Goal: Task Accomplishment & Management: Complete application form

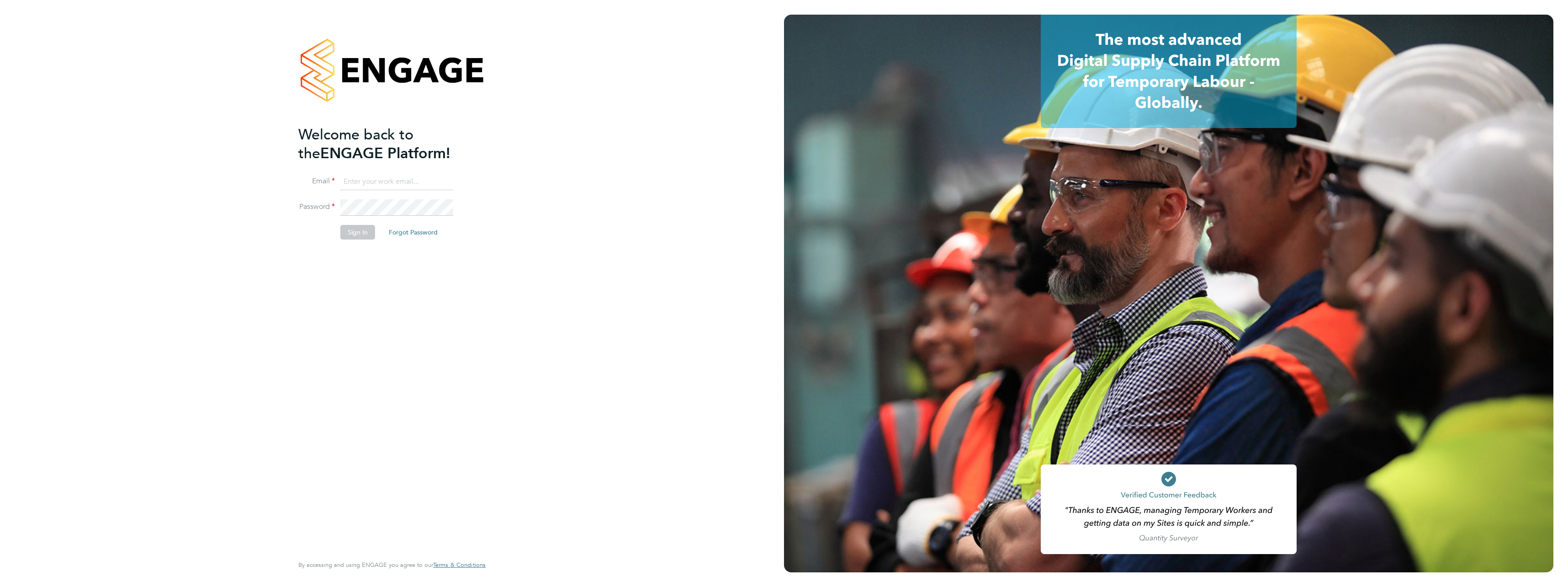
type input "ben.roads@cpplc.com"
click at [364, 234] on button "Sign In" at bounding box center [358, 231] width 35 height 14
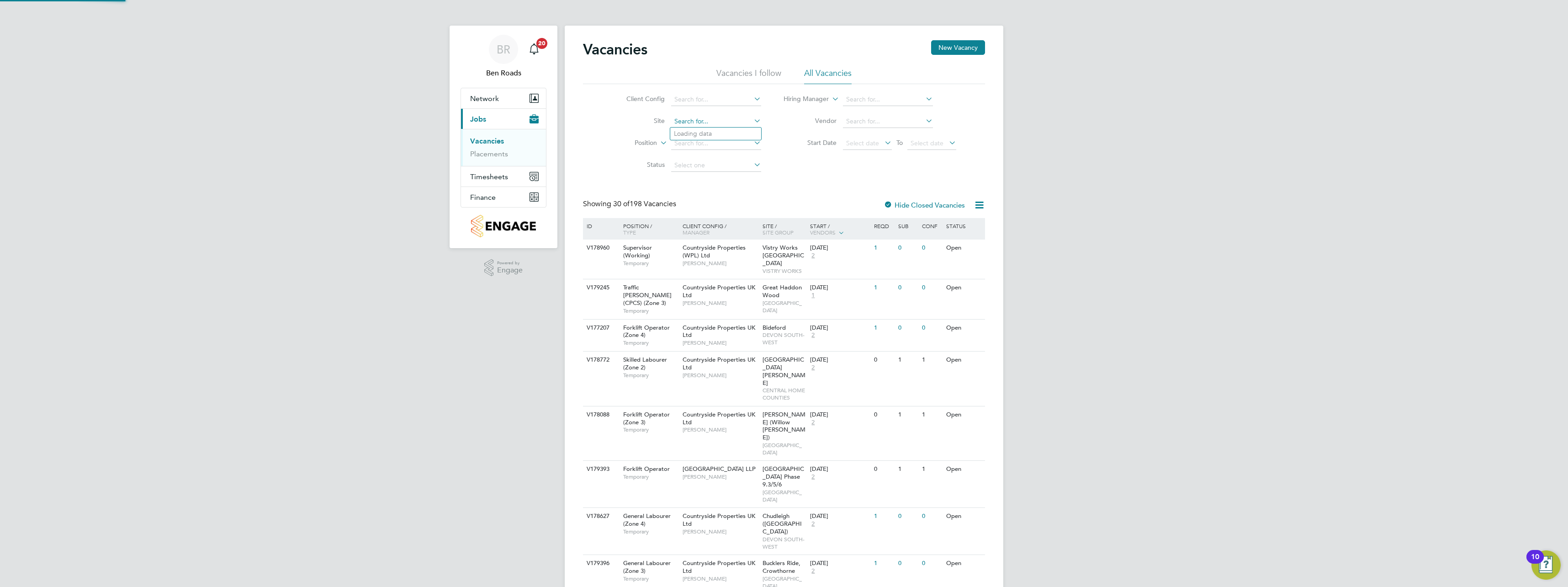
click at [708, 123] on input at bounding box center [716, 121] width 90 height 13
type input "finches"
click at [696, 123] on input at bounding box center [716, 121] width 90 height 13
type input "[PERSON_NAME]"
click at [704, 125] on input at bounding box center [716, 121] width 90 height 13
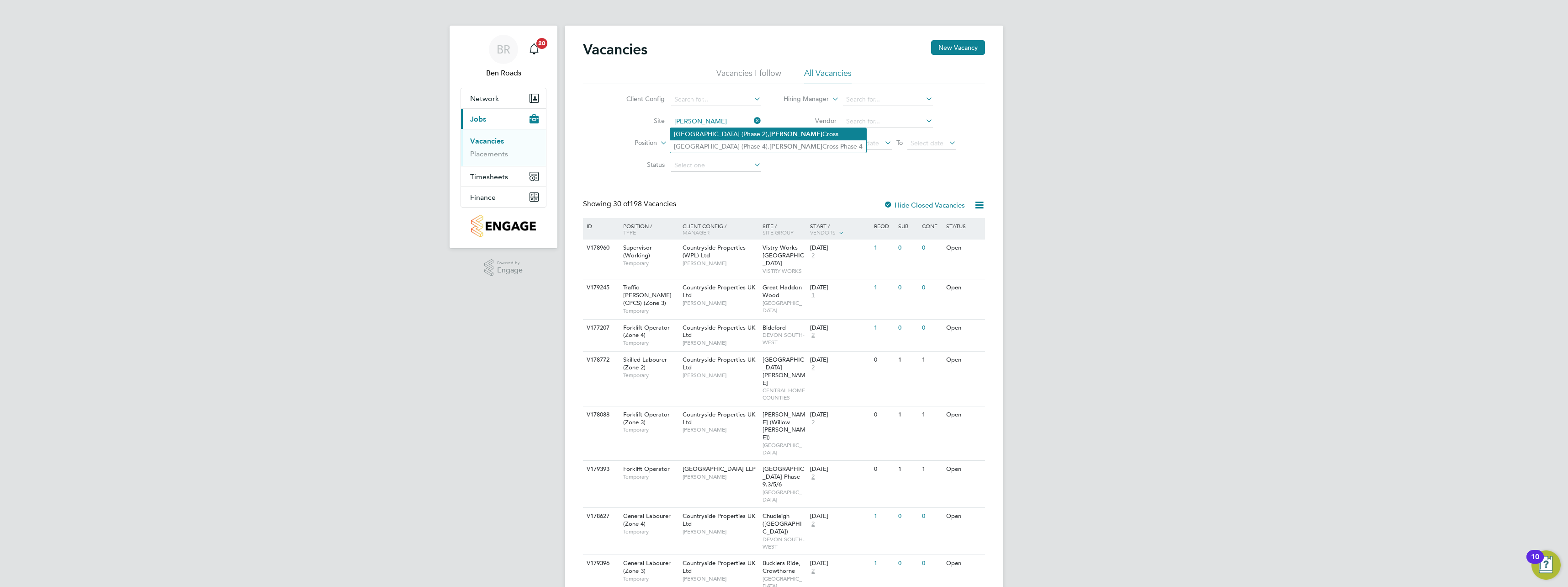
click at [682, 129] on li "[GEOGRAPHIC_DATA] (Phase 2), [PERSON_NAME]" at bounding box center [768, 134] width 196 height 12
type input "[GEOGRAPHIC_DATA] (Phase 2), [PERSON_NAME]"
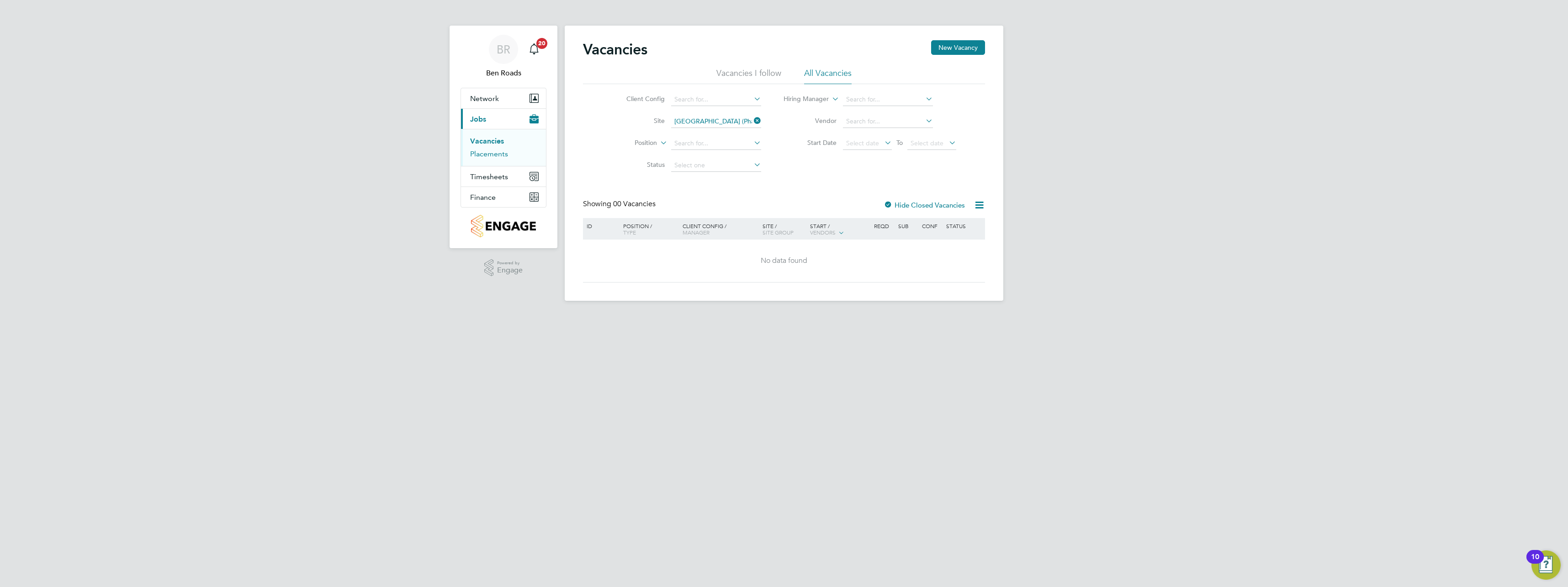
click at [492, 152] on link "Placements" at bounding box center [489, 154] width 38 height 8
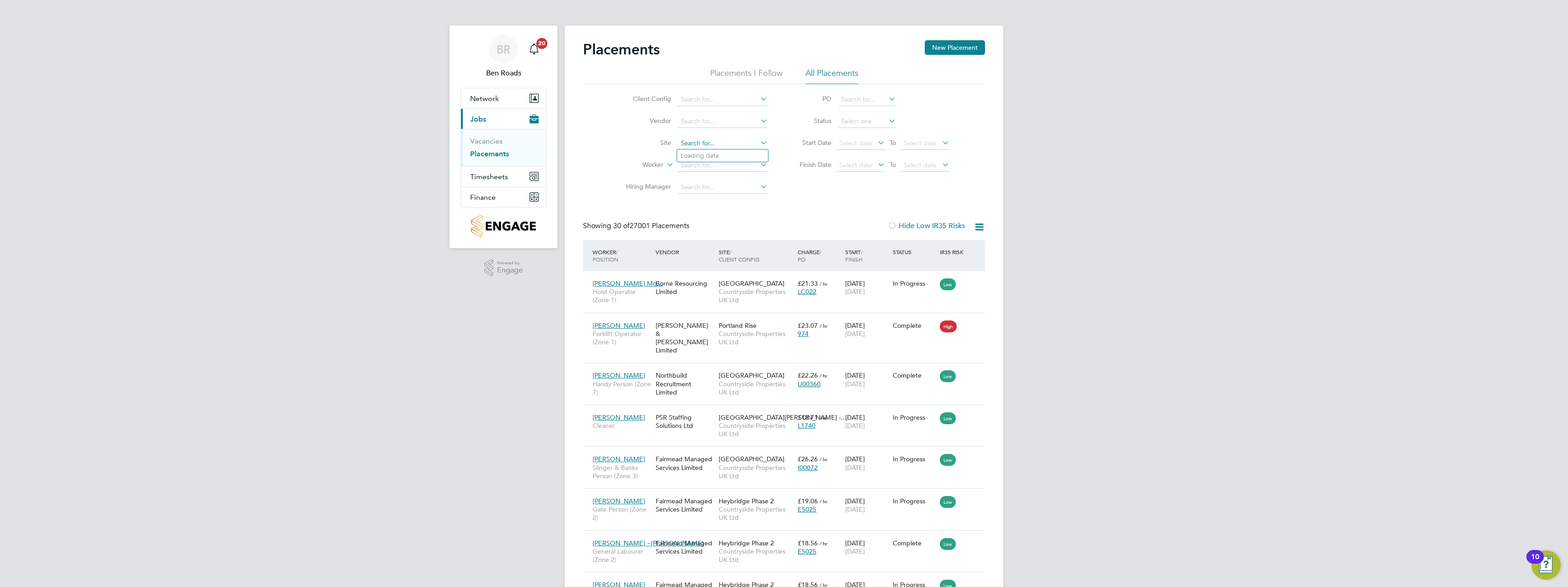
click at [701, 141] on input at bounding box center [722, 143] width 90 height 13
click at [704, 152] on li "[GEOGRAPHIC_DATA] (Phase 2), [PERSON_NAME]" at bounding box center [775, 156] width 196 height 12
type input "[GEOGRAPHIC_DATA] (Phase 2), [PERSON_NAME]"
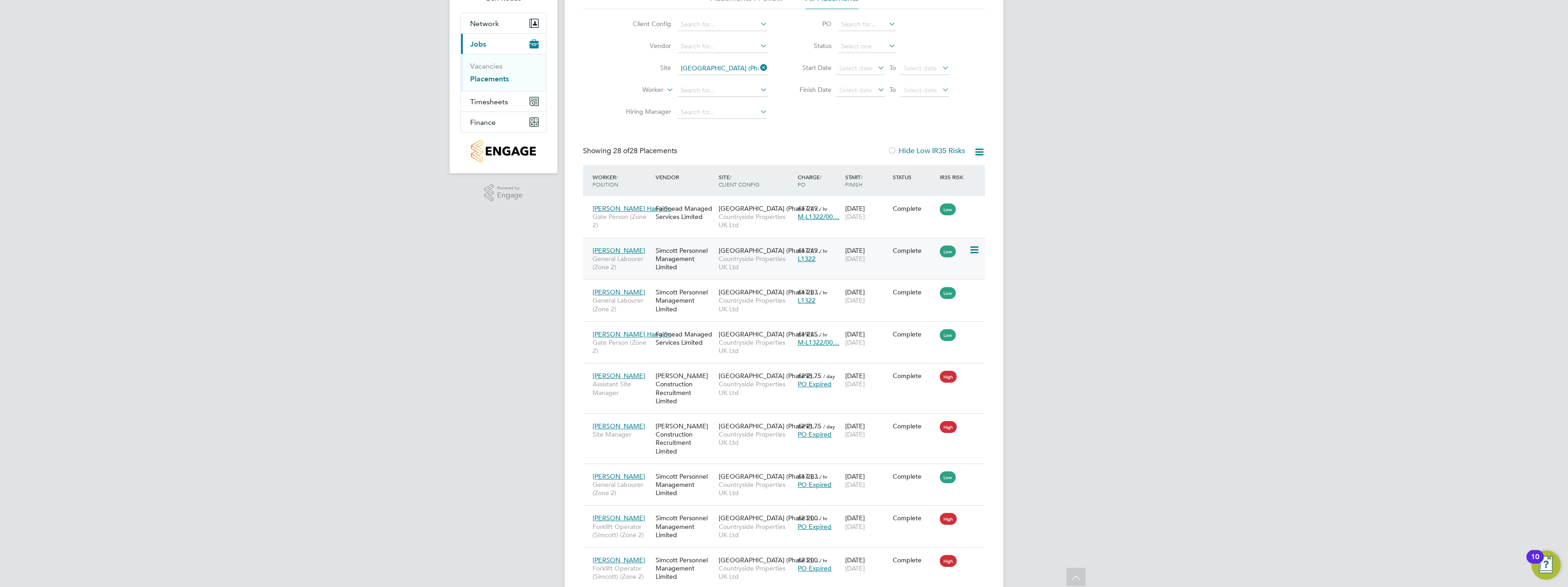
scroll to position [70, 0]
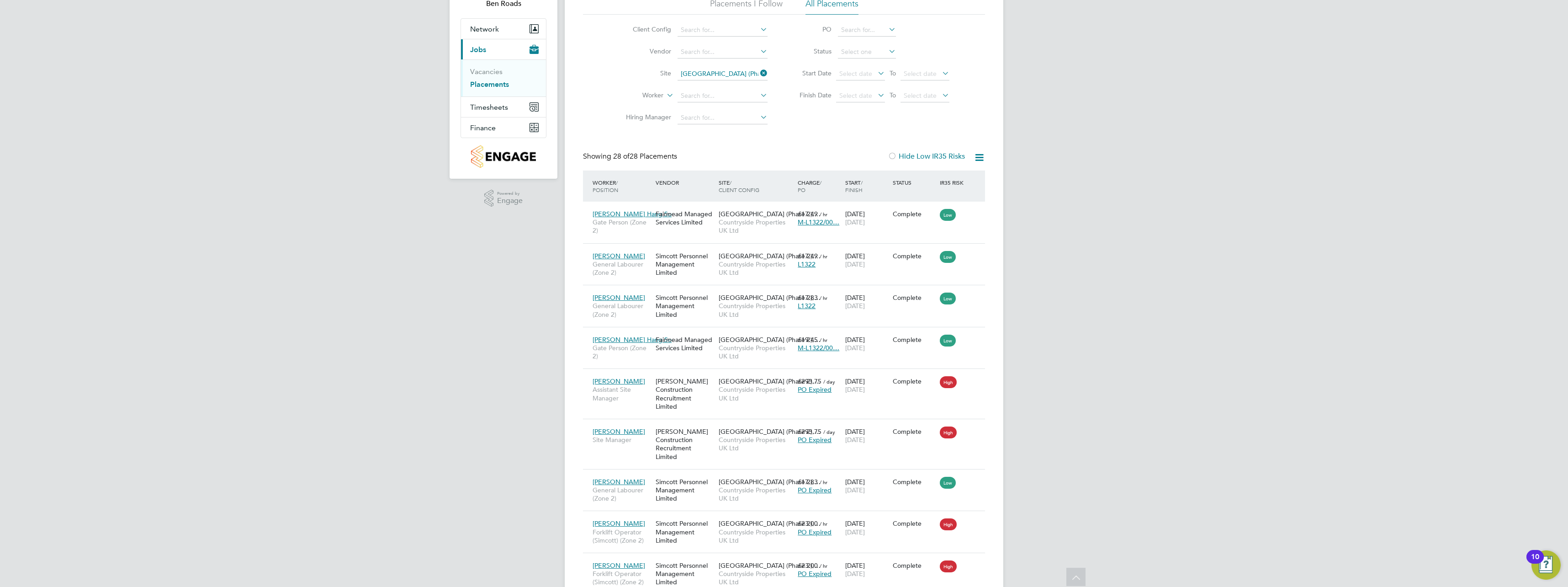
click at [977, 159] on icon at bounding box center [979, 157] width 11 height 11
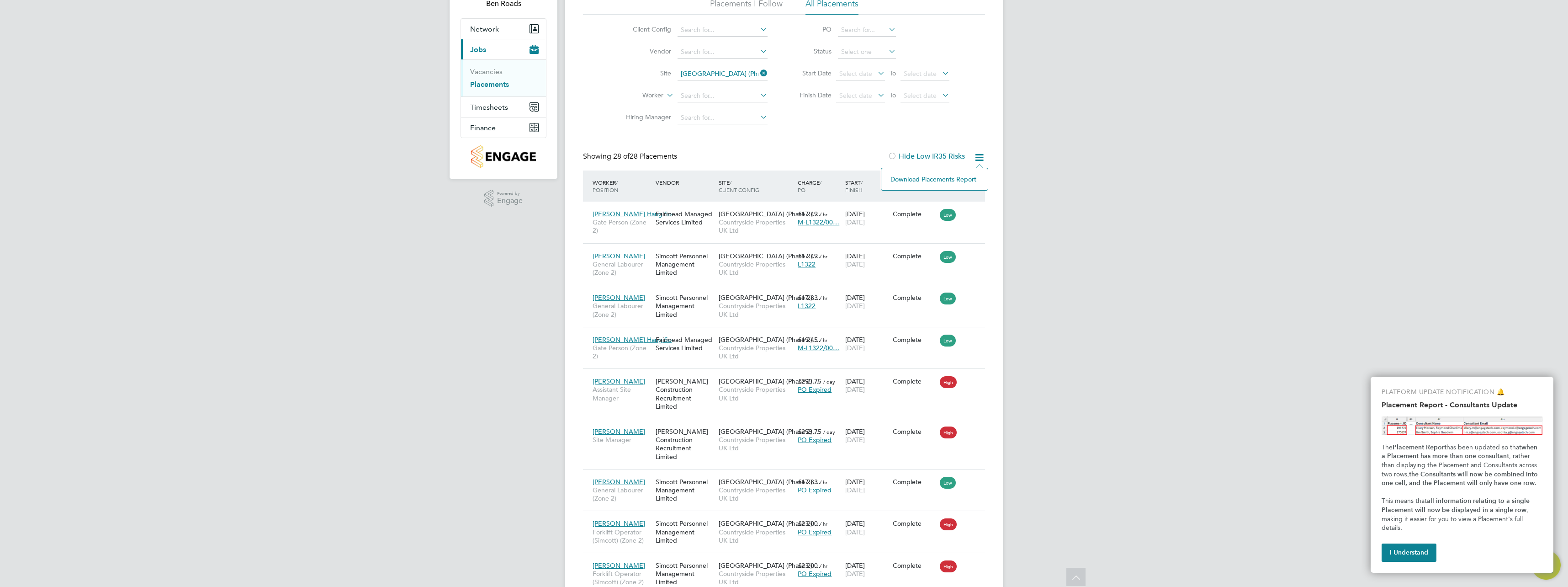
click at [977, 159] on icon at bounding box center [979, 157] width 11 height 11
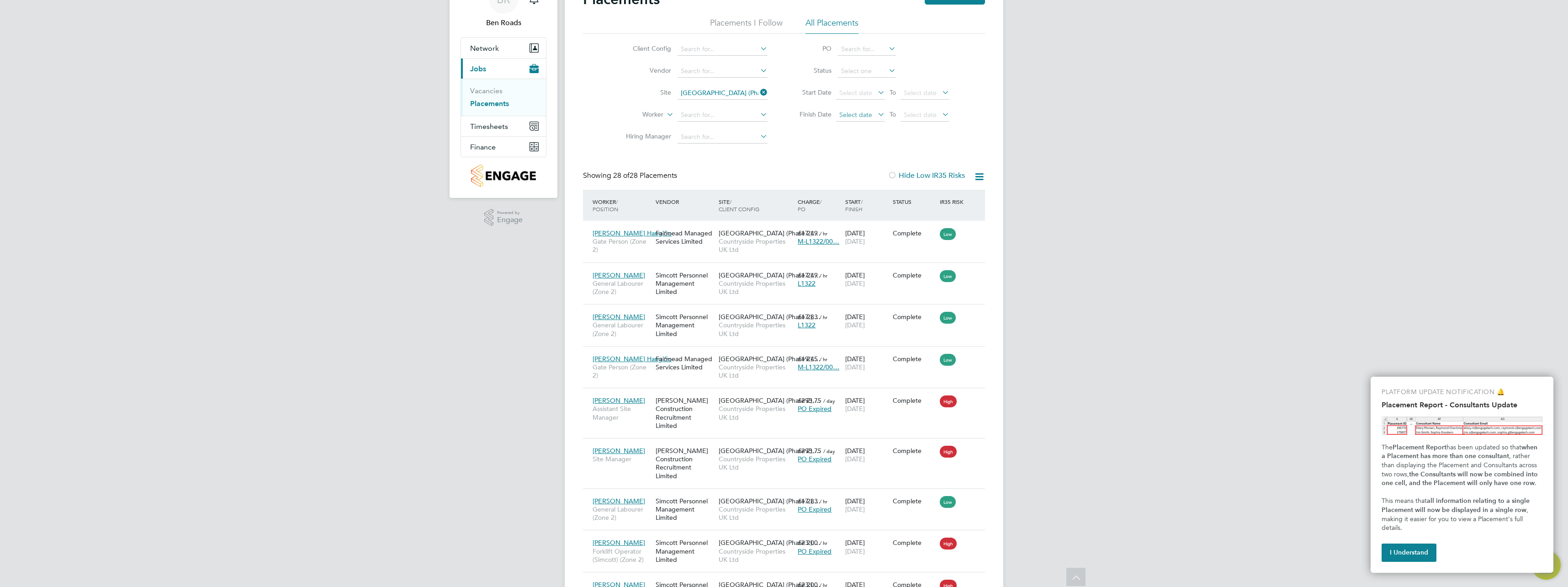
scroll to position [23, 0]
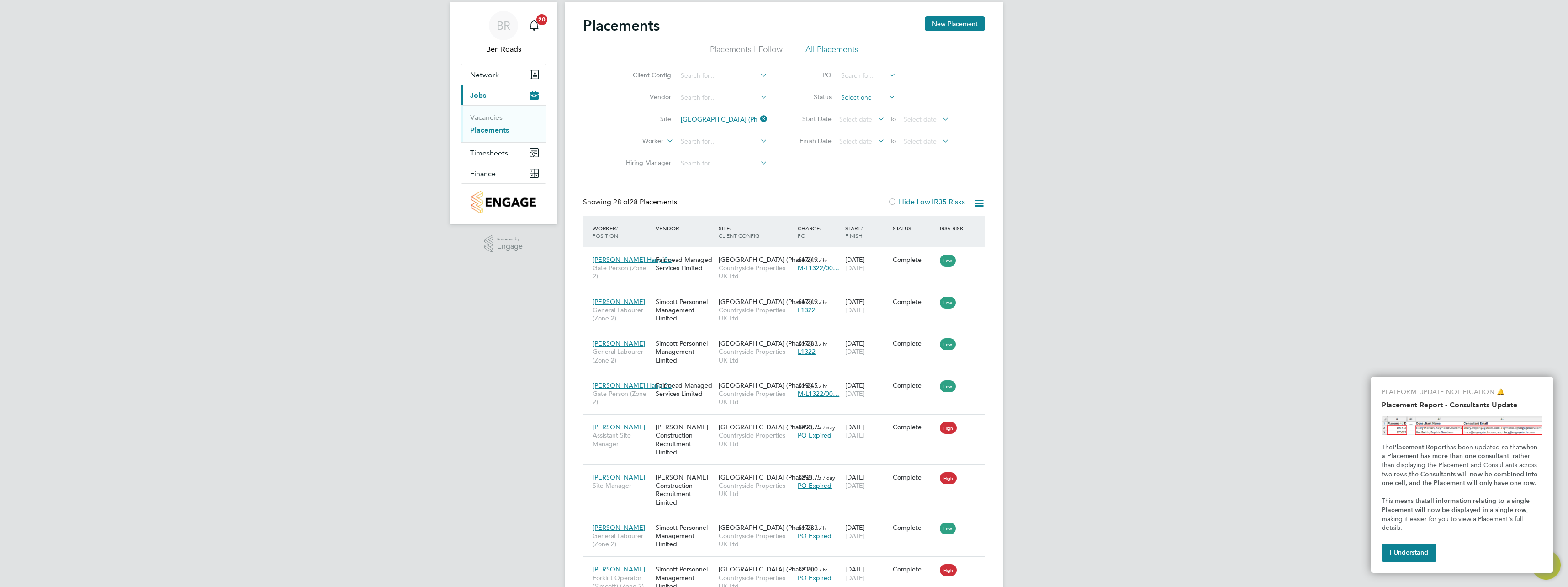
click at [875, 100] on input at bounding box center [867, 98] width 58 height 13
click at [858, 144] on li "In Progress" at bounding box center [867, 146] width 59 height 12
type input "In Progress"
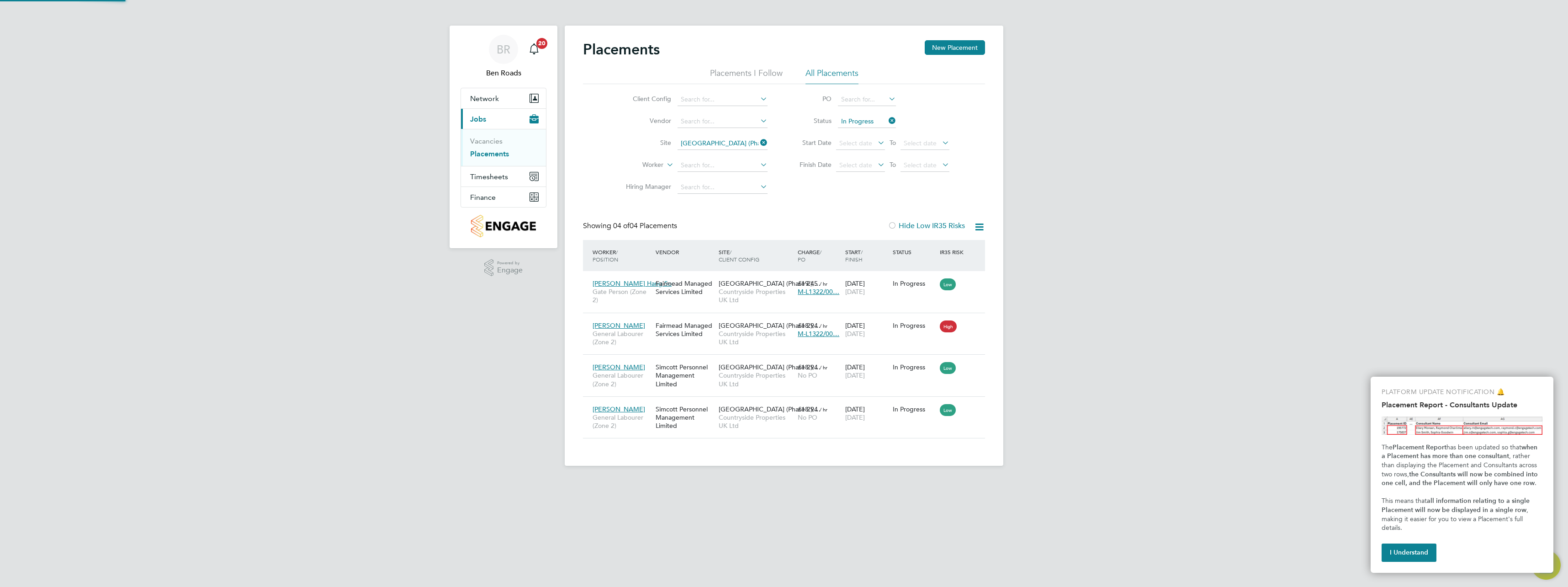
scroll to position [5, 5]
click at [758, 373] on span "Countryside Properties UK Ltd" at bounding box center [756, 379] width 74 height 17
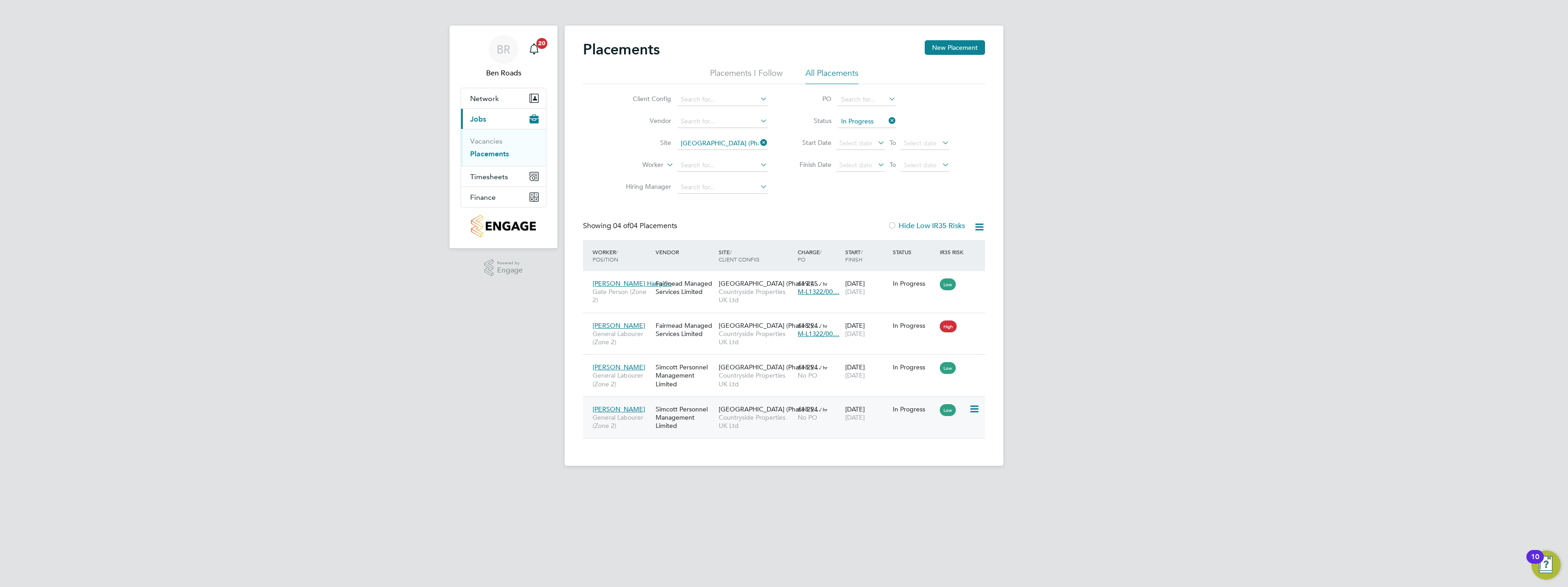
click at [685, 408] on div "Simcott Personnel Management Limited" at bounding box center [685, 417] width 63 height 34
click at [494, 142] on link "Vacancies" at bounding box center [486, 141] width 33 height 8
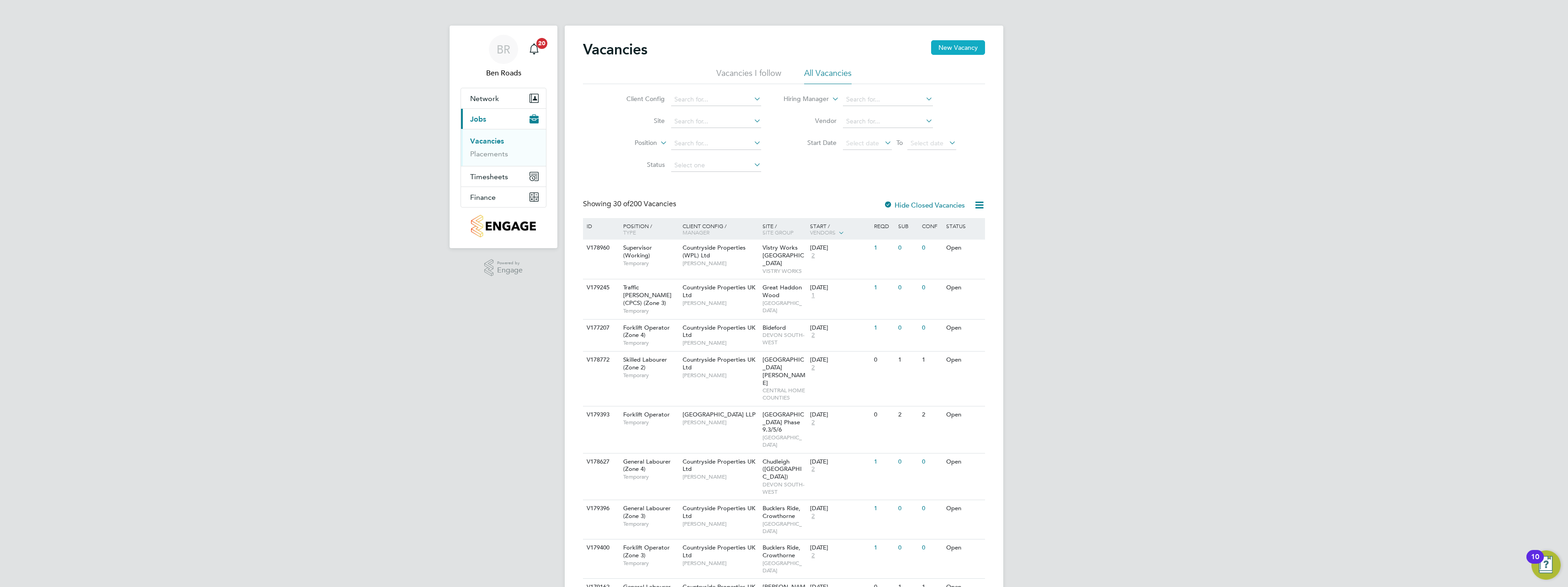
click at [956, 47] on button "New Vacancy" at bounding box center [958, 47] width 54 height 14
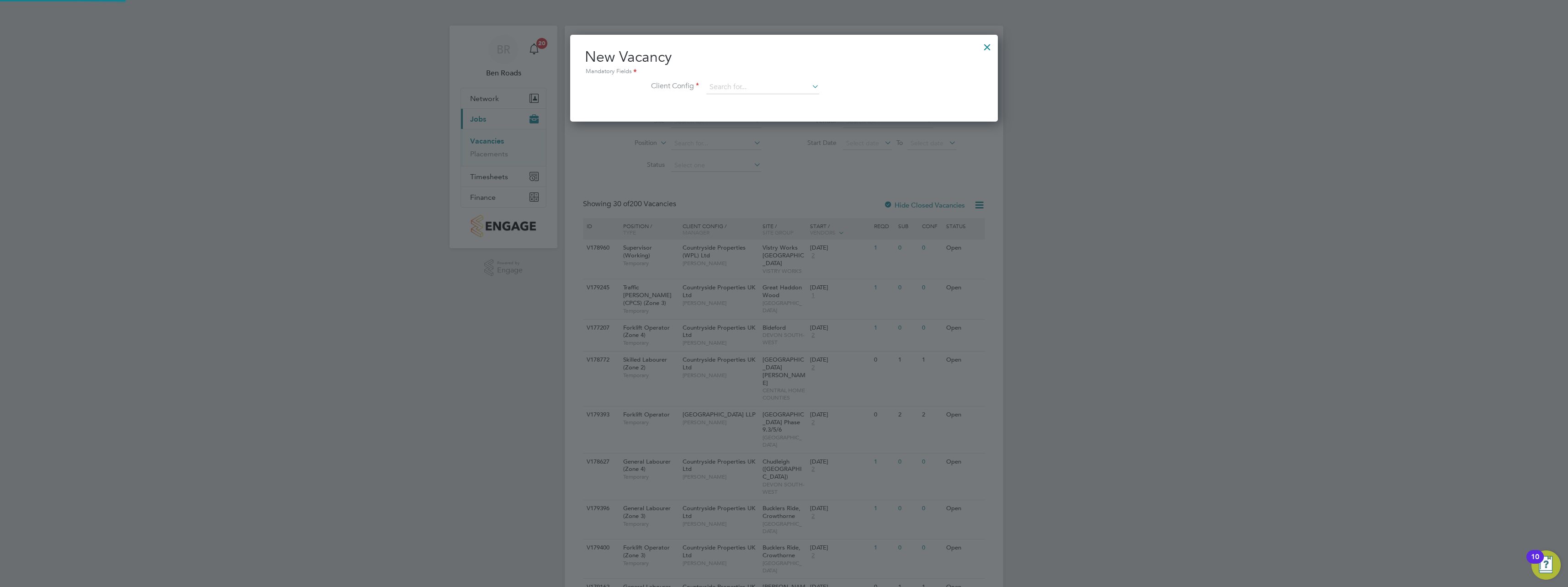
scroll to position [87, 428]
click at [749, 88] on input at bounding box center [762, 87] width 113 height 14
click at [779, 170] on li "Count ryside Properties UK Ltd" at bounding box center [809, 175] width 207 height 12
type input "Countryside Properties UK Ltd"
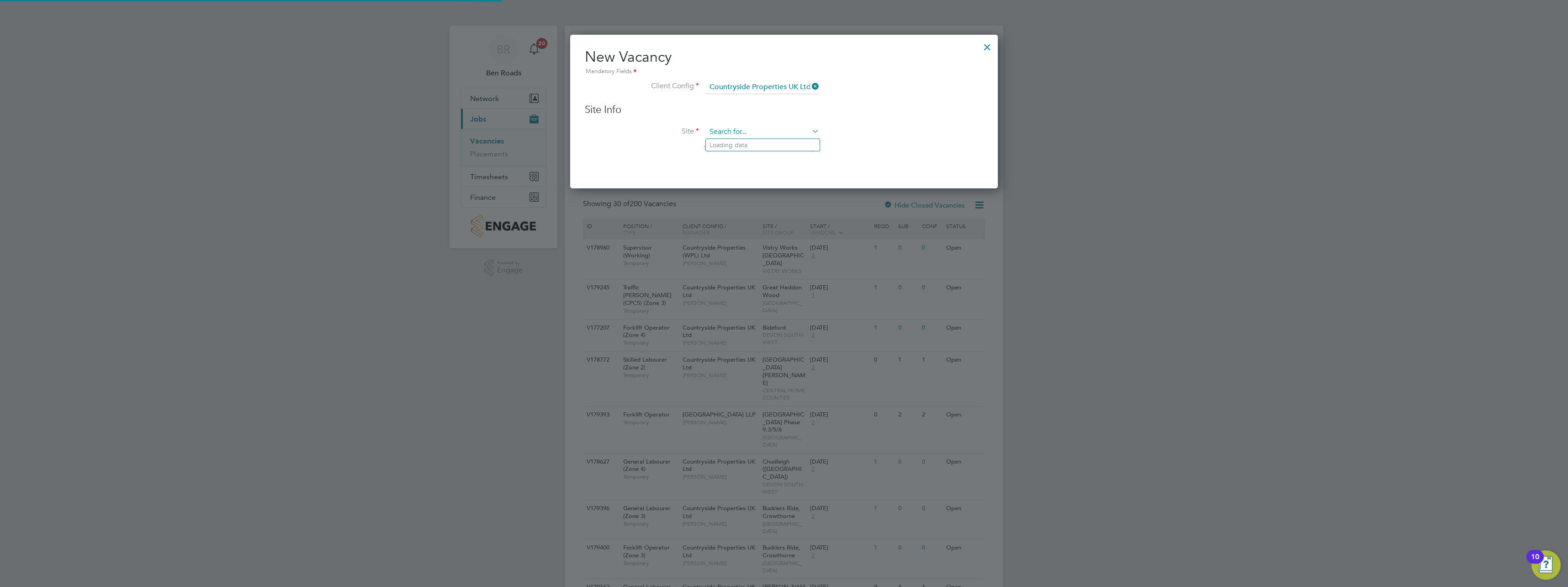
click at [731, 137] on input at bounding box center [762, 132] width 113 height 14
click at [747, 144] on li "[GEOGRAPHIC_DATA] (Phase 2), [PERSON_NAME]" at bounding box center [803, 145] width 196 height 12
type input "[GEOGRAPHIC_DATA] (Phase 2), [PERSON_NAME]"
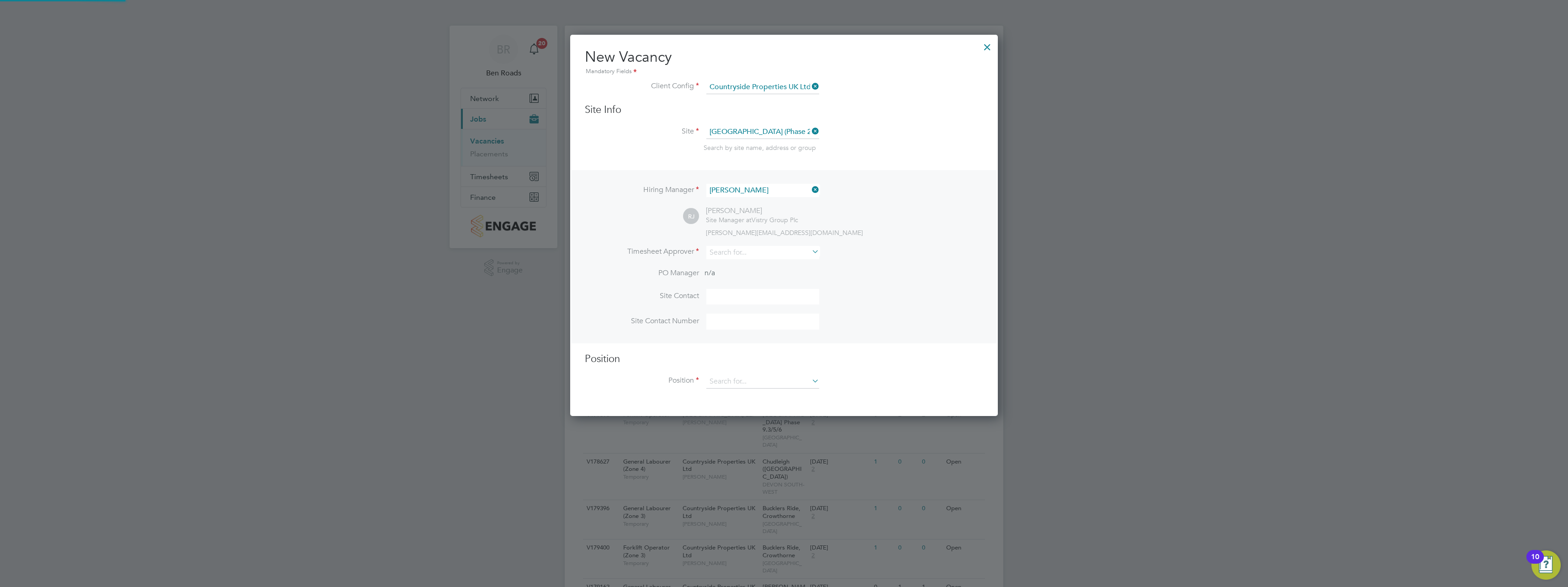
scroll to position [382, 428]
drag, startPoint x: 716, startPoint y: 295, endPoint x: 722, endPoint y: 294, distance: 6.1
click at [716, 295] on input at bounding box center [762, 297] width 113 height 16
type input "r"
type input "[PERSON_NAME]"
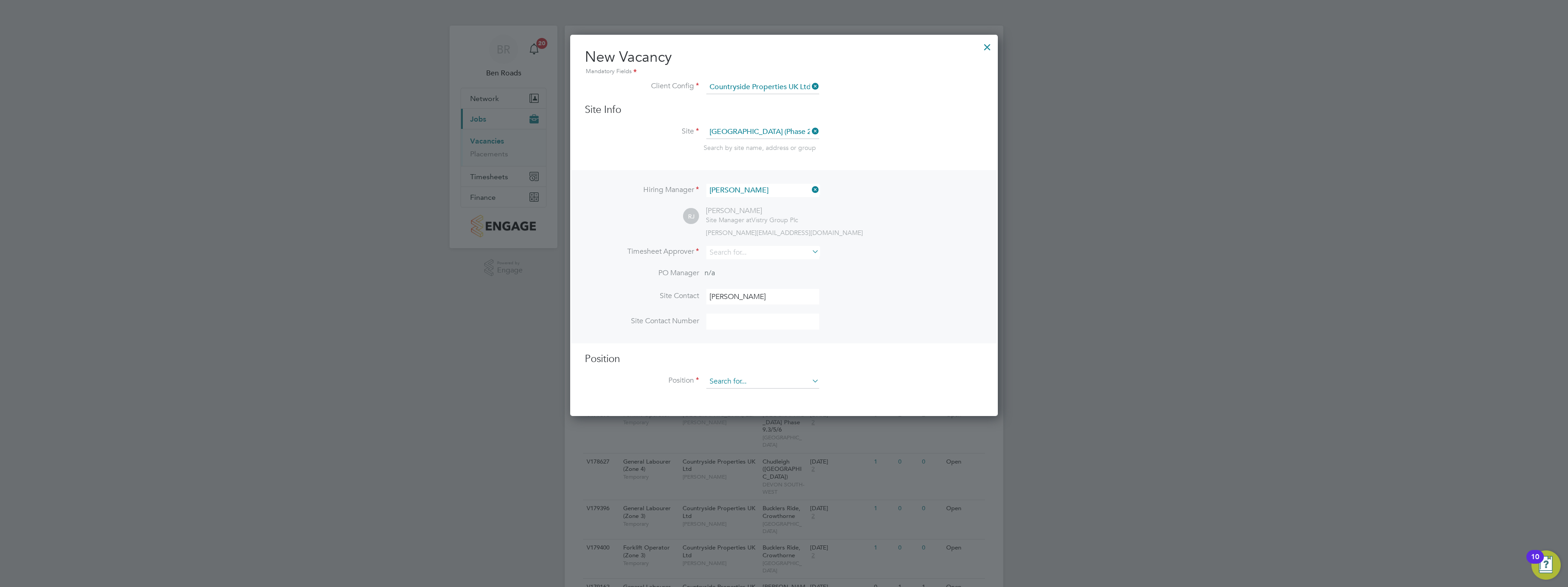
click at [726, 387] on input at bounding box center [762, 381] width 113 height 14
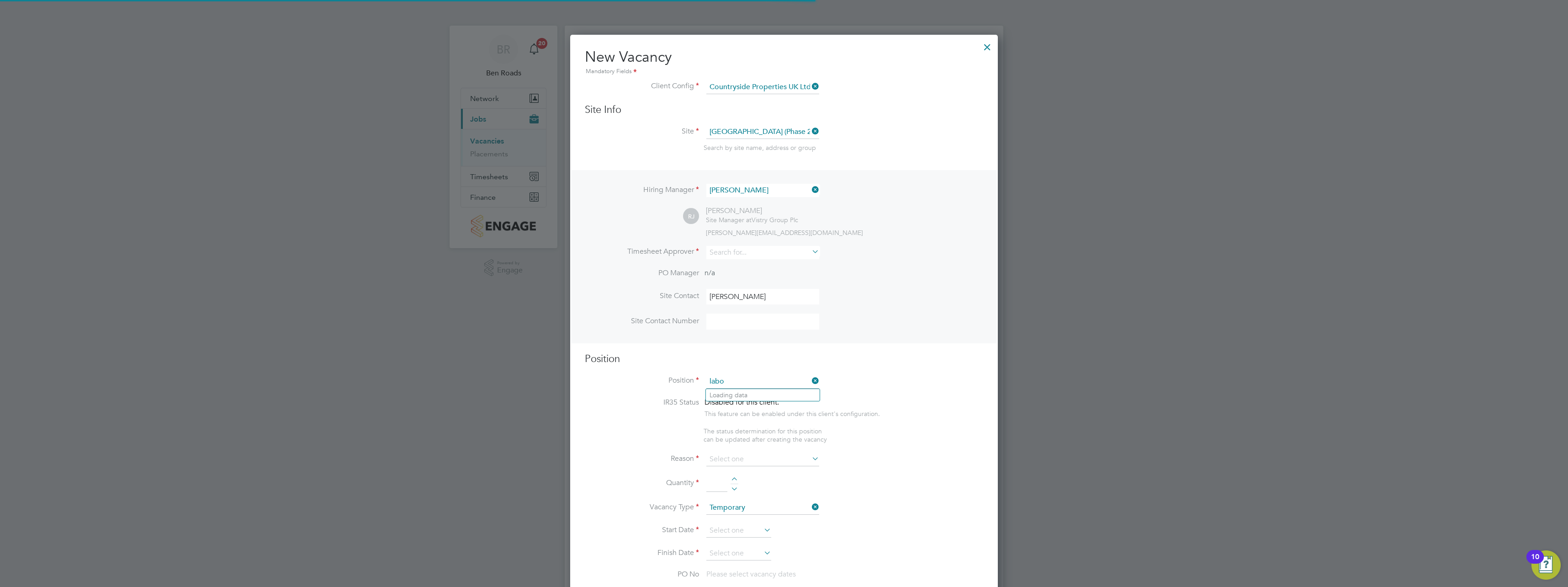
scroll to position [1277, 428]
click at [736, 403] on b "Labourer" at bounding box center [746, 407] width 27 height 8
type input "General Labourer (Zone 2)"
type textarea "- General labouring duties - Supporting the trades on site - Moving materials a…"
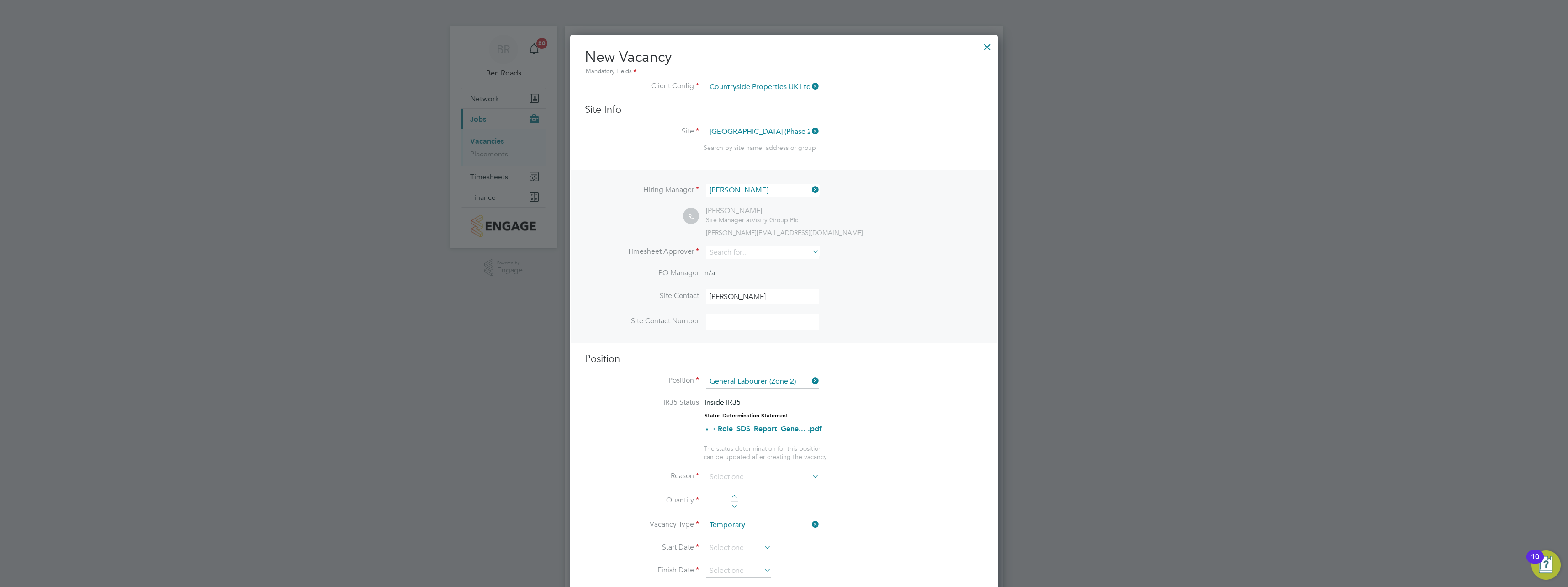
click at [728, 475] on input at bounding box center [762, 477] width 113 height 14
click at [732, 509] on li "Extra Work" at bounding box center [762, 514] width 113 height 12
type input "Extra Work"
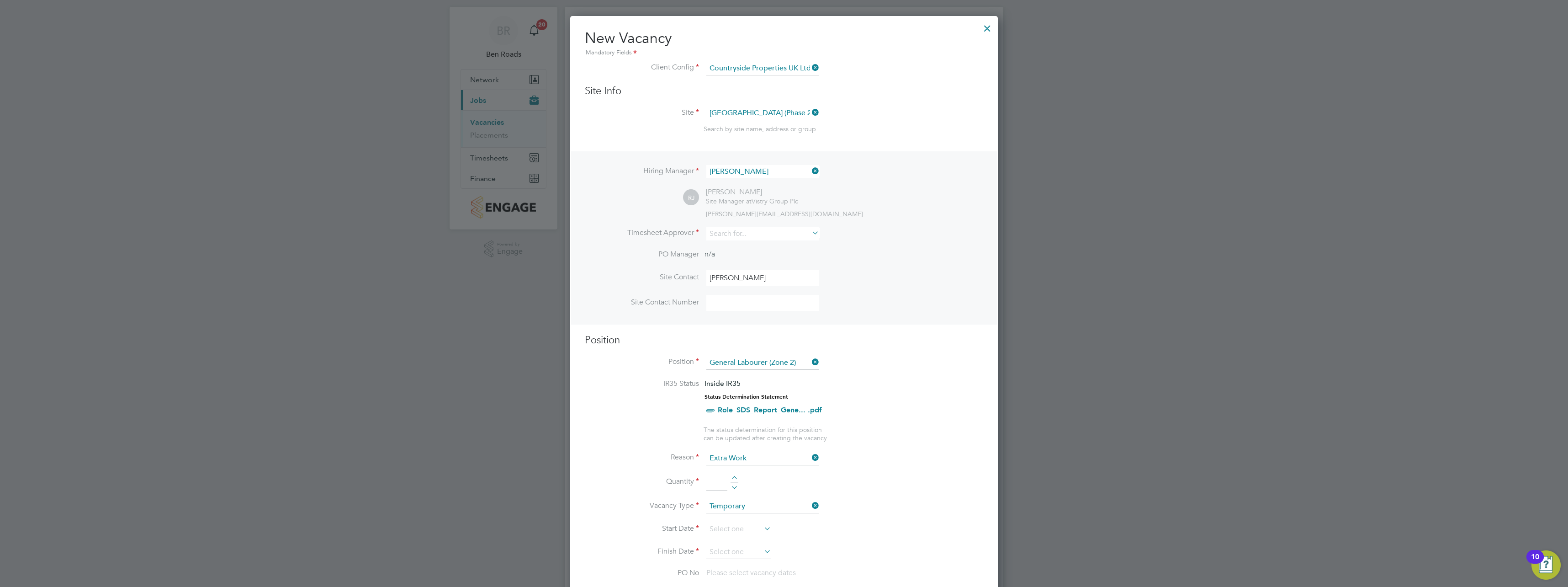
scroll to position [61, 0]
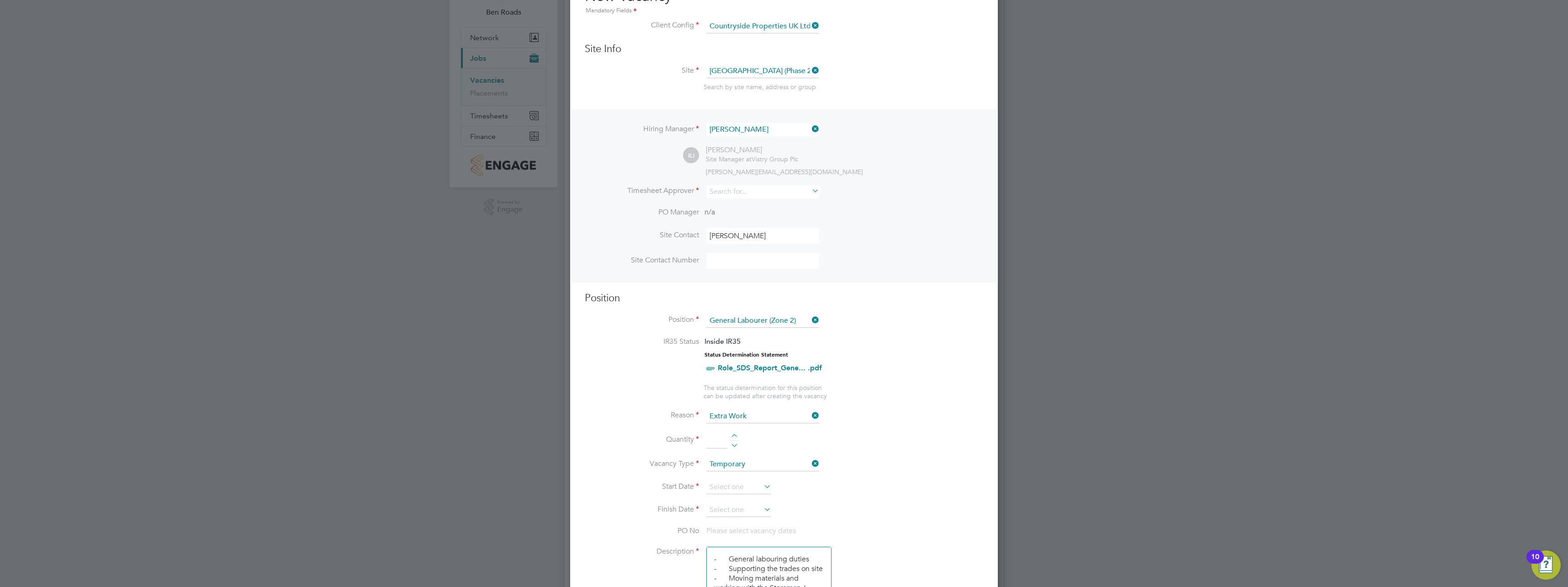
click at [715, 438] on input at bounding box center [717, 440] width 21 height 17
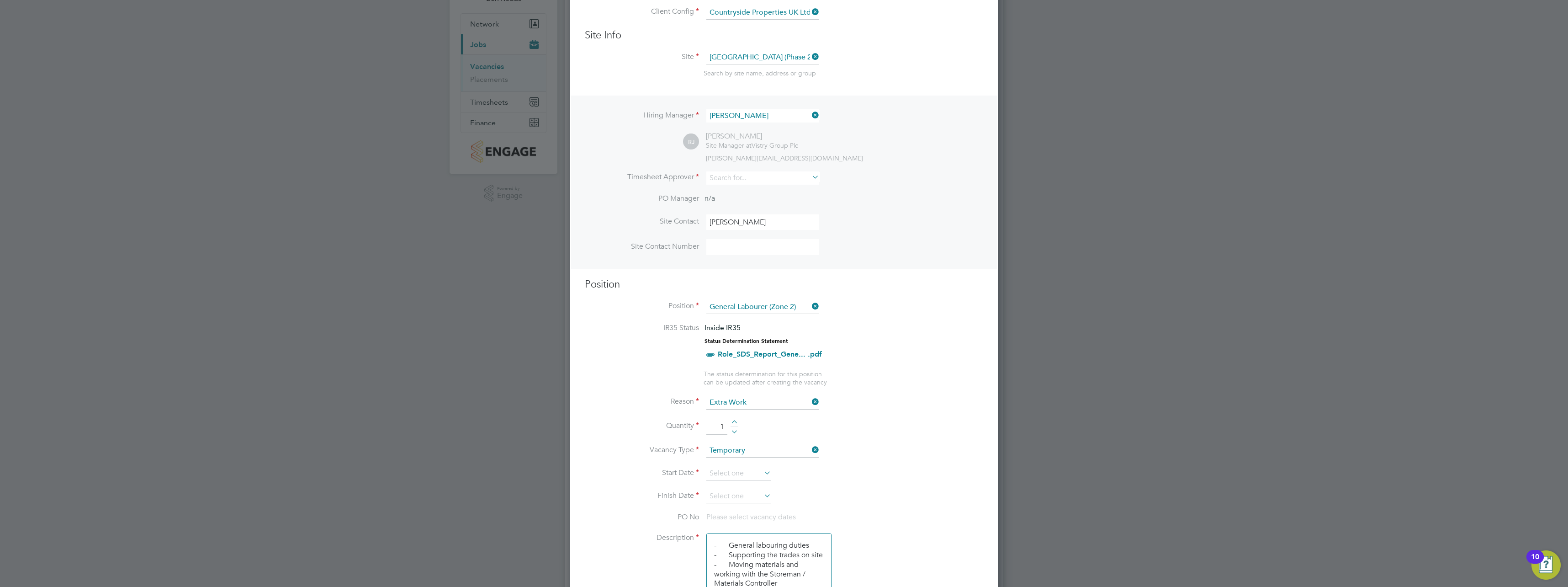
scroll to position [122, 0]
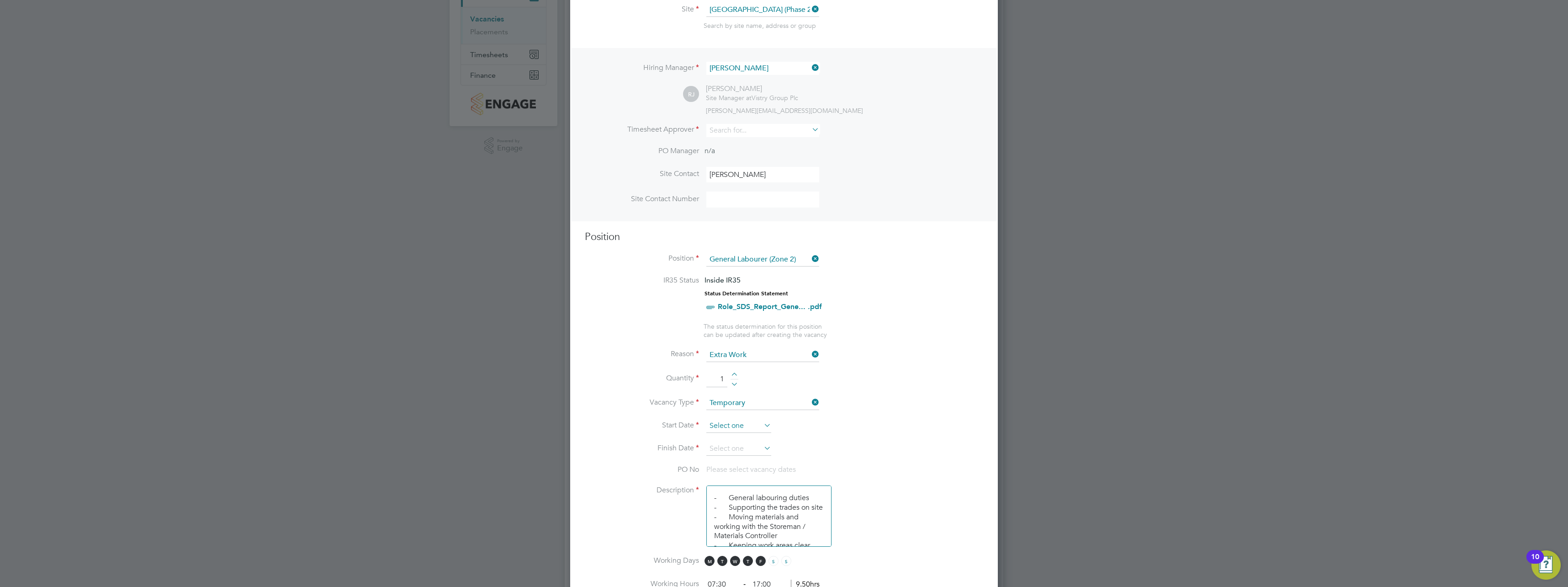
type input "1"
click at [719, 421] on input at bounding box center [739, 426] width 65 height 14
click at [738, 335] on span "26" at bounding box center [738, 328] width 17 height 17
type input "[DATE]"
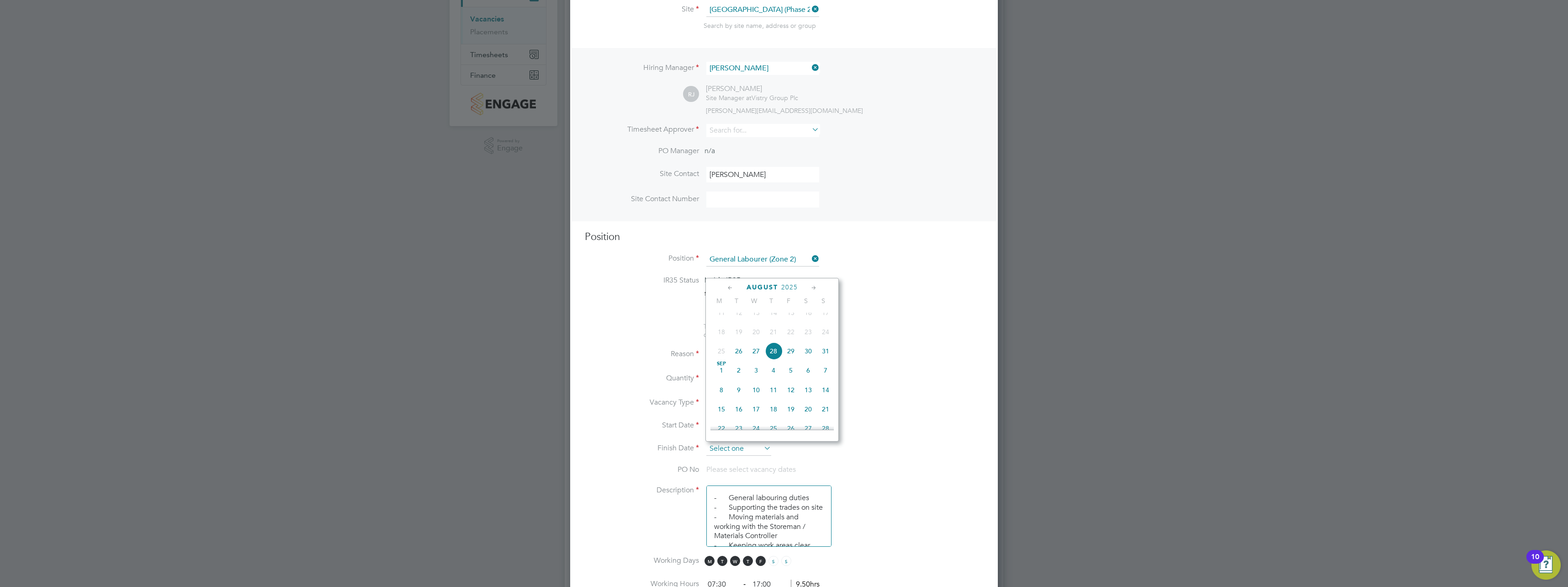
click at [737, 447] on input at bounding box center [739, 449] width 65 height 14
click at [795, 359] on span "29" at bounding box center [790, 350] width 17 height 17
type input "[DATE]"
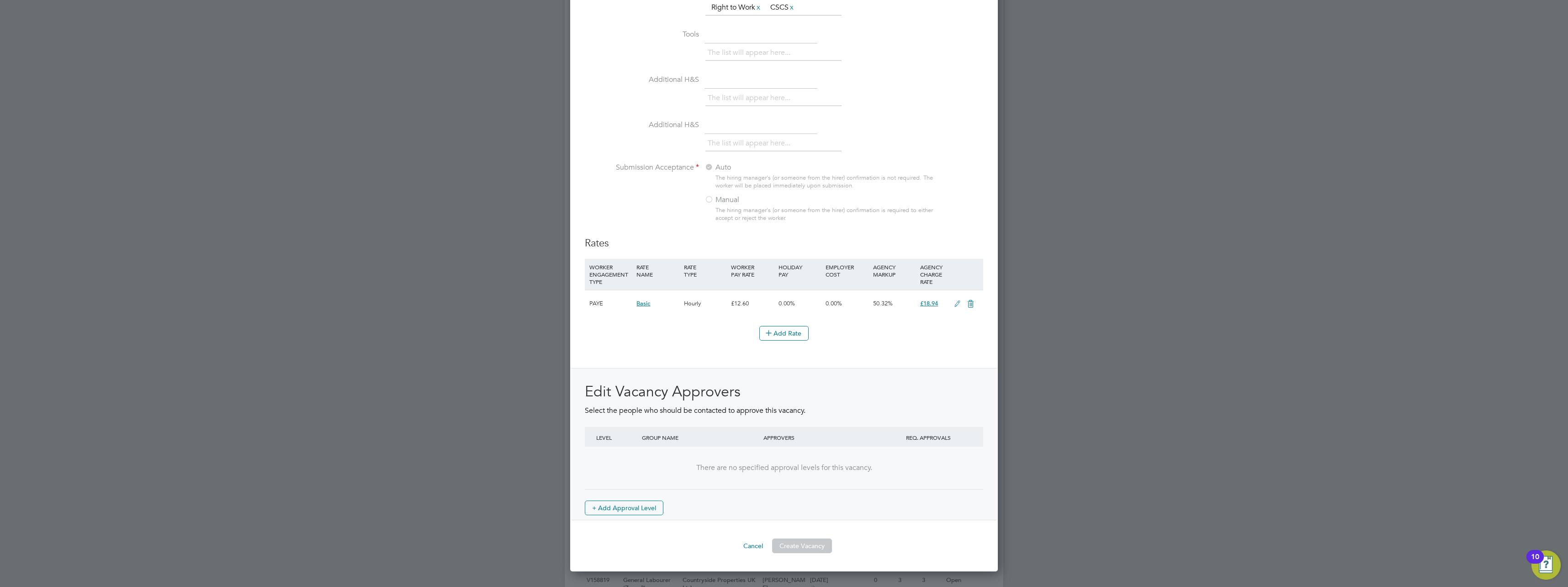
scroll to position [814, 0]
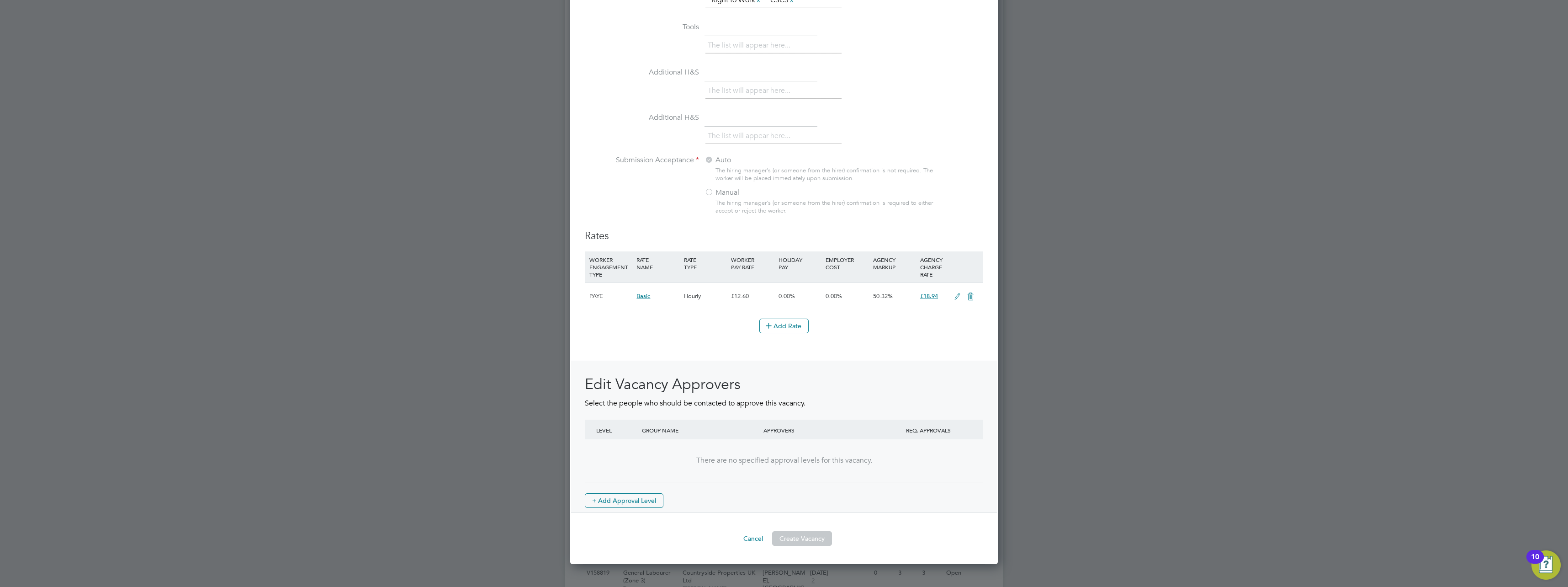
click at [802, 537] on button "Create Vacancy" at bounding box center [802, 538] width 60 height 14
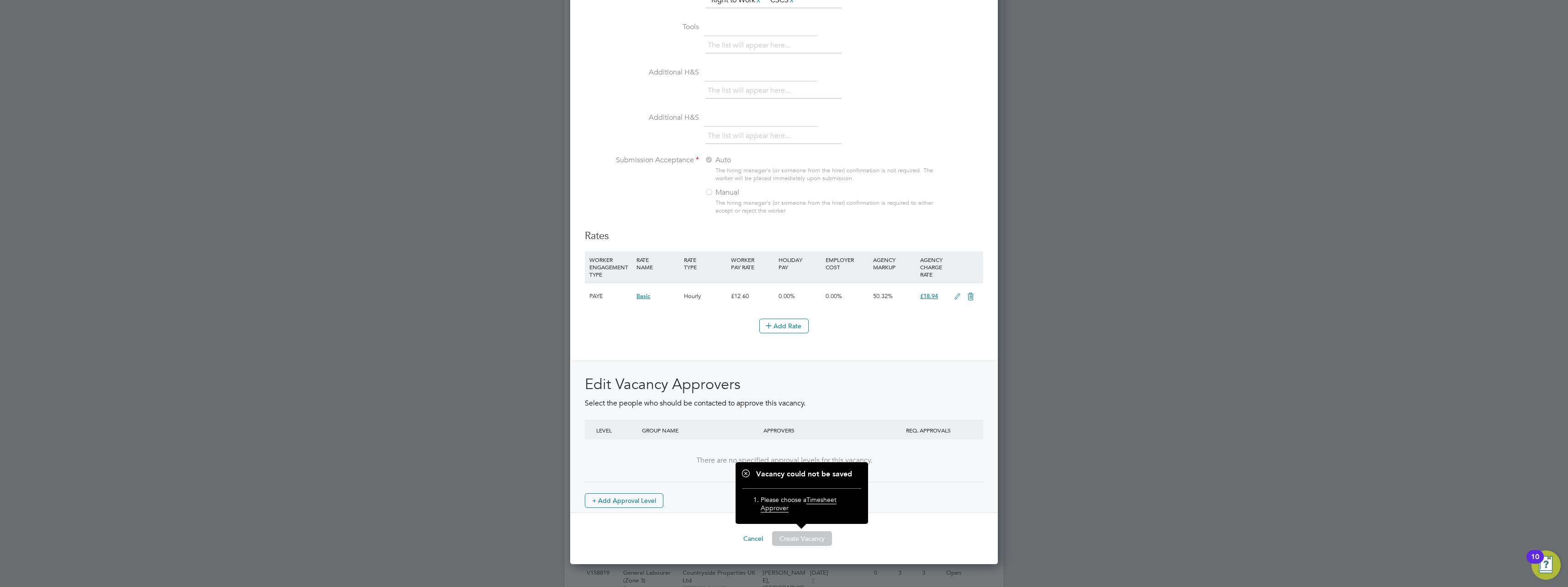
click at [862, 373] on div "Edit Vacancy Approvers Select the people who should be contacted to approve thi…" at bounding box center [784, 436] width 426 height 152
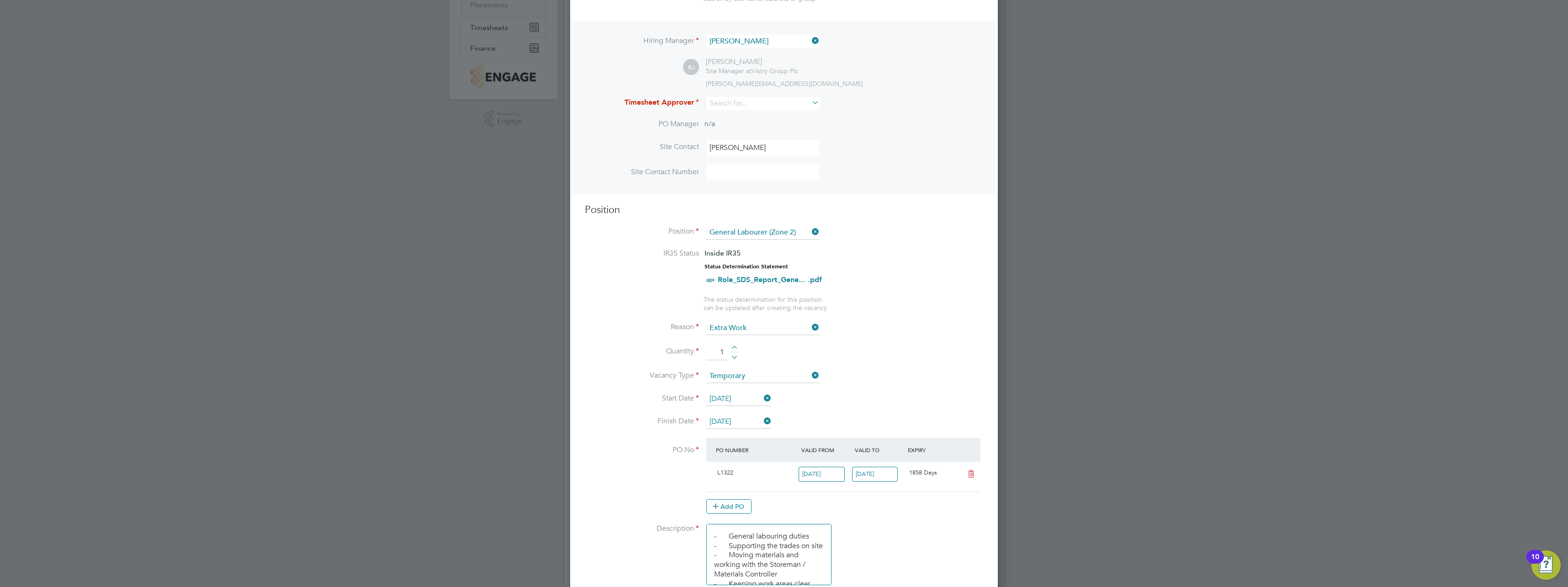
scroll to position [144, 0]
click at [778, 109] on input at bounding box center [762, 109] width 113 height 14
click at [737, 190] on li "[PERSON_NAME]" at bounding box center [767, 196] width 123 height 12
type input "[PERSON_NAME]"
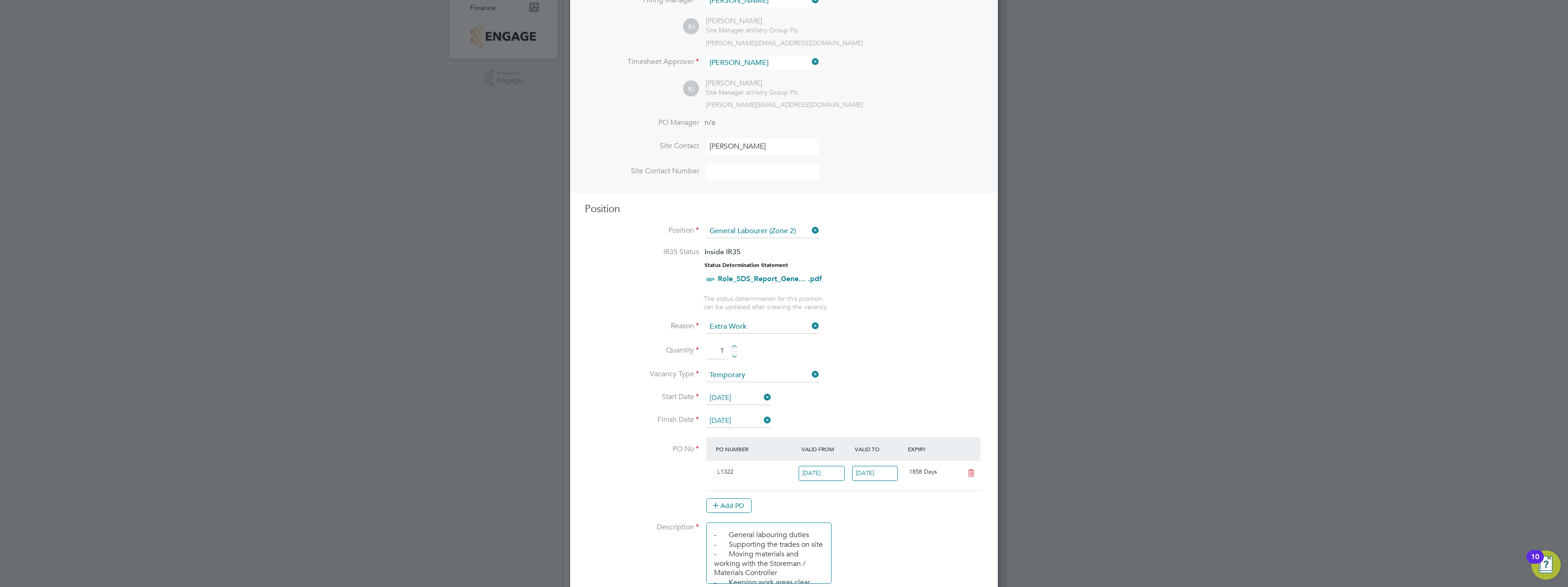
drag, startPoint x: 778, startPoint y: 151, endPoint x: 647, endPoint y: 142, distance: 131.3
click at [647, 142] on li "Site Contact [PERSON_NAME]" at bounding box center [784, 151] width 399 height 25
drag, startPoint x: 772, startPoint y: 148, endPoint x: 531, endPoint y: 141, distance: 241.1
type input "c"
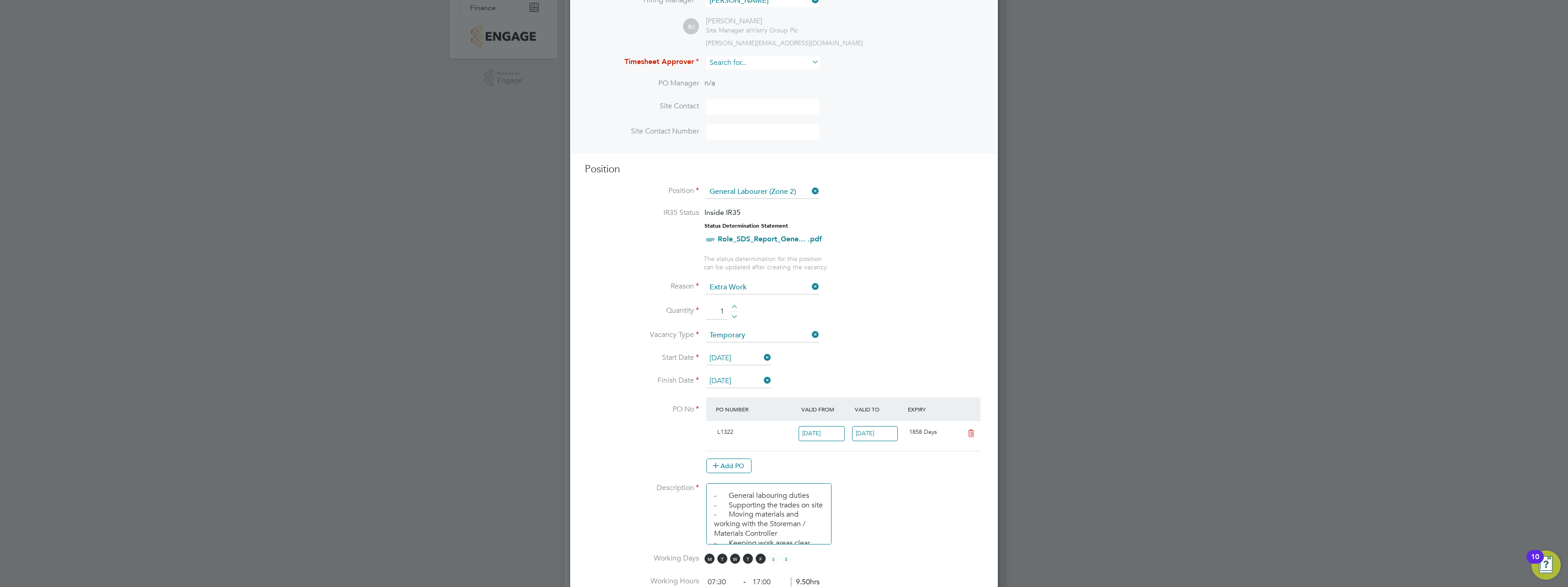
scroll to position [1343, 428]
drag, startPoint x: 774, startPoint y: 67, endPoint x: 762, endPoint y: 64, distance: 12.4
click at [762, 64] on input at bounding box center [762, 63] width 113 height 14
click at [750, 152] on li "[PERSON_NAME]" at bounding box center [767, 151] width 123 height 12
type input "[PERSON_NAME]"
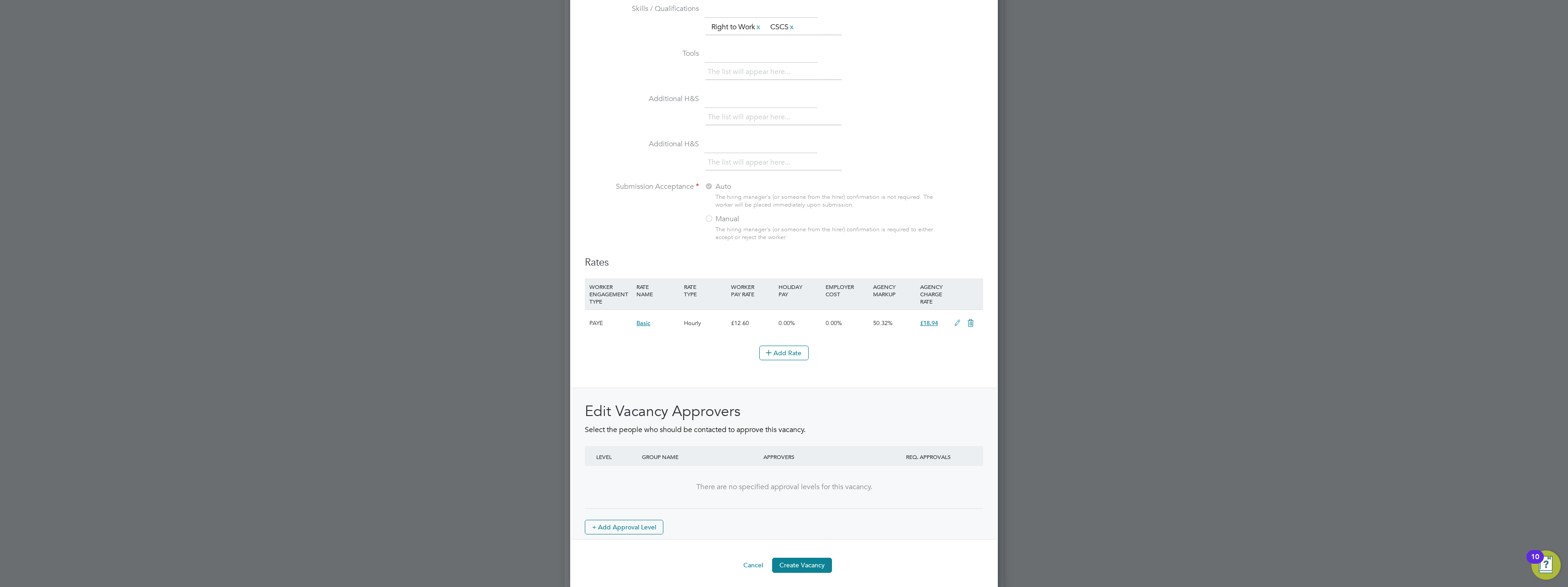
scroll to position [831, 0]
click at [797, 561] on button "Create Vacancy" at bounding box center [802, 560] width 60 height 14
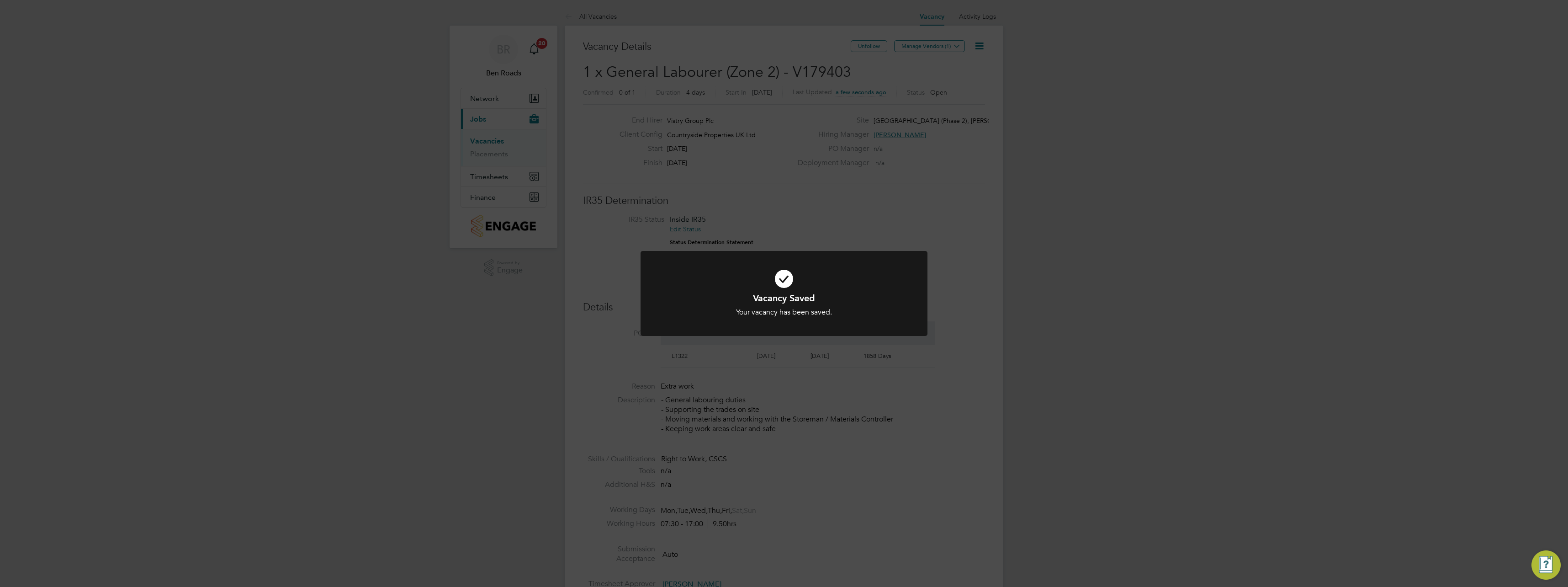
scroll to position [16, 86]
click at [862, 182] on div "Vacancy Saved Your vacancy has been saved. Cancel Okay" at bounding box center [784, 294] width 1568 height 587
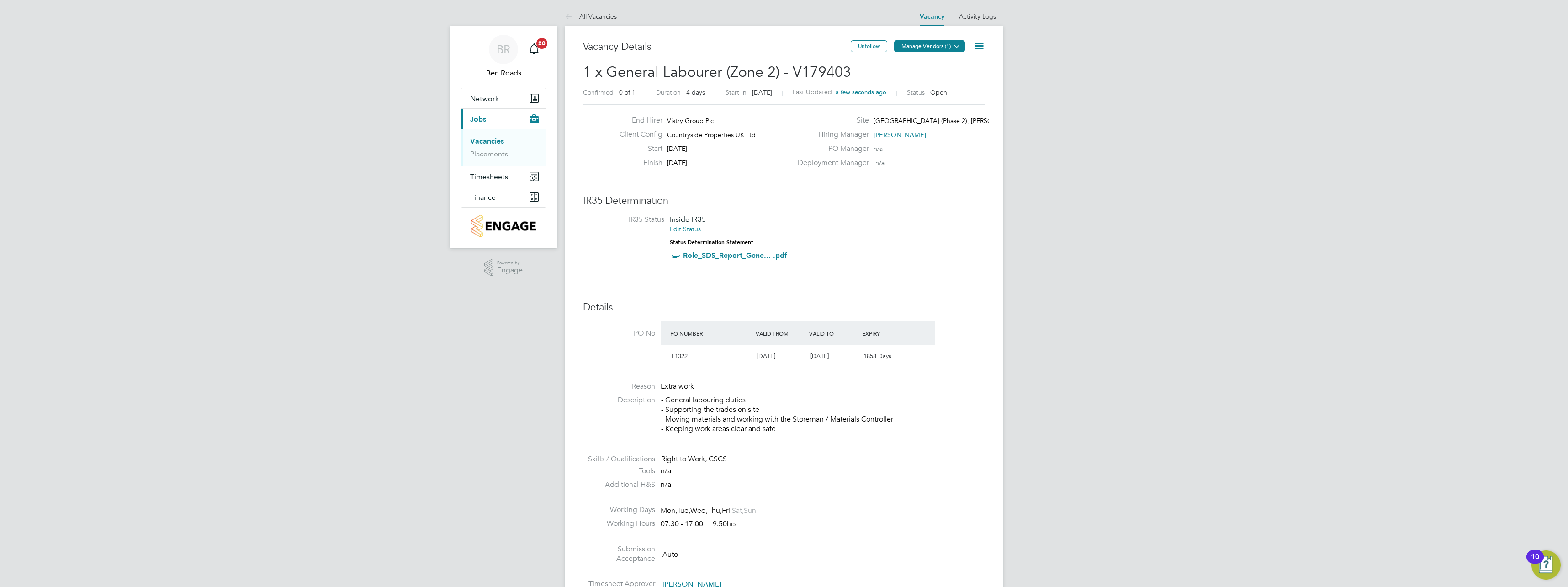
click at [914, 48] on button "Manage Vendors (1)" at bounding box center [930, 46] width 71 height 12
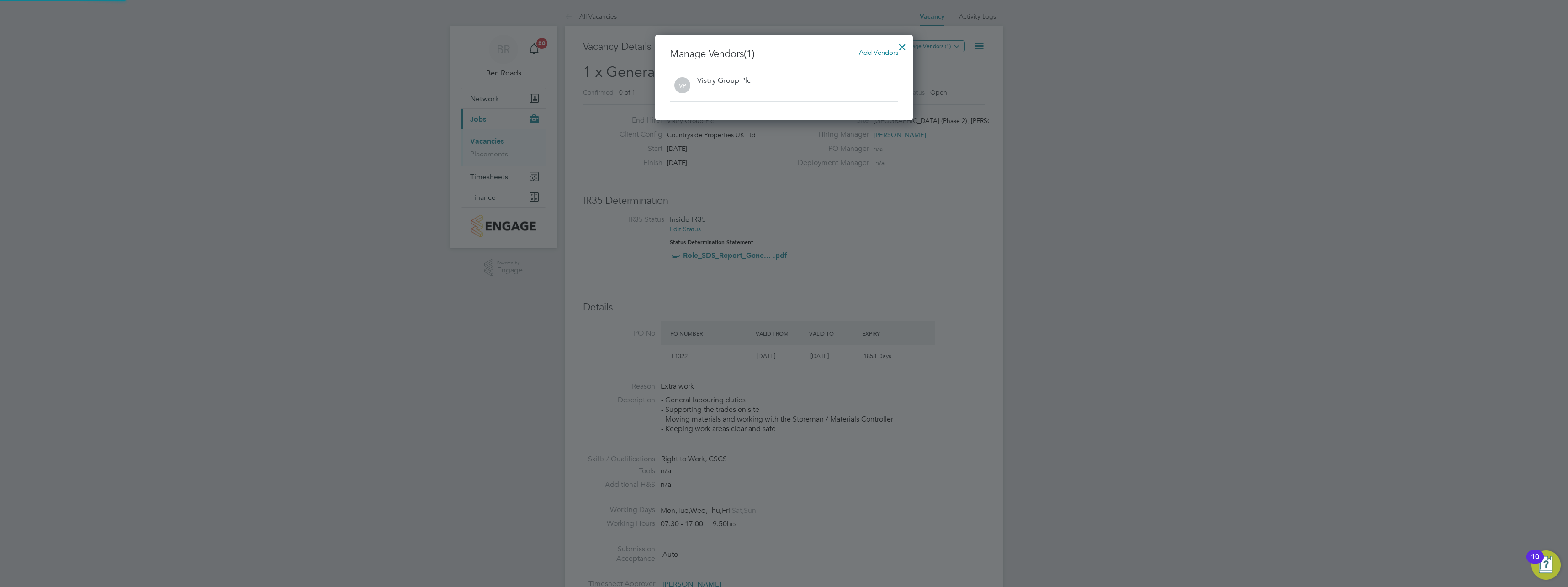
scroll to position [85, 258]
click at [881, 54] on span "Add Vendors" at bounding box center [879, 51] width 39 height 8
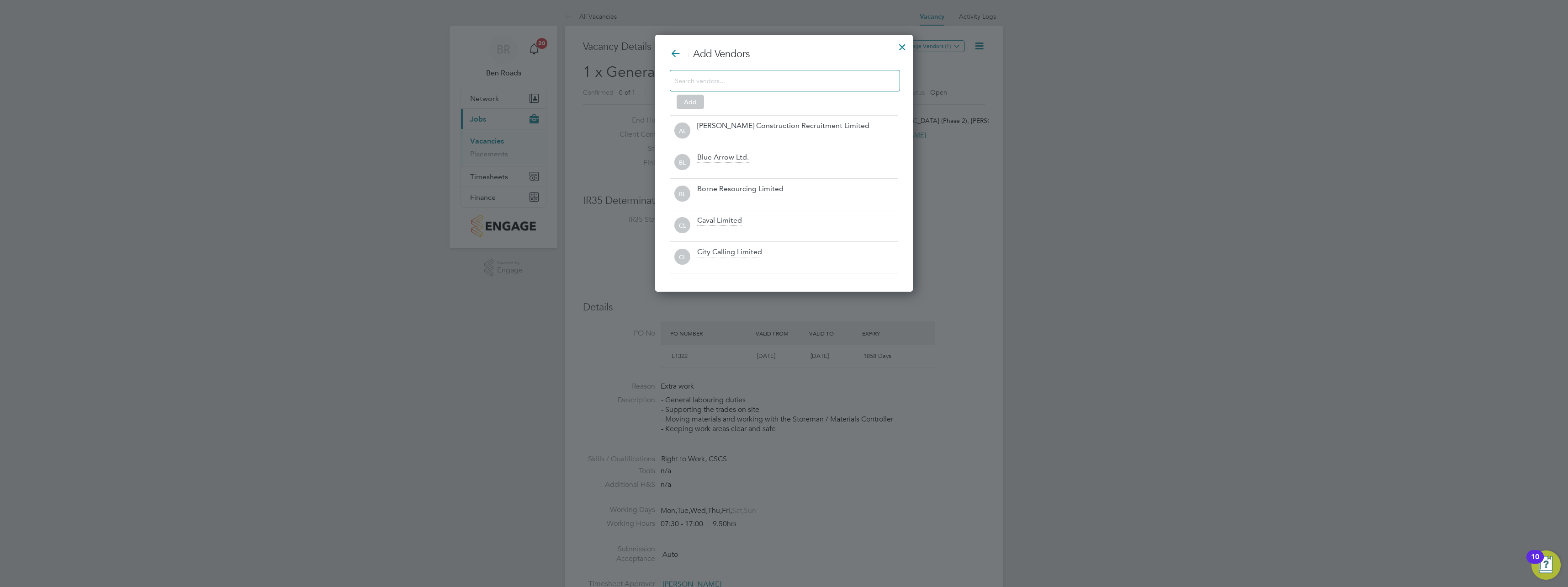
click at [753, 80] on input at bounding box center [778, 80] width 206 height 12
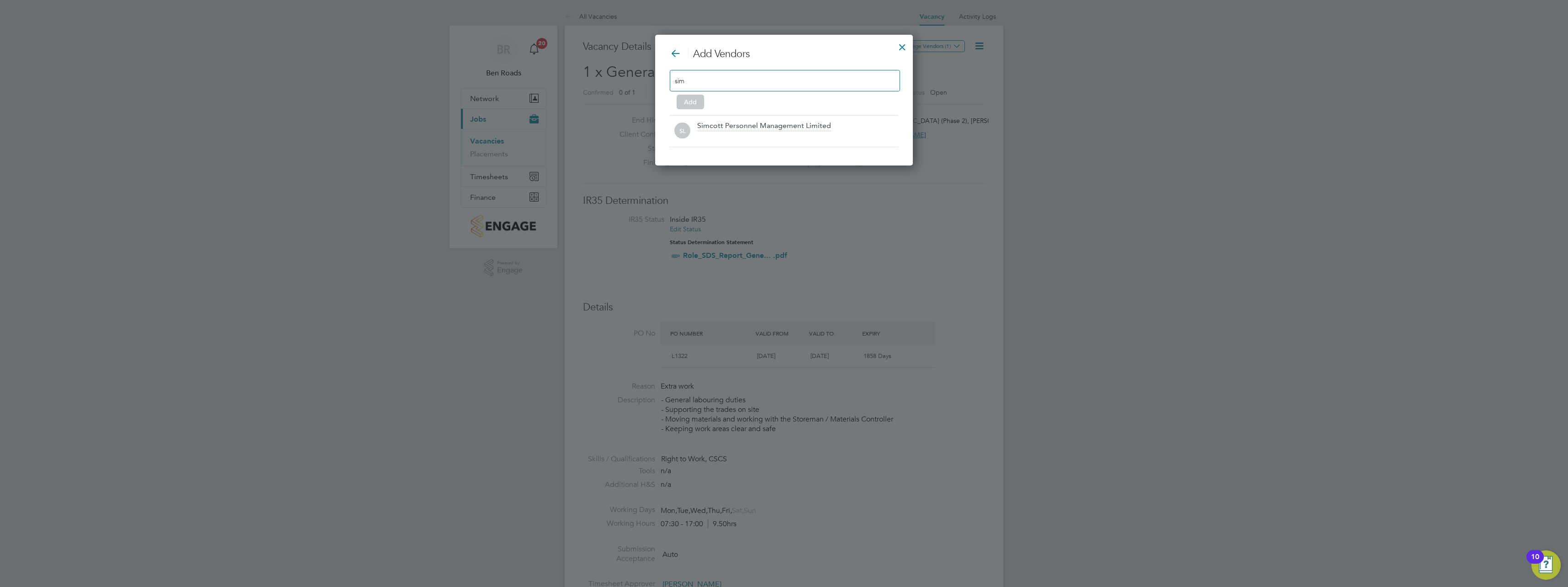
scroll to position [131, 258]
type input "simcott"
click at [753, 126] on div "Simcott Personnel Management Limited" at bounding box center [764, 126] width 134 height 10
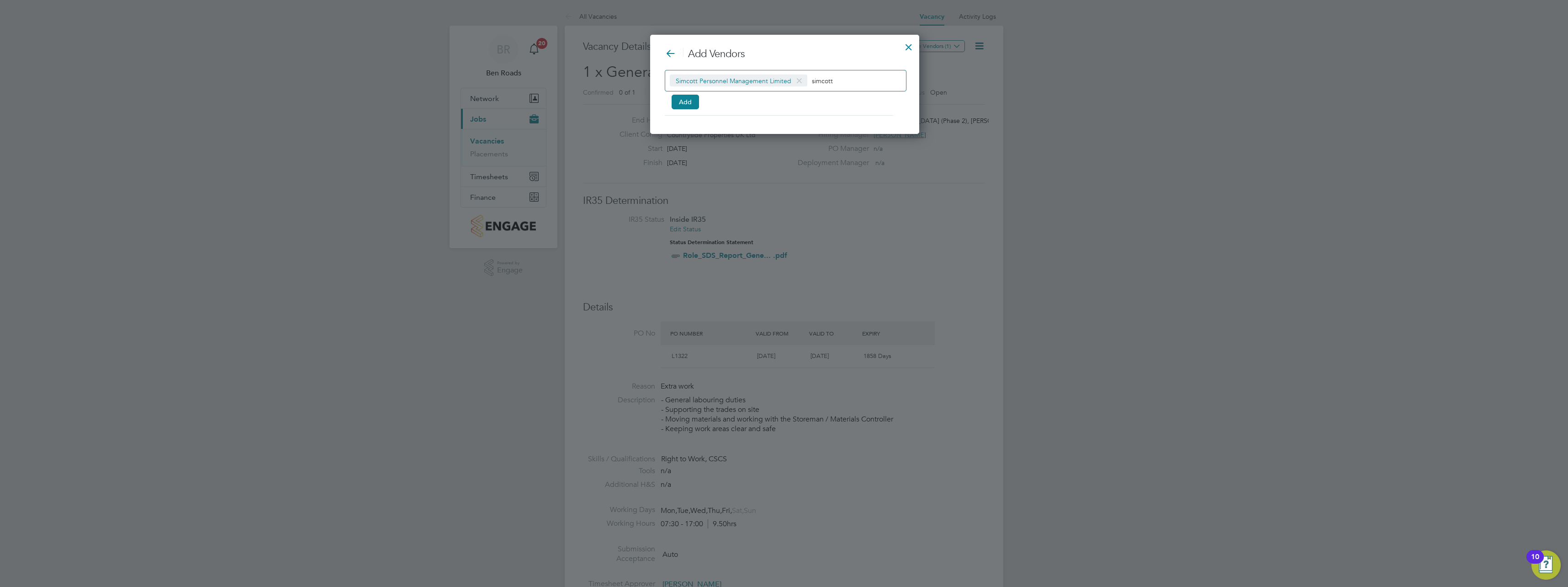
click at [865, 67] on div "Add Vendors Simcott Personnel Management Limited simcott Add" at bounding box center [784, 82] width 240 height 68
click at [859, 76] on input "simcott" at bounding box center [840, 80] width 57 height 12
type input "s"
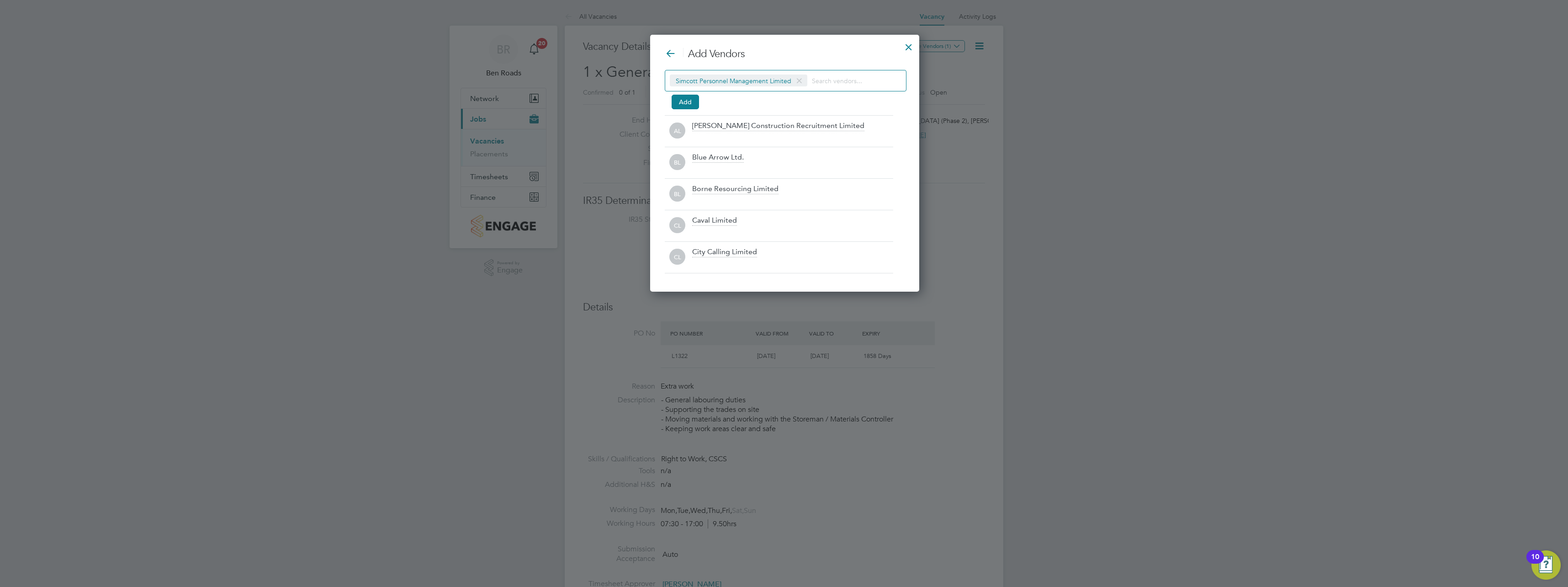
click at [669, 98] on div "Simcott Personnel Management Limited Add" at bounding box center [784, 88] width 240 height 36
click at [907, 49] on div at bounding box center [908, 45] width 17 height 17
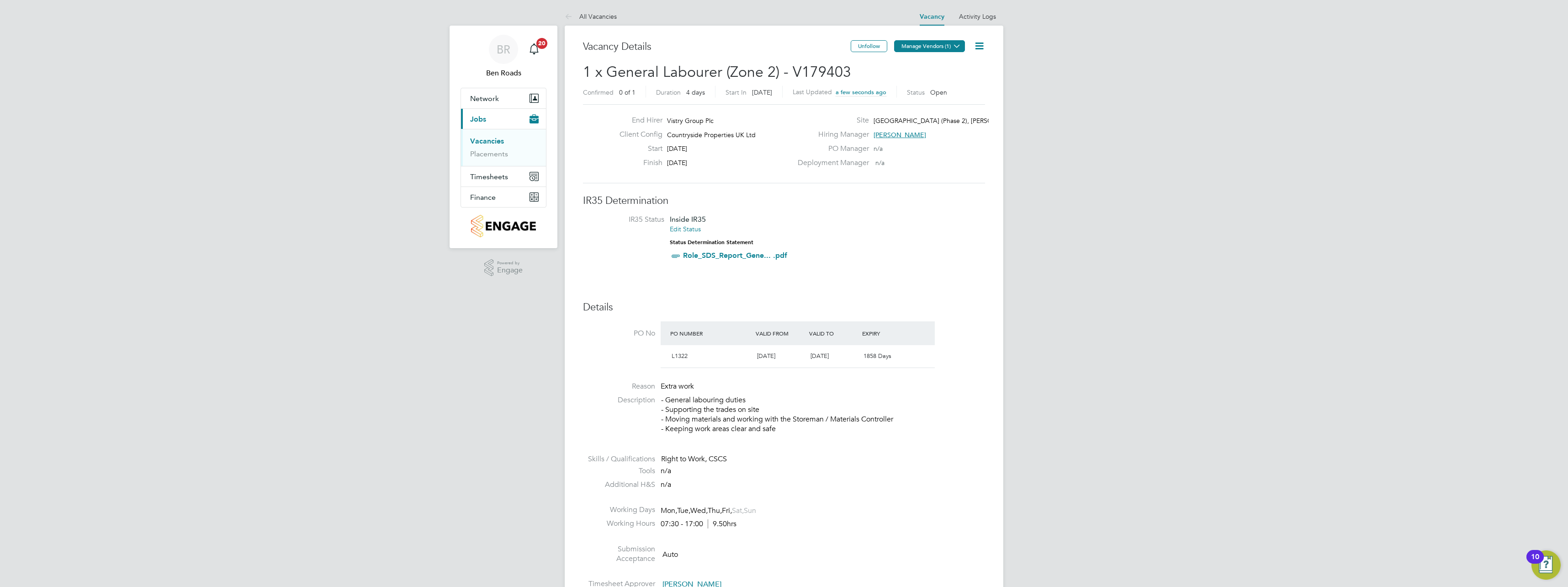
click at [946, 47] on button "Manage Vendors (1)" at bounding box center [930, 46] width 71 height 12
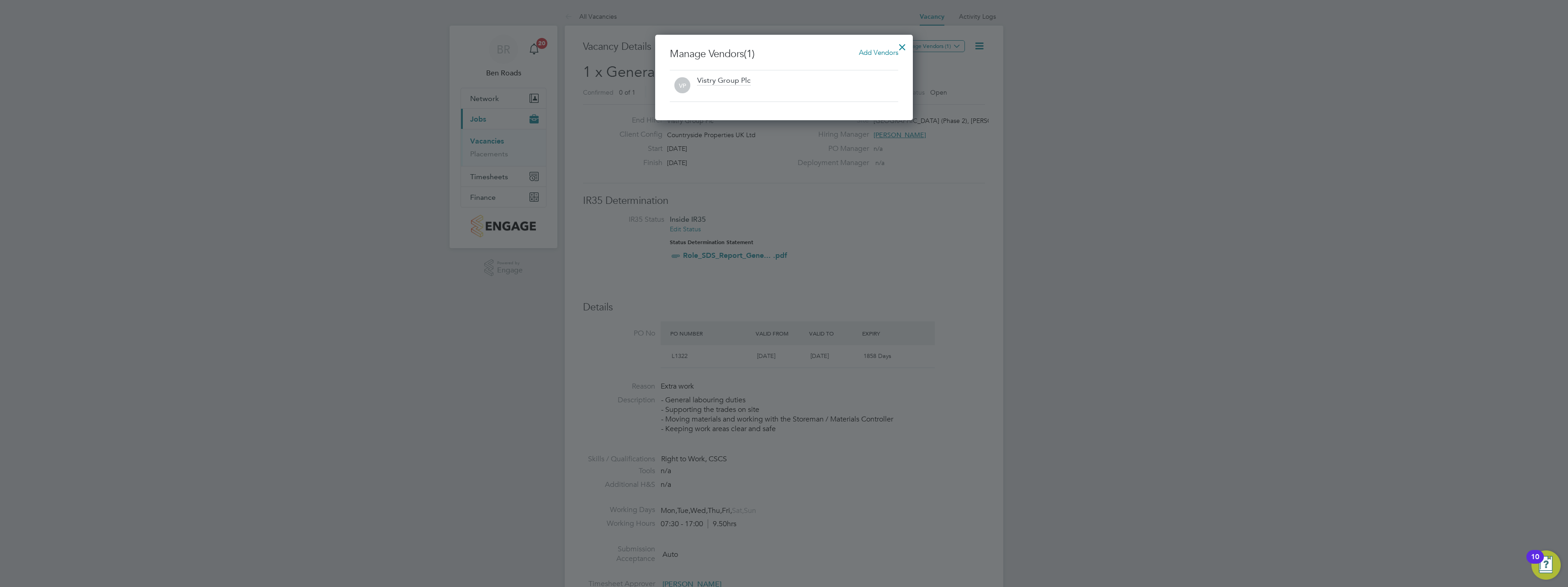
click at [883, 53] on span "Add Vendors" at bounding box center [879, 51] width 39 height 8
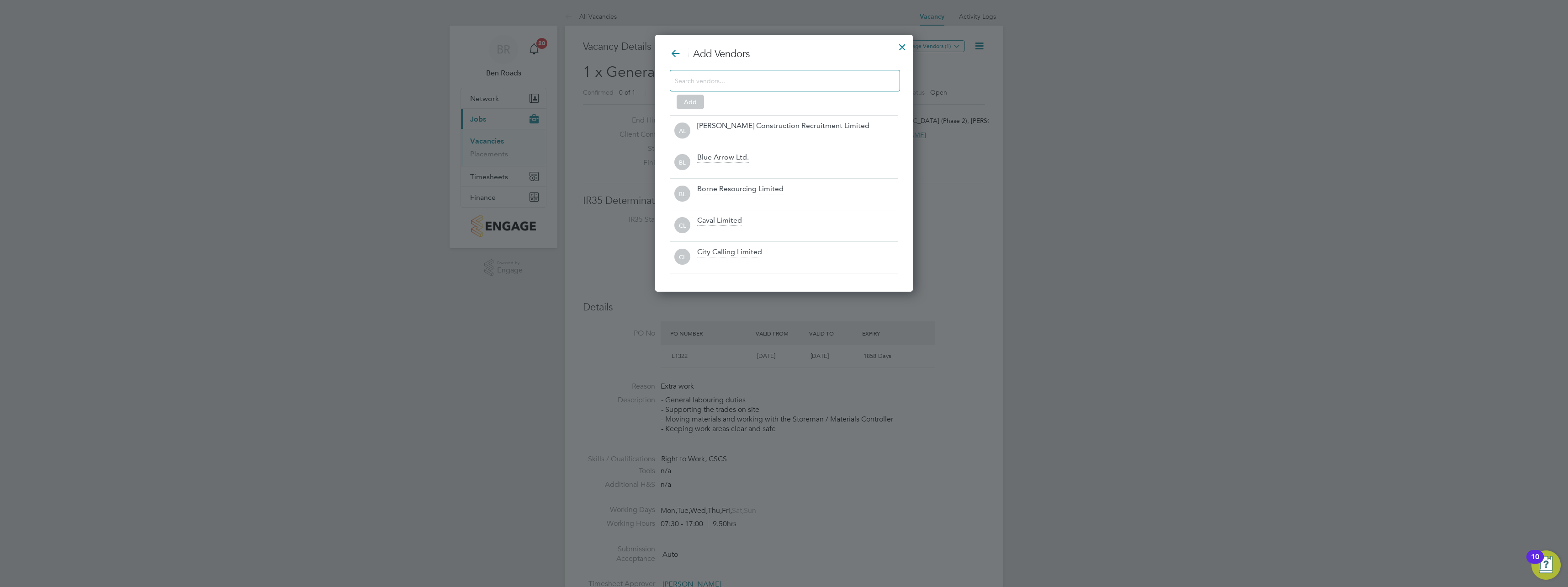
click at [770, 89] on div at bounding box center [784, 80] width 230 height 21
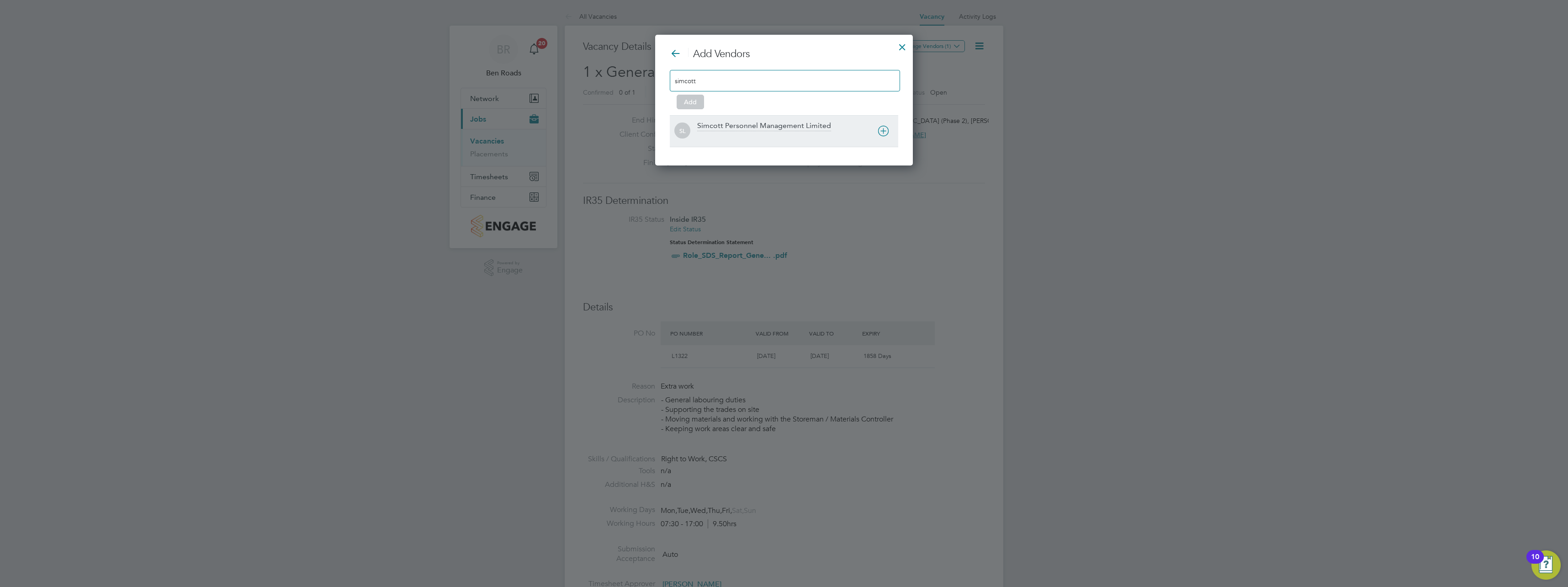
type input "simcott"
click at [716, 124] on div "Simcott Personnel Management Limited" at bounding box center [764, 126] width 134 height 10
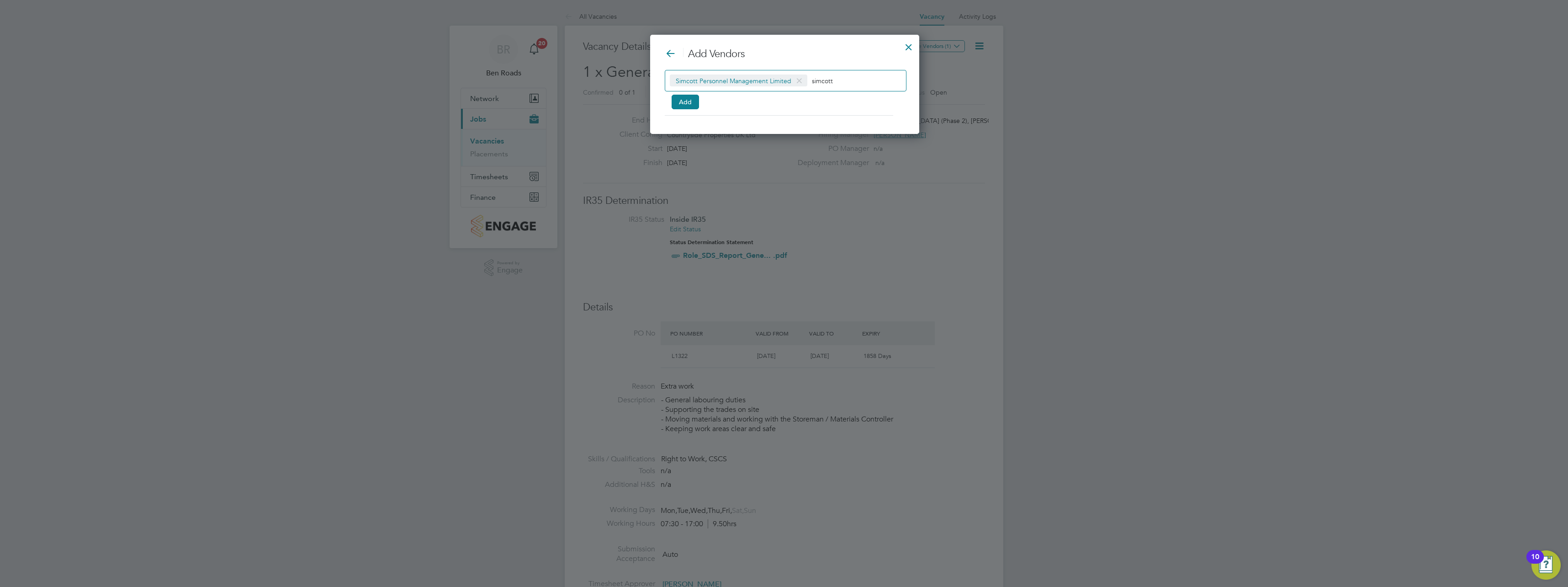
drag, startPoint x: 812, startPoint y: 79, endPoint x: 843, endPoint y: 84, distance: 31.4
click at [843, 84] on input "simcott" at bounding box center [840, 80] width 57 height 12
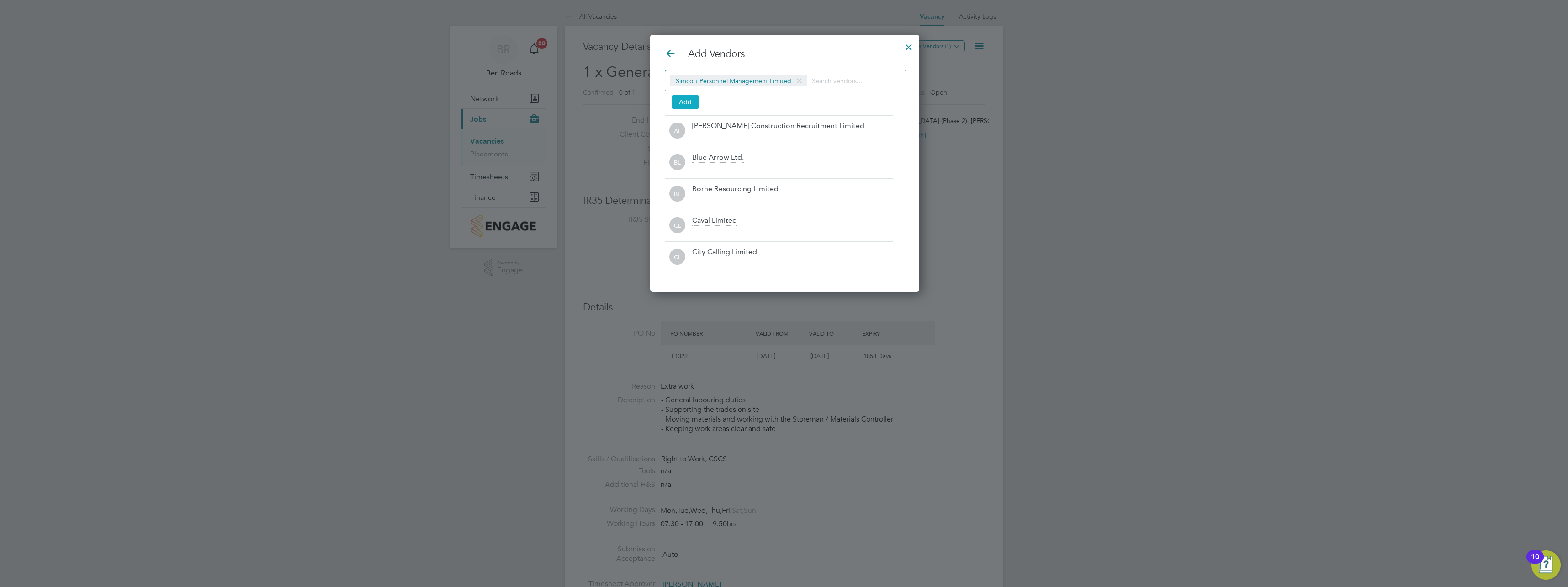
click at [675, 101] on button "Add" at bounding box center [685, 101] width 27 height 14
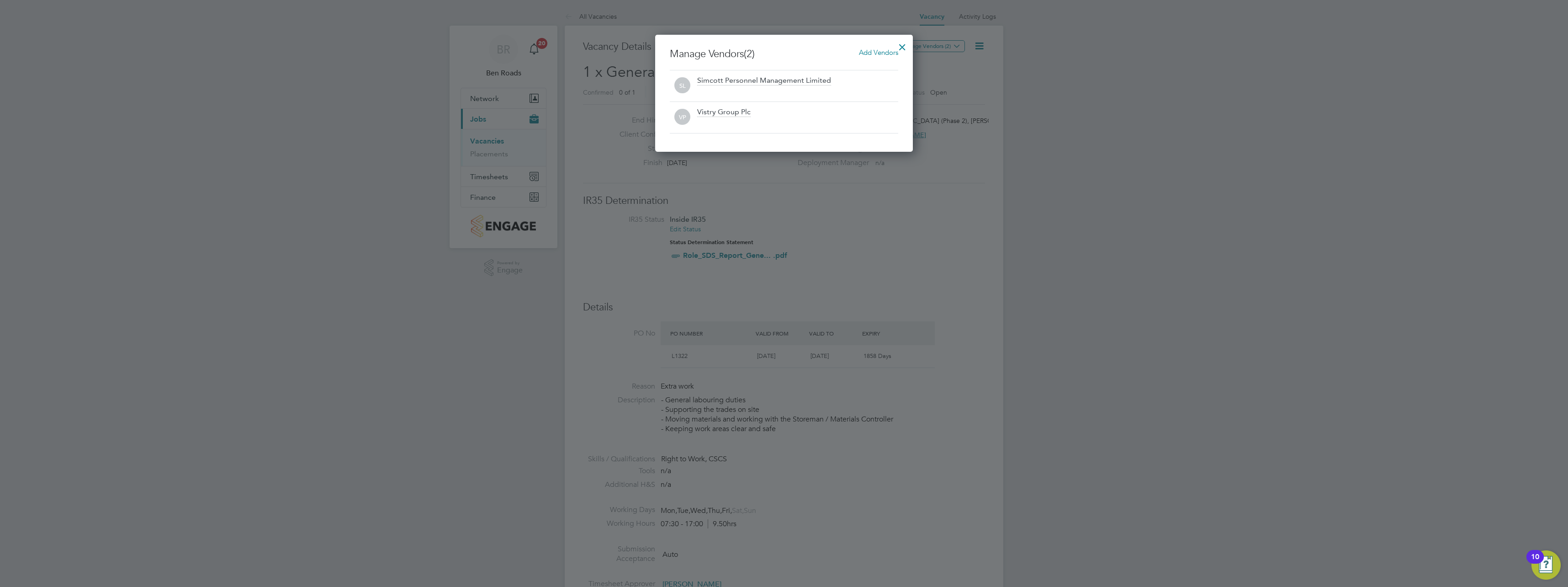
click at [899, 46] on div at bounding box center [902, 45] width 17 height 17
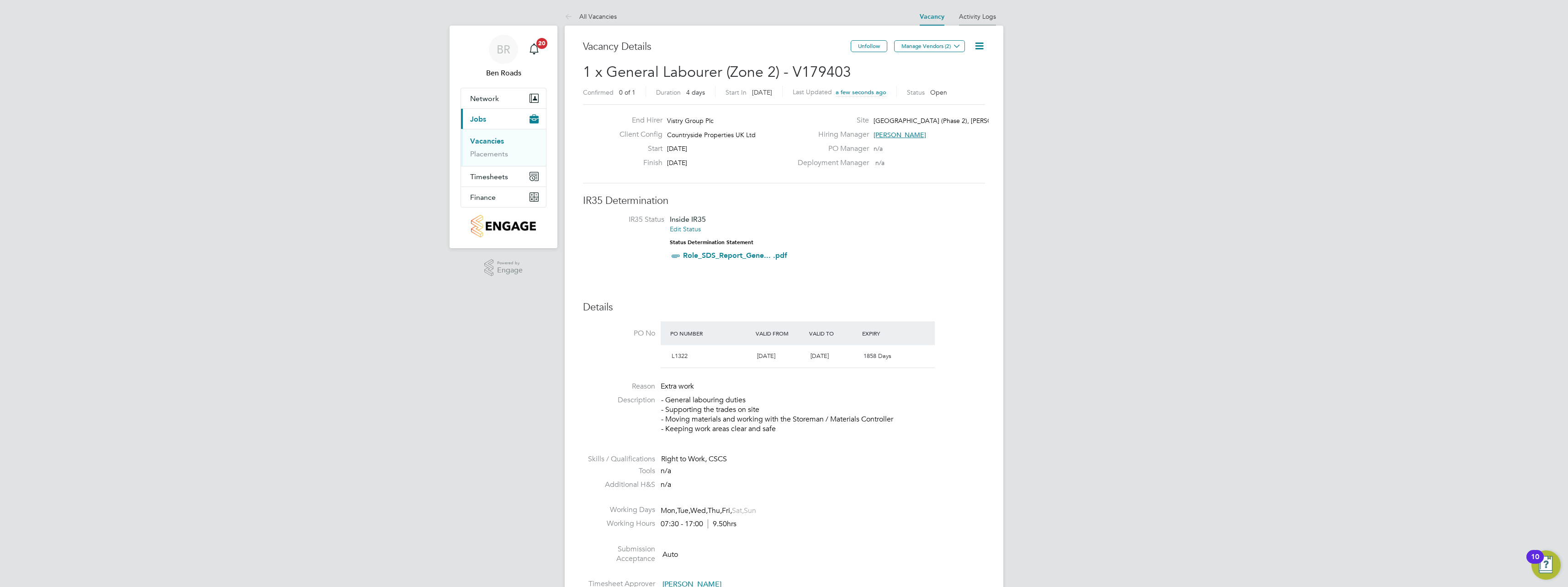
click at [983, 23] on li "Activity Logs" at bounding box center [977, 17] width 37 height 18
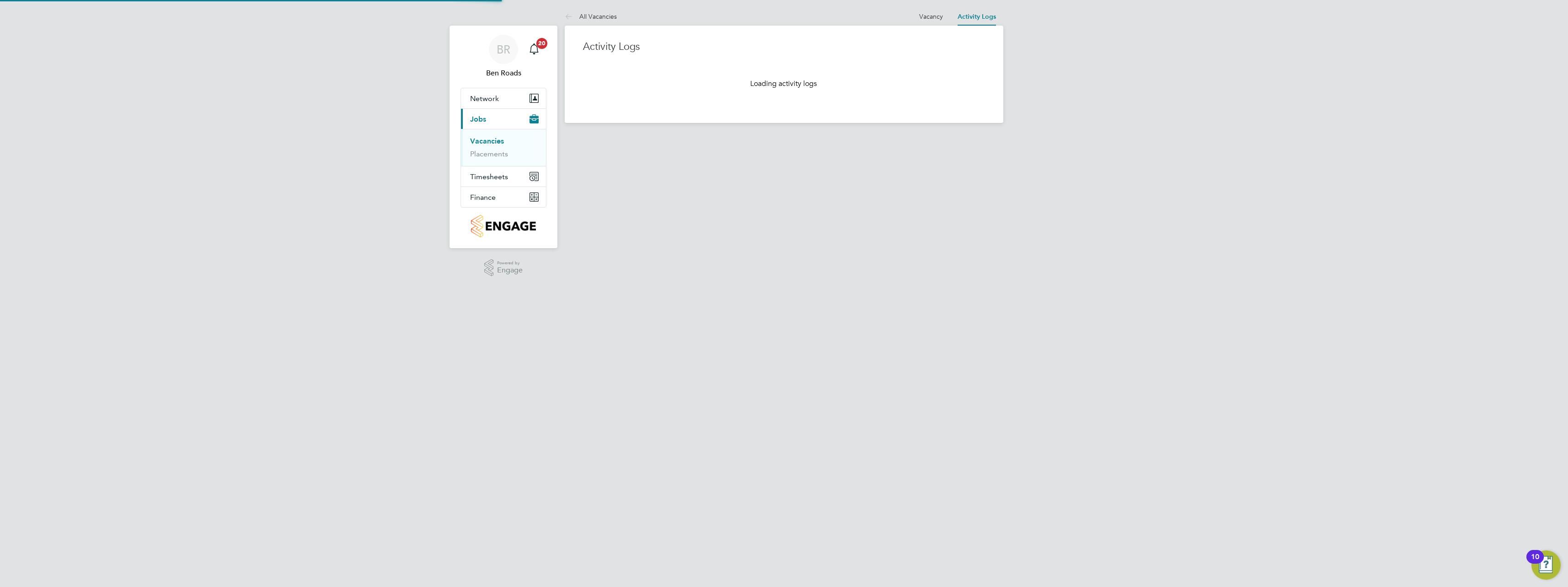
click at [983, 21] on li "Activity Logs" at bounding box center [977, 17] width 39 height 18
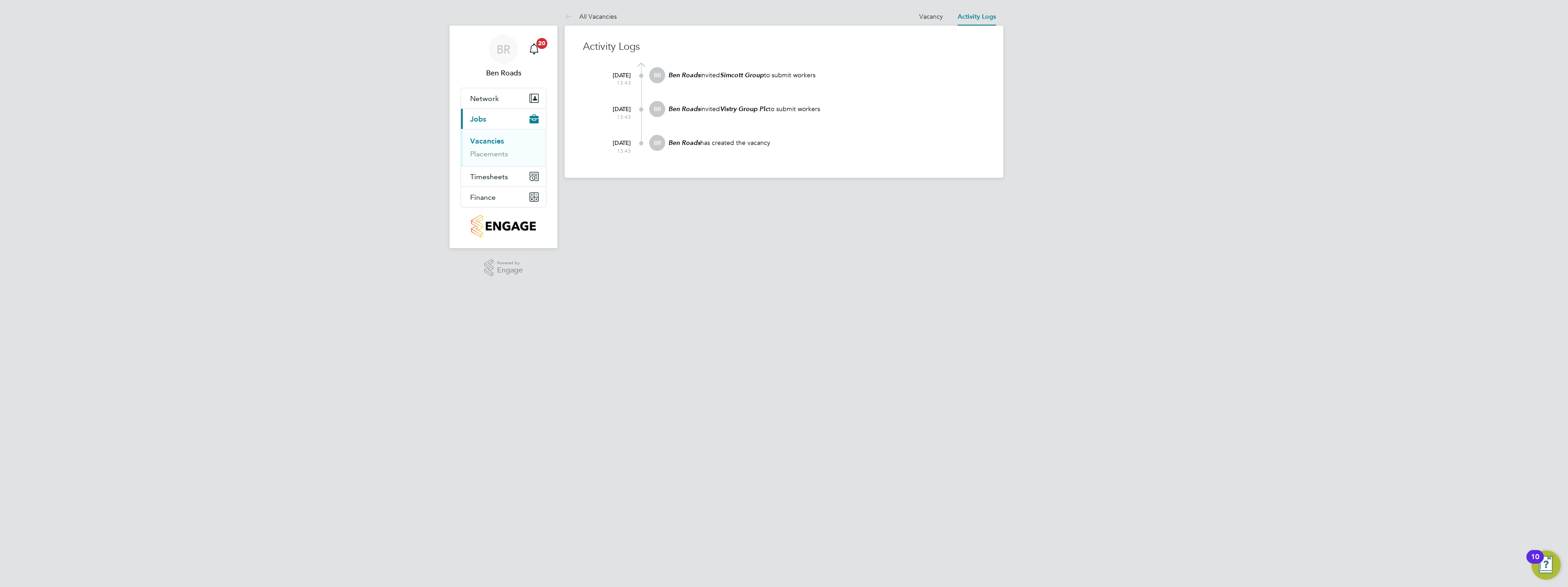
click at [480, 144] on link "Vacancies" at bounding box center [487, 141] width 34 height 8
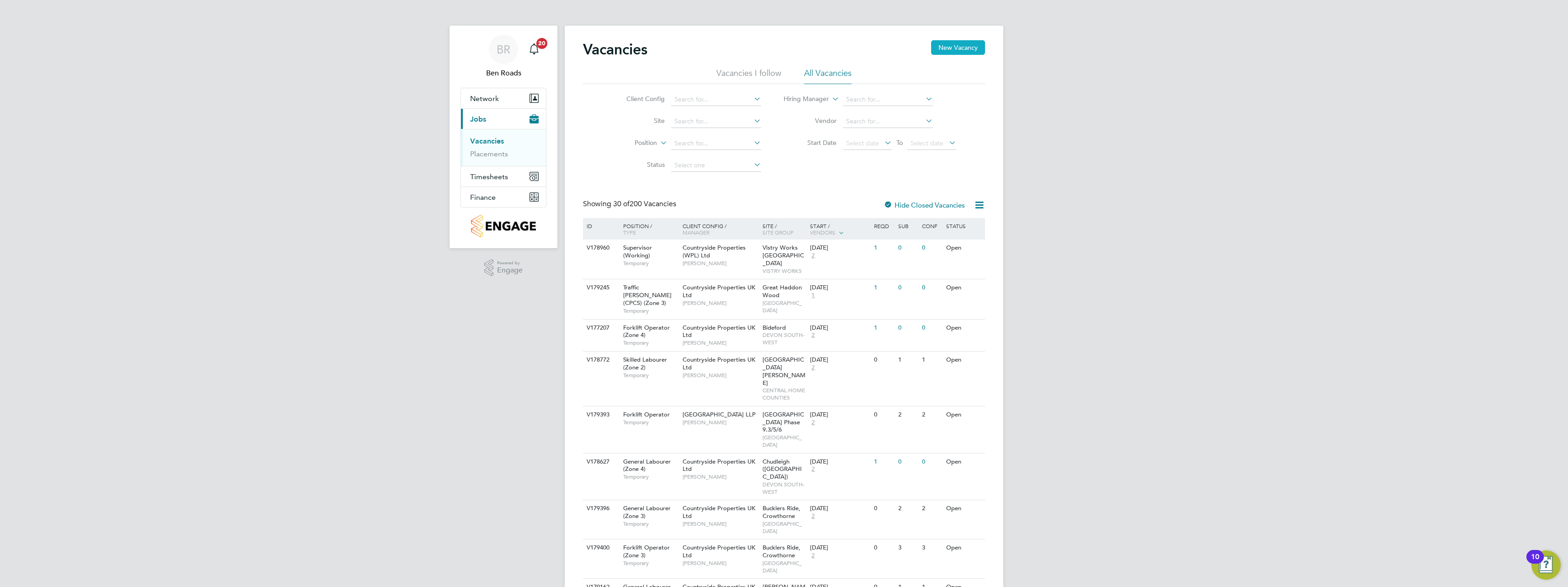
click at [952, 41] on button "New Vacancy" at bounding box center [958, 47] width 54 height 14
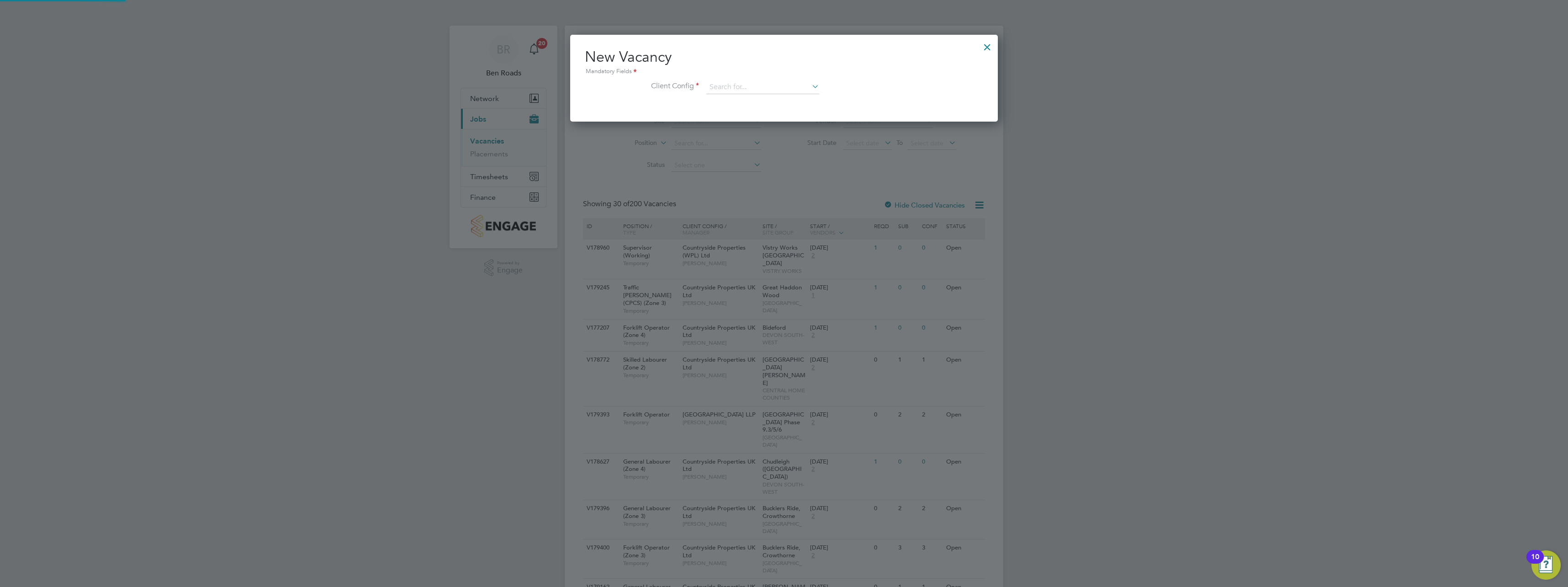
scroll to position [87, 428]
click at [779, 84] on input at bounding box center [762, 87] width 113 height 14
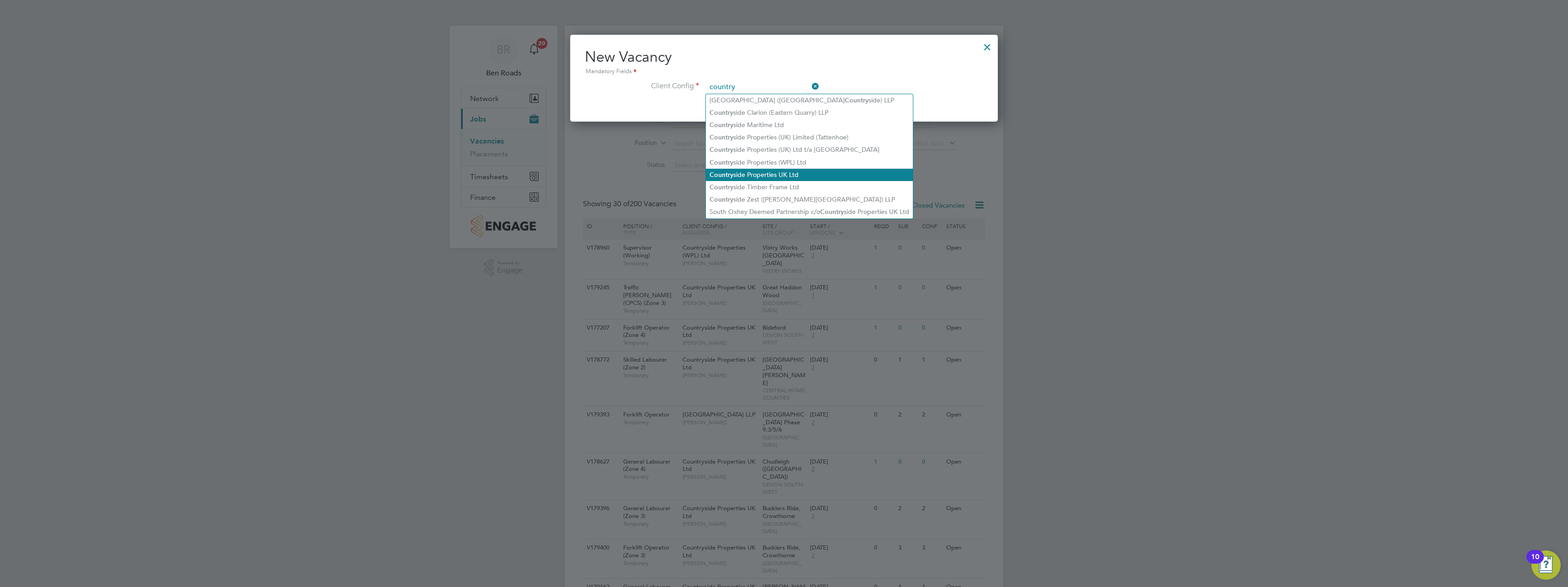
click at [783, 174] on li "Country side Properties UK Ltd" at bounding box center [809, 175] width 207 height 12
type input "Countryside Properties UK Ltd"
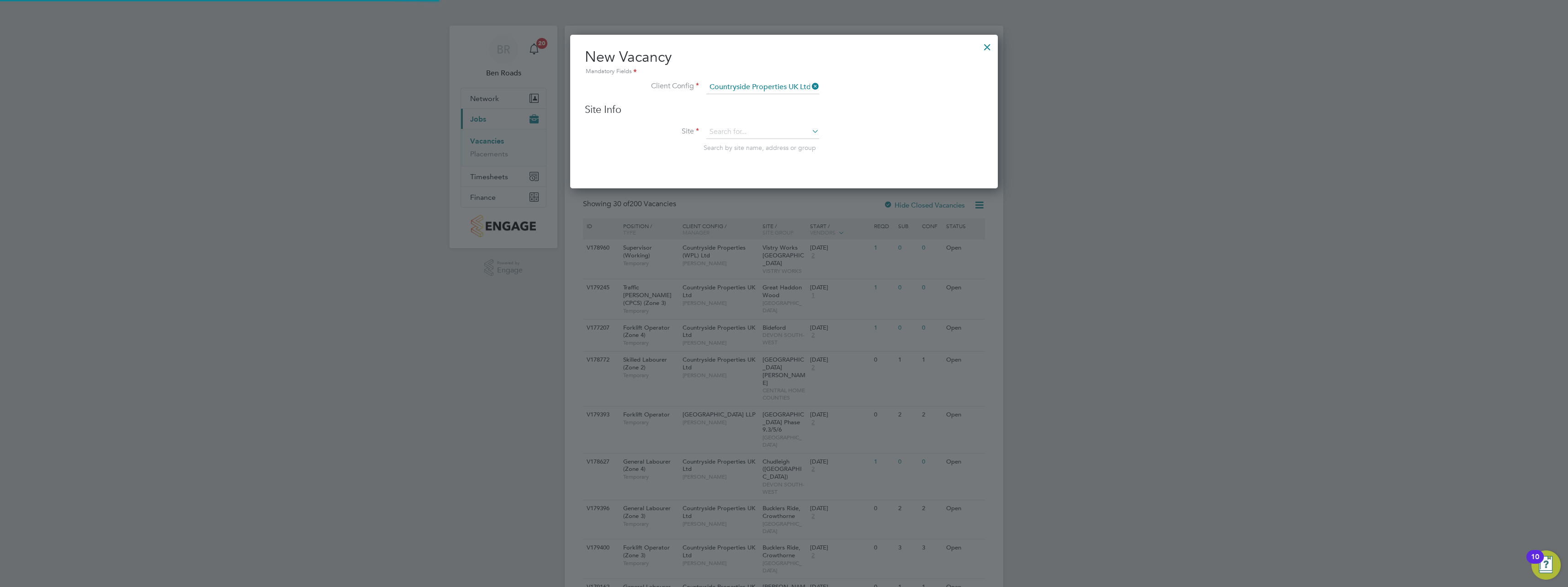
scroll to position [154, 428]
click at [735, 131] on input at bounding box center [762, 132] width 113 height 14
click at [723, 141] on li "[GEOGRAPHIC_DATA] (Phase 2), [PERSON_NAME]" at bounding box center [803, 145] width 196 height 12
type input "[GEOGRAPHIC_DATA] (Phase 2), [PERSON_NAME]"
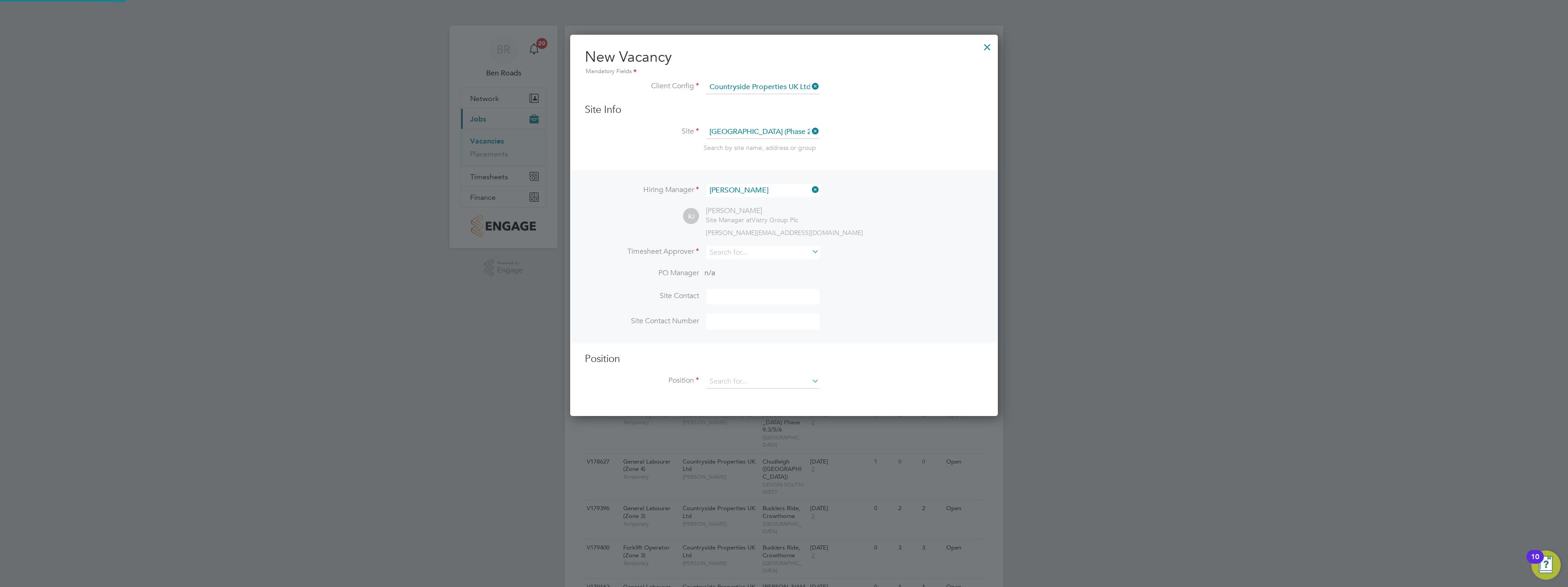
scroll to position [382, 428]
click at [745, 256] on input at bounding box center [762, 253] width 113 height 14
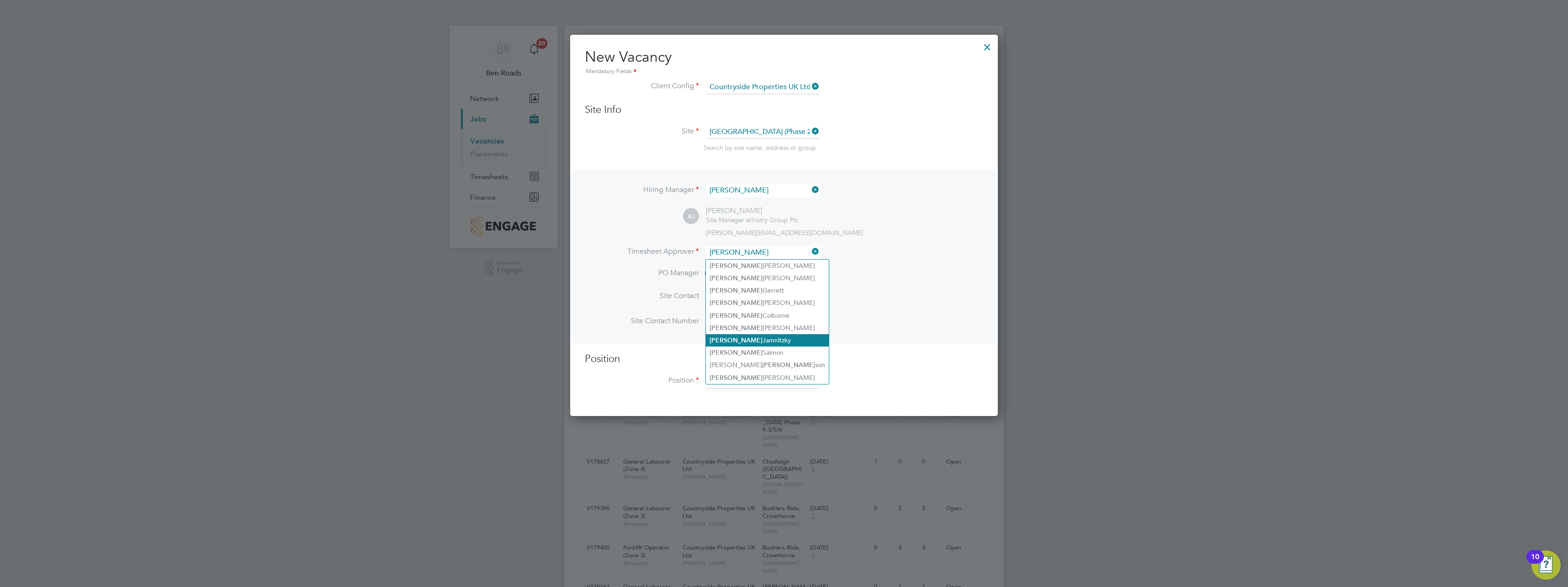
click at [768, 334] on li "[PERSON_NAME]" at bounding box center [767, 340] width 123 height 12
type input "[PERSON_NAME]"
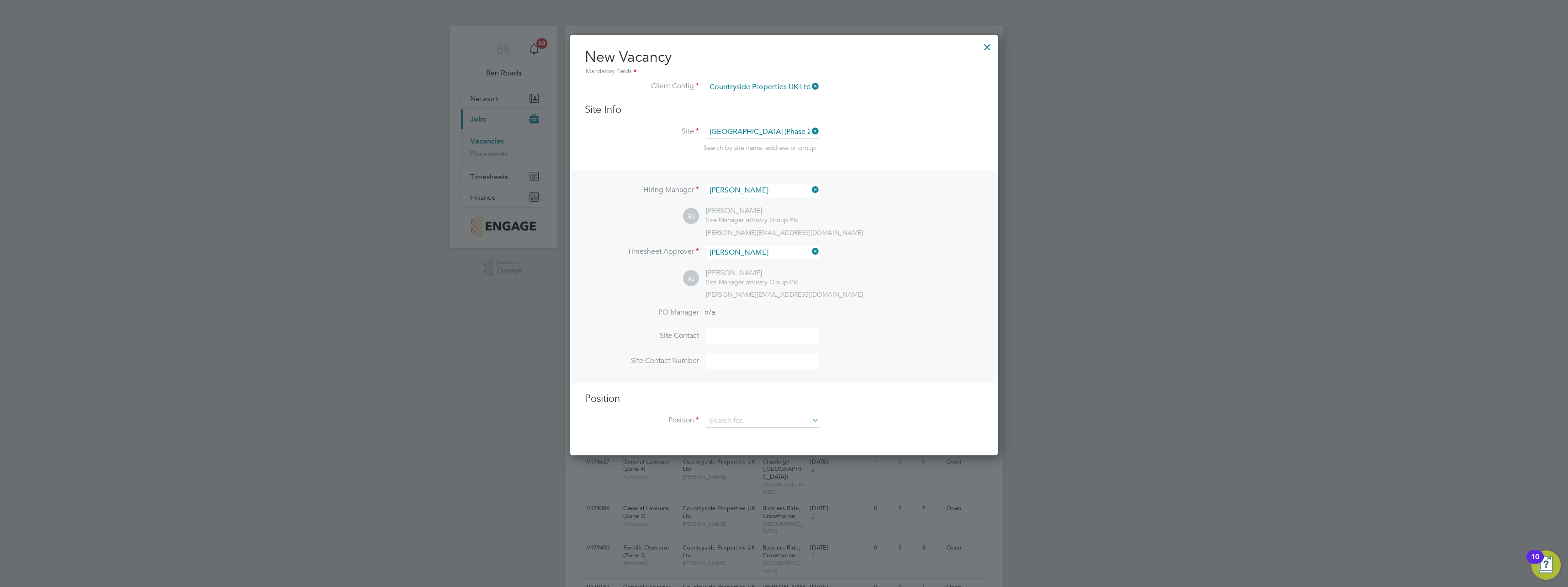
scroll to position [421, 428]
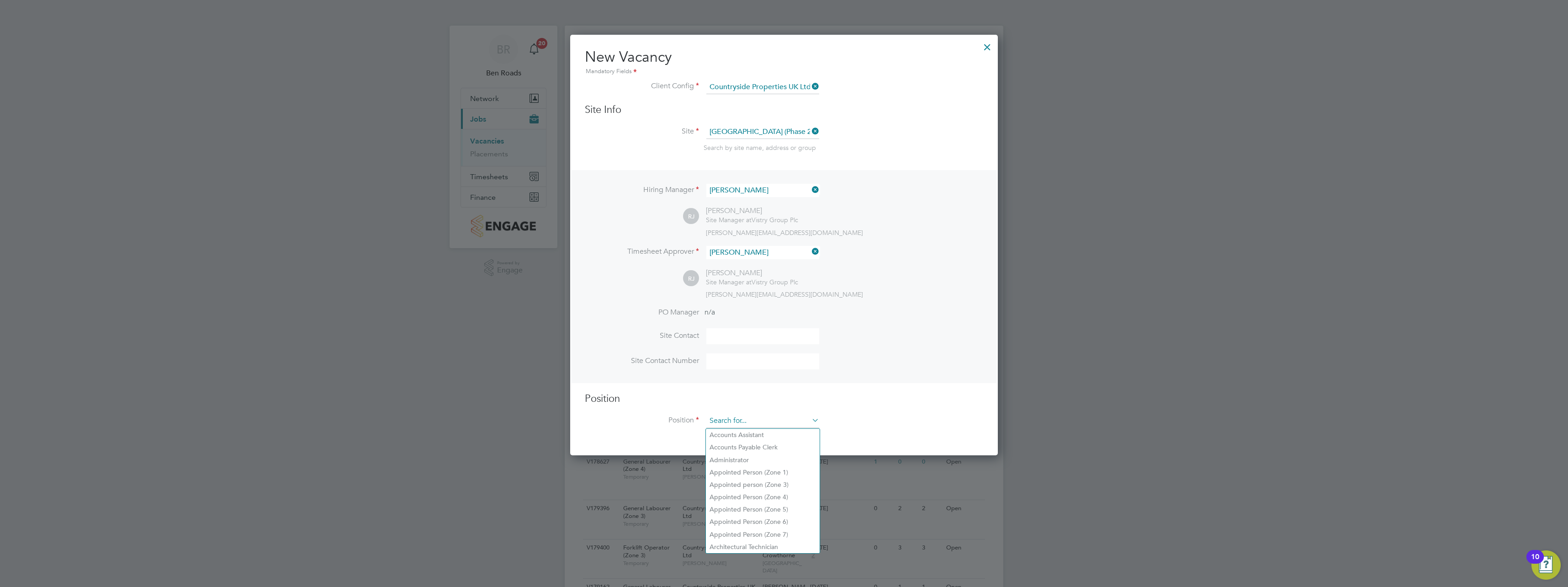
click at [755, 418] on input at bounding box center [762, 421] width 113 height 14
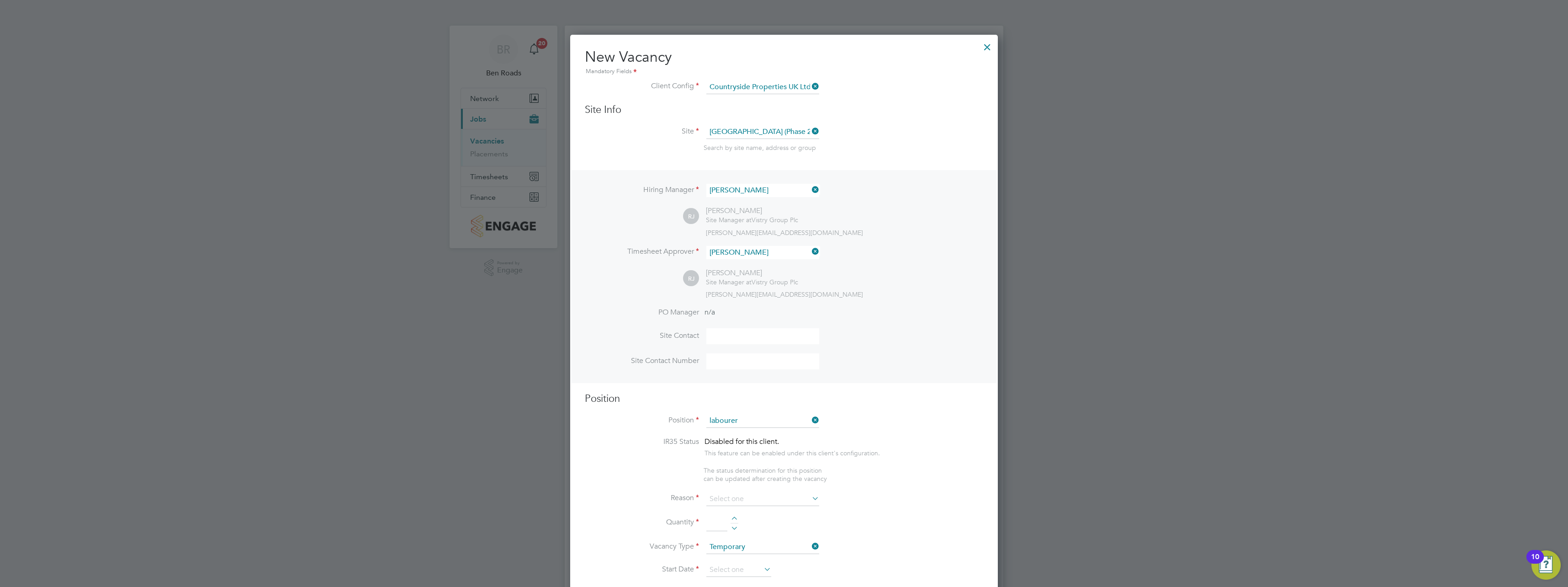
click at [720, 444] on li "General Labourer (Zone 2)" at bounding box center [762, 447] width 113 height 12
type input "General Labourer (Zone 2)"
type textarea "- General labouring duties - Supporting the trades on site - Moving materials a…"
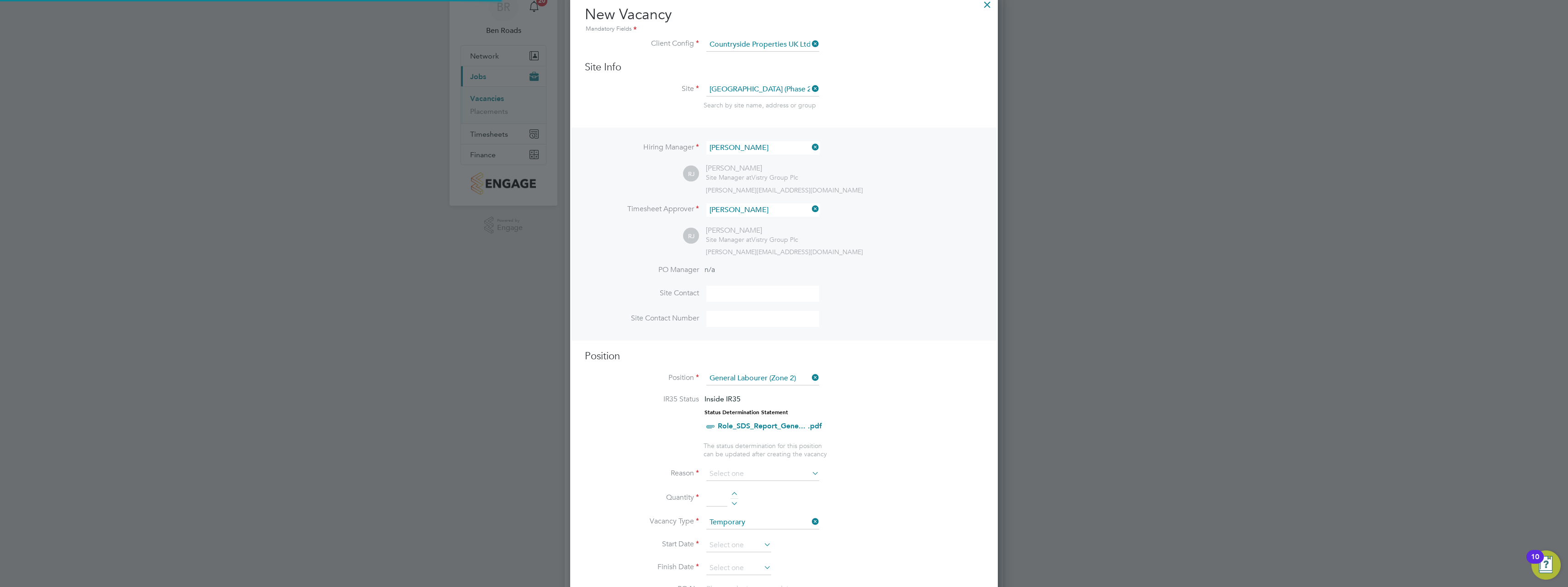
scroll to position [61, 0]
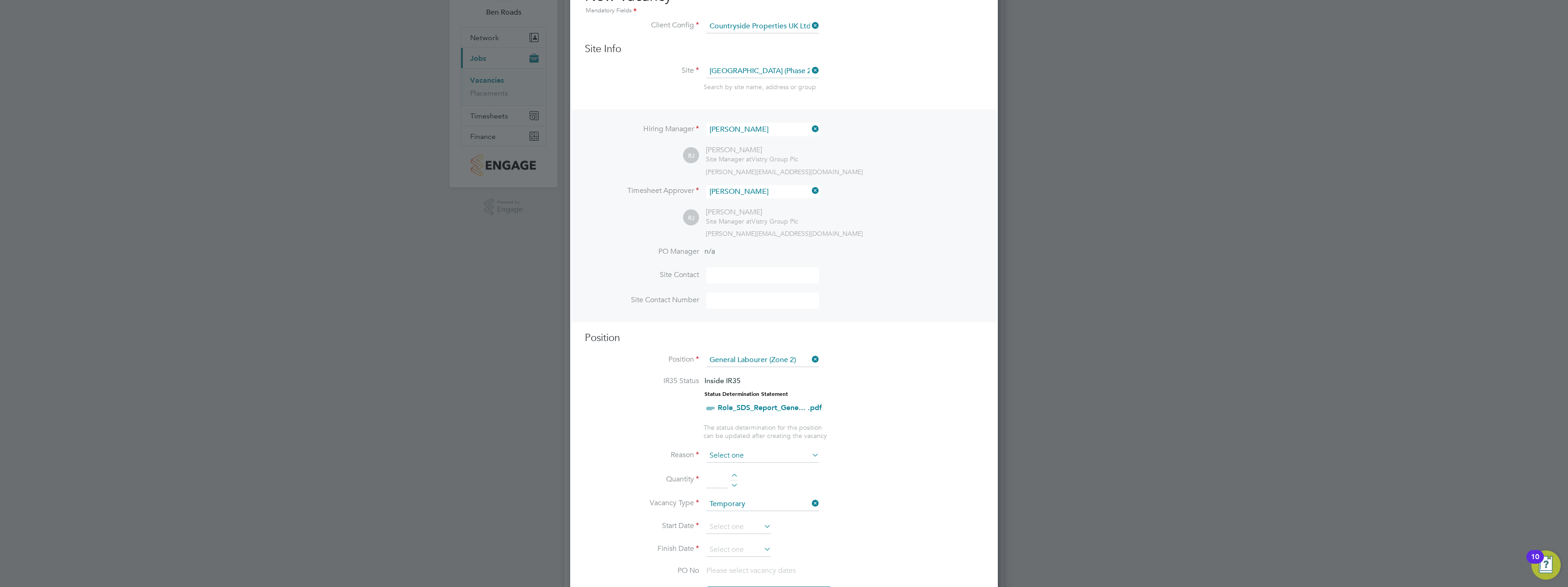
click at [734, 456] on input at bounding box center [762, 455] width 113 height 14
click at [731, 487] on li "Extra Work" at bounding box center [762, 492] width 113 height 12
type input "Extra Work"
click at [719, 481] on input at bounding box center [717, 480] width 21 height 17
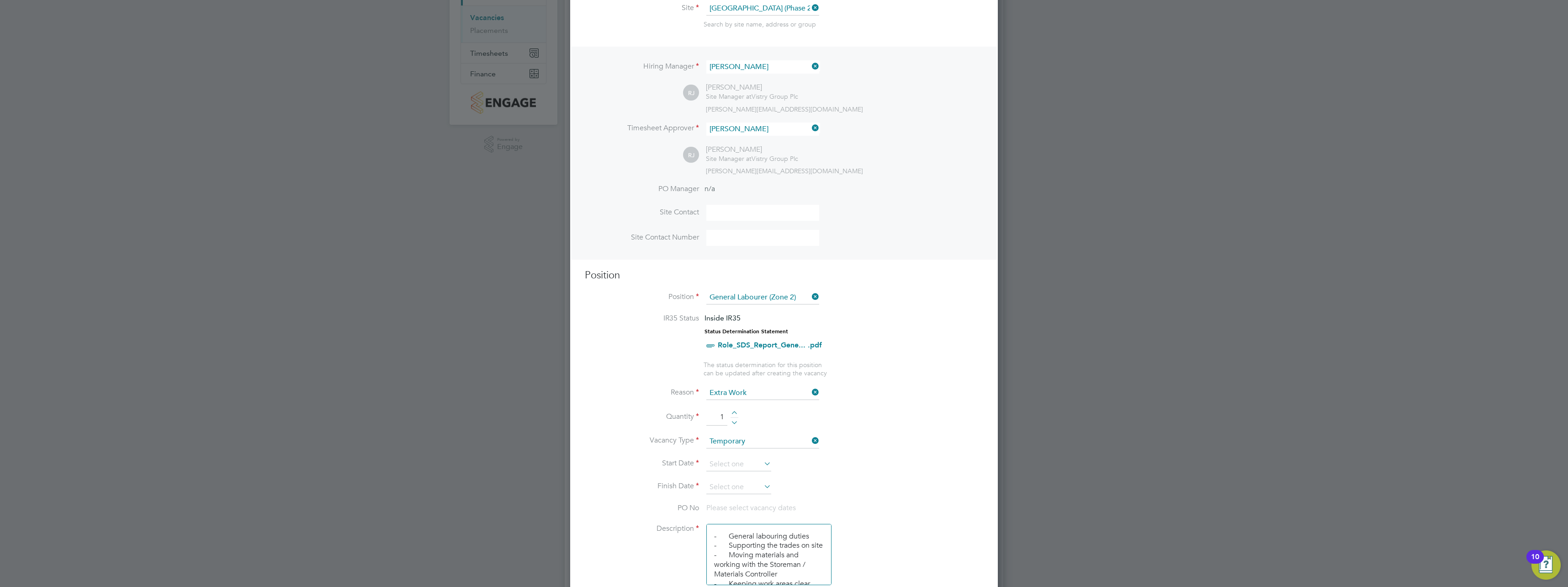
scroll to position [137, 0]
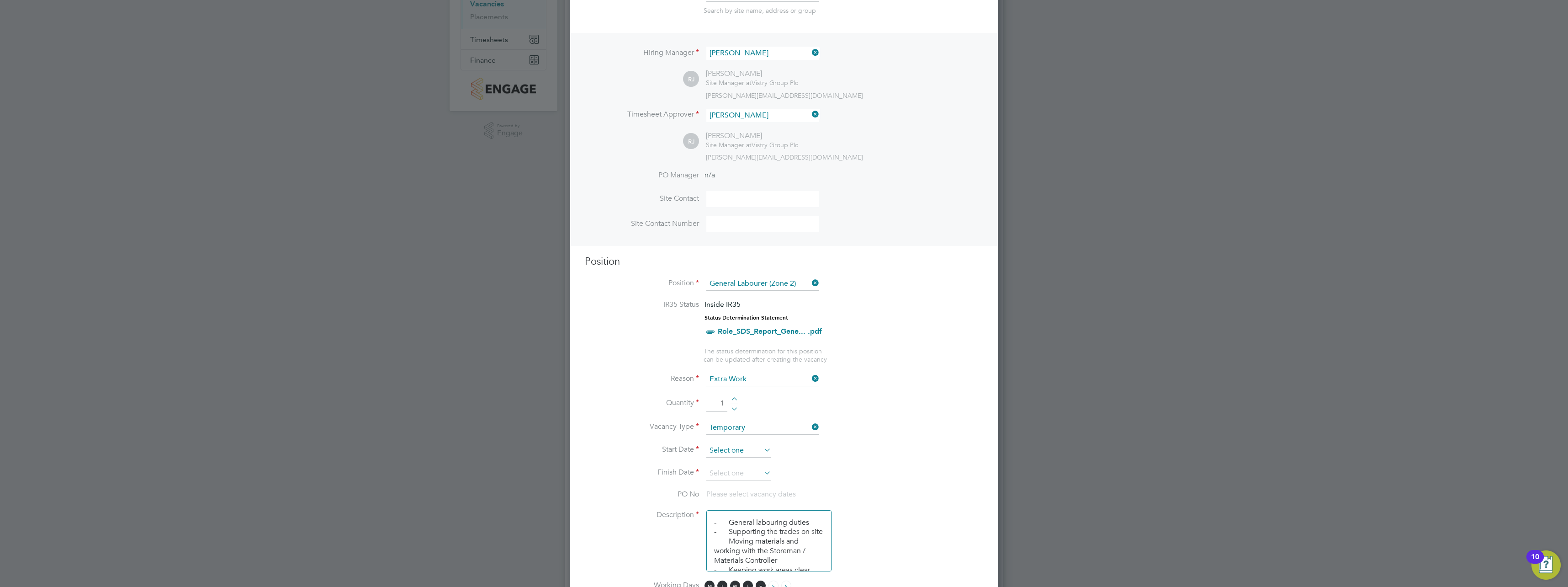
type input "1"
click at [734, 450] on input at bounding box center [739, 450] width 65 height 14
click at [759, 340] on span "20" at bounding box center [756, 333] width 17 height 17
type input "[DATE]"
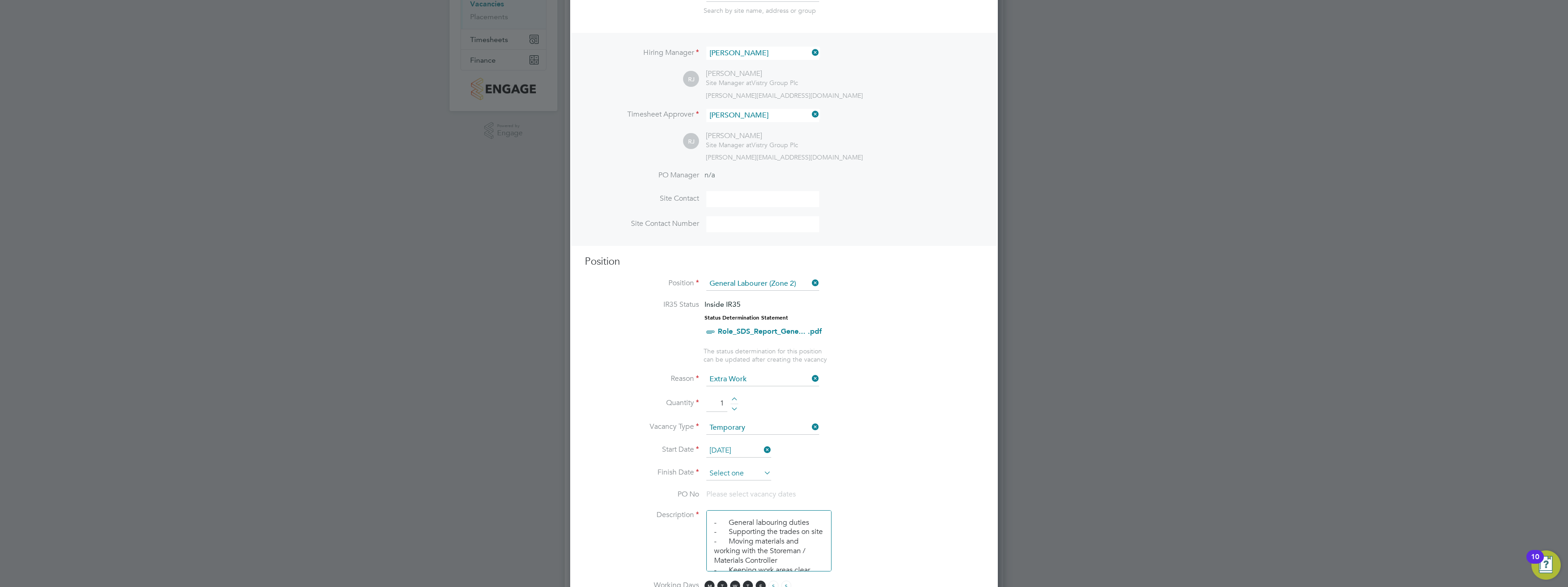
click at [731, 471] on input at bounding box center [739, 474] width 65 height 14
click at [789, 384] on span "29" at bounding box center [790, 375] width 17 height 17
type input "[DATE]"
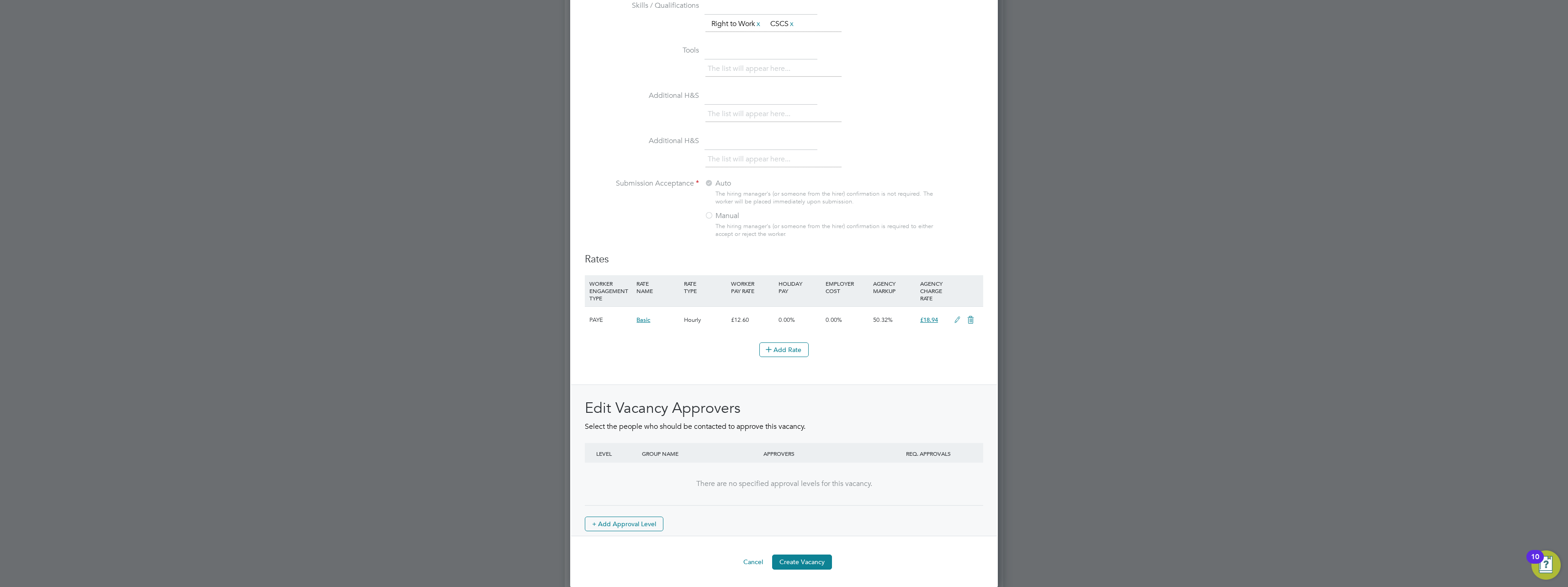
scroll to position [831, 0]
click at [803, 560] on button "Create Vacancy" at bounding box center [802, 560] width 60 height 14
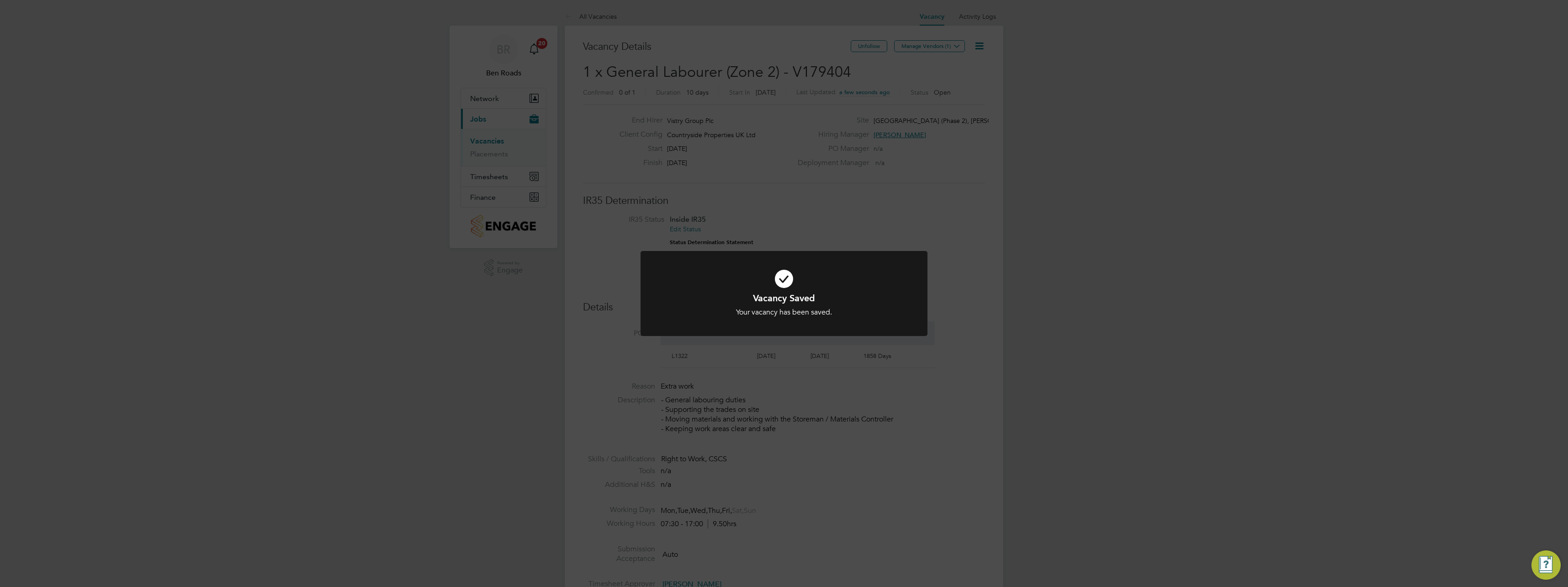
scroll to position [14, 181]
drag, startPoint x: 965, startPoint y: 225, endPoint x: 963, endPoint y: 219, distance: 6.3
click at [964, 225] on div "Vacancy Saved Your vacancy has been saved. Cancel Okay" at bounding box center [784, 294] width 1568 height 587
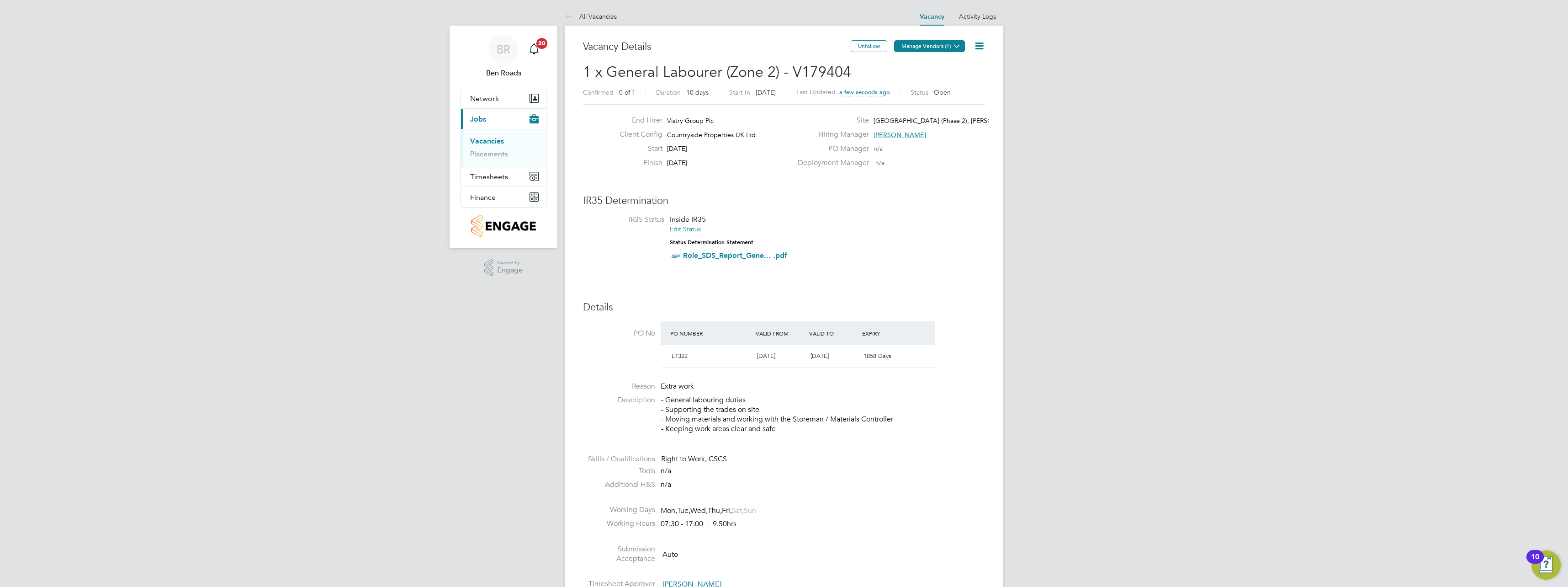
click at [945, 42] on button "Manage Vendors (1)" at bounding box center [930, 46] width 71 height 12
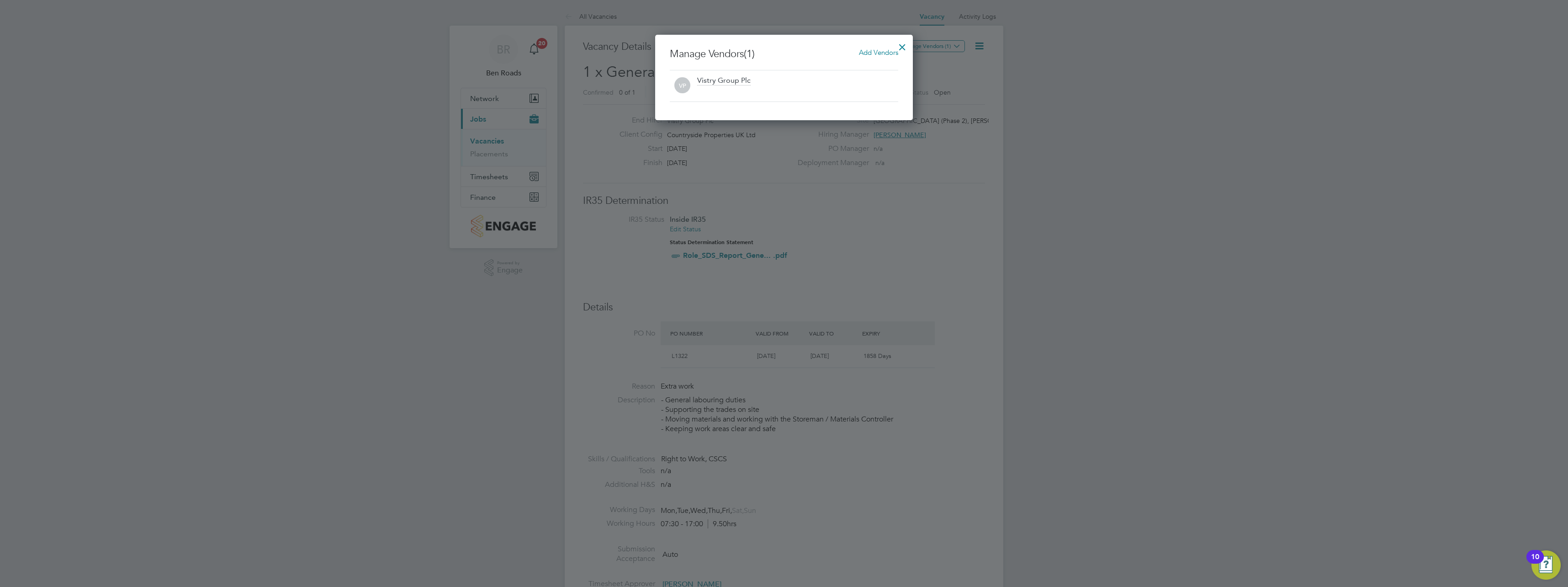
click at [877, 52] on span "Add Vendors" at bounding box center [879, 51] width 39 height 8
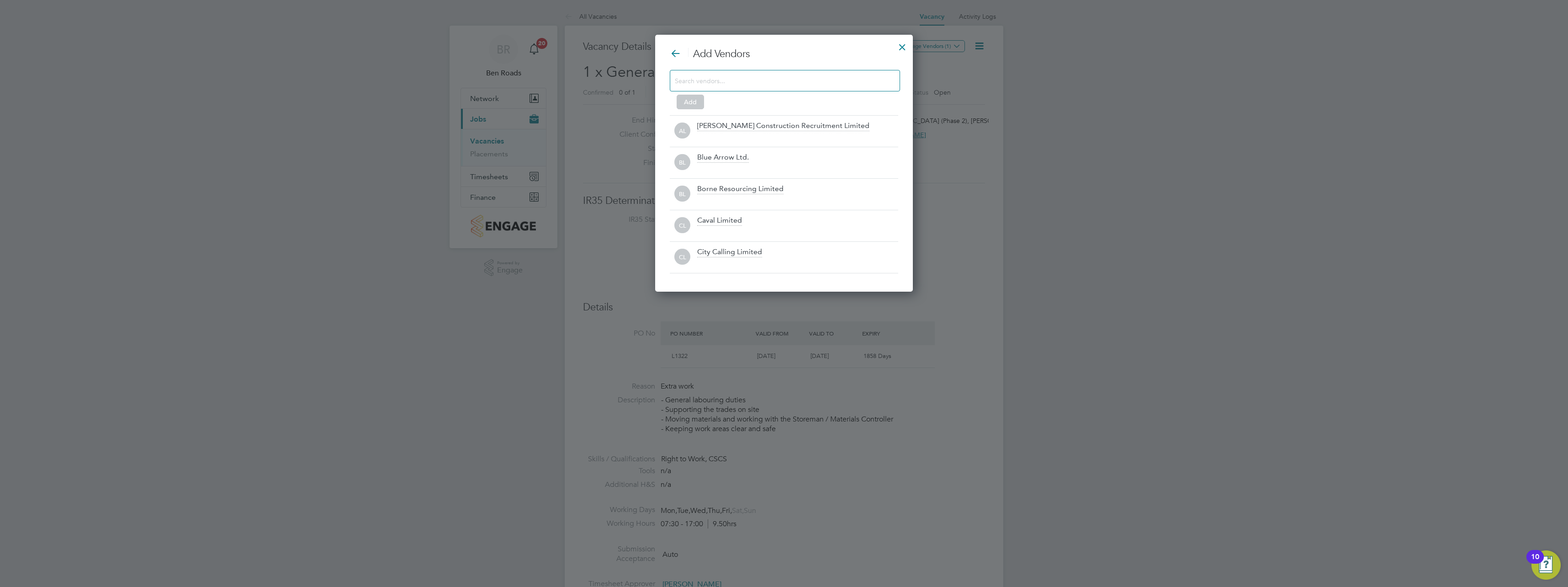
click at [774, 67] on div "Add Vendors Add AL [PERSON_NAME] Construction Recruitment Limited BL Blue Arrow…" at bounding box center [784, 160] width 228 height 225
click at [750, 82] on input at bounding box center [778, 80] width 206 height 12
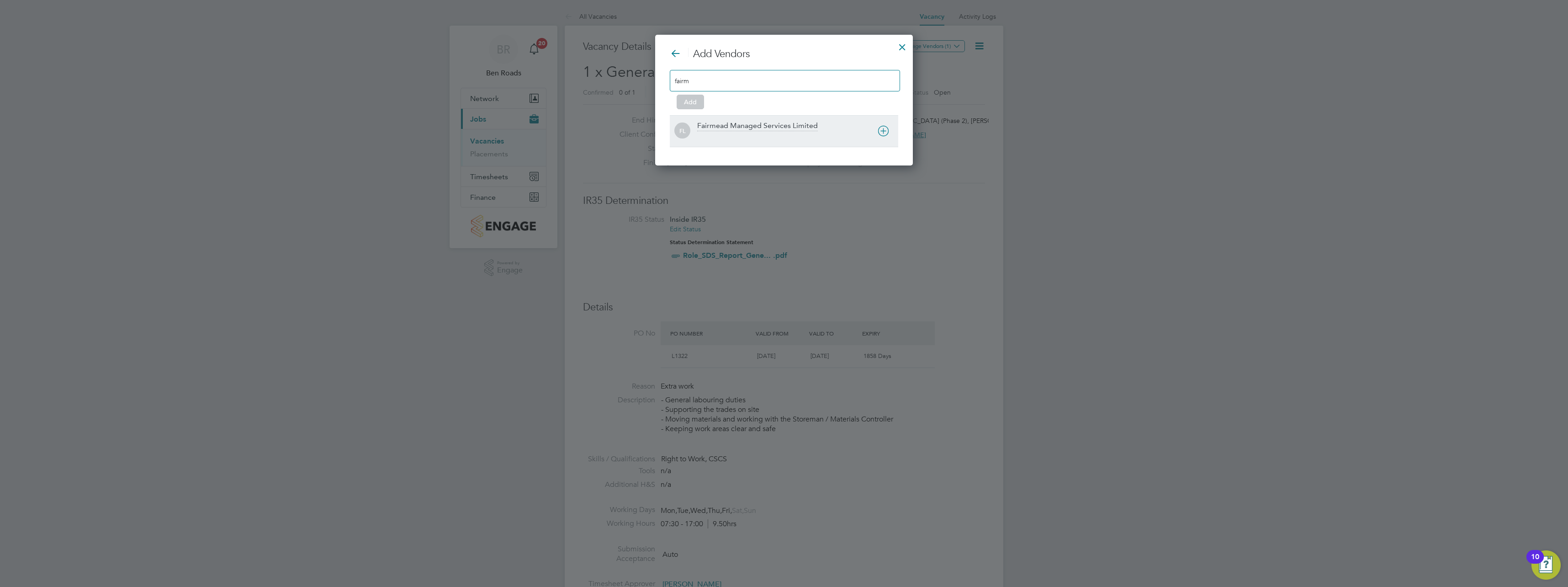
type input "fairm"
click at [765, 128] on div "Fairmead Managed Services Limited" at bounding box center [757, 126] width 120 height 10
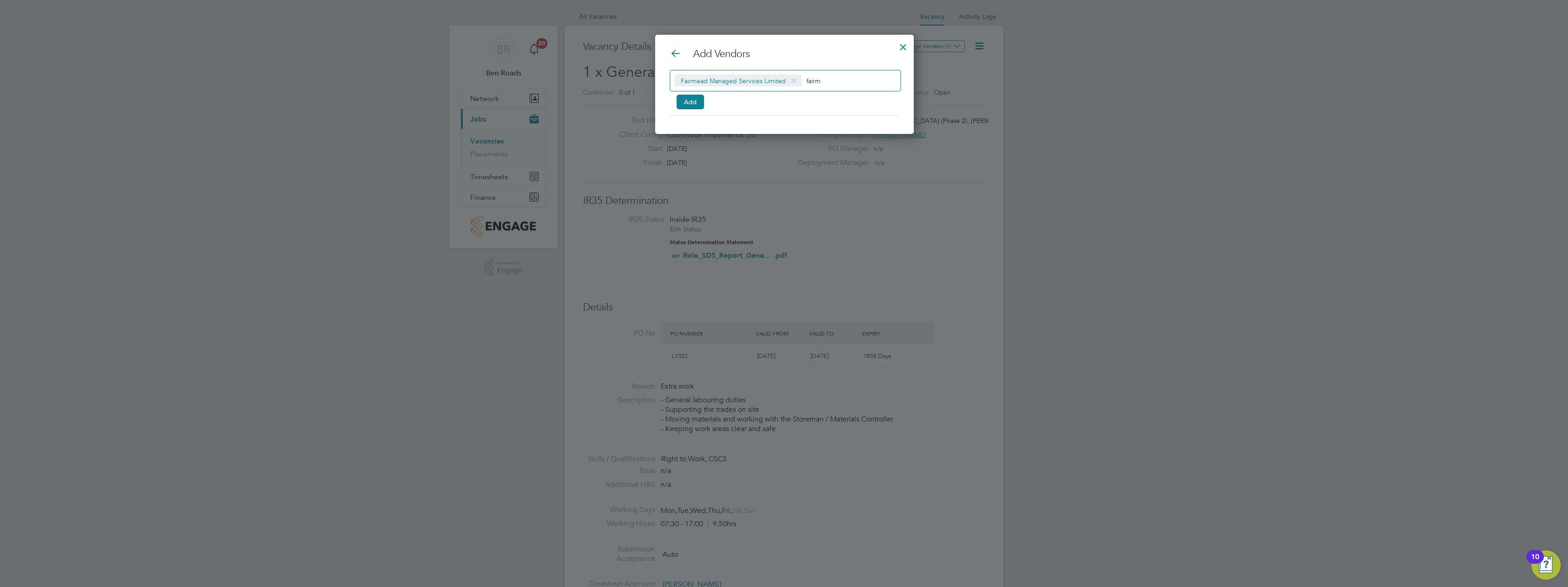
drag, startPoint x: 806, startPoint y: 80, endPoint x: 831, endPoint y: 79, distance: 25.0
click at [831, 79] on input "fairm" at bounding box center [834, 80] width 57 height 12
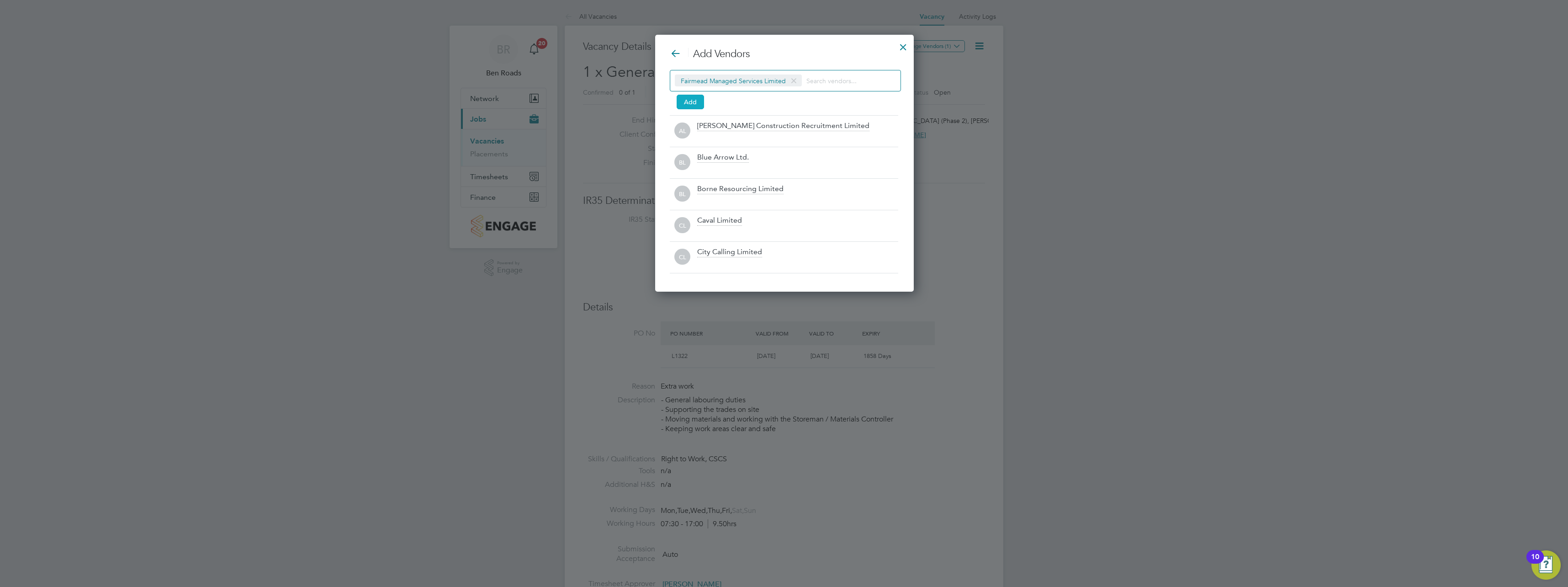
click at [691, 99] on button "Add" at bounding box center [691, 101] width 27 height 14
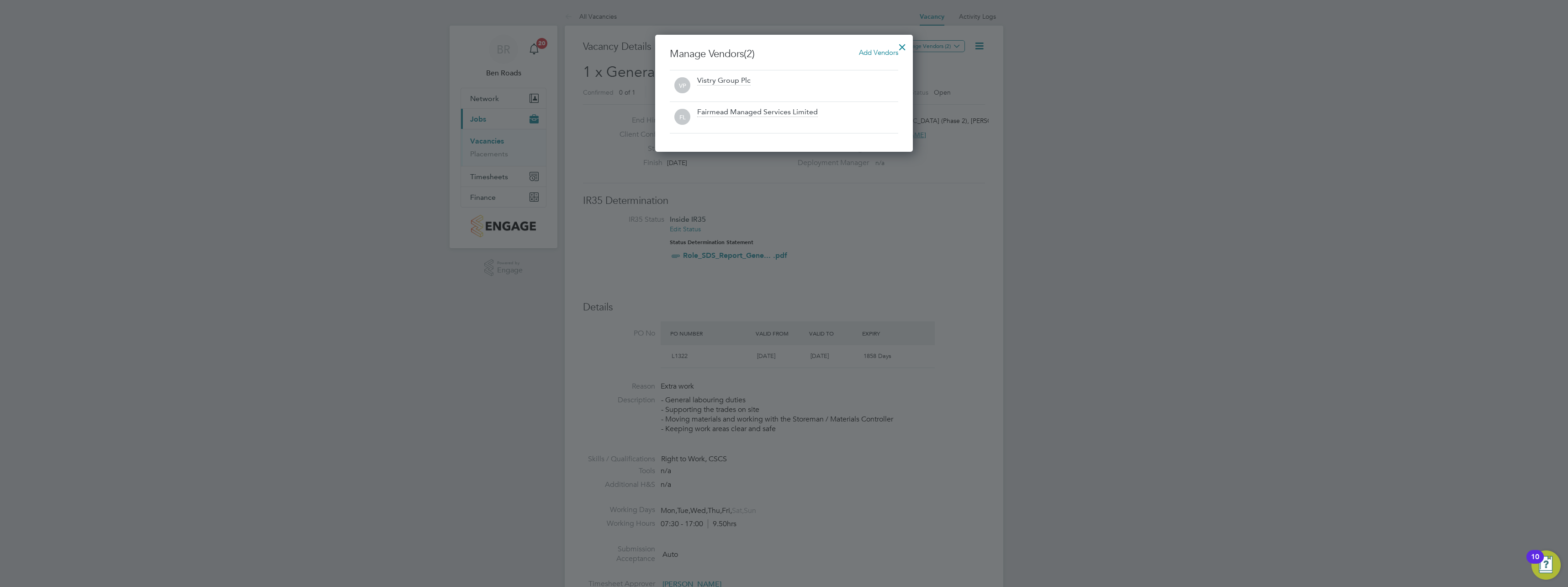
click at [901, 47] on div at bounding box center [902, 45] width 17 height 17
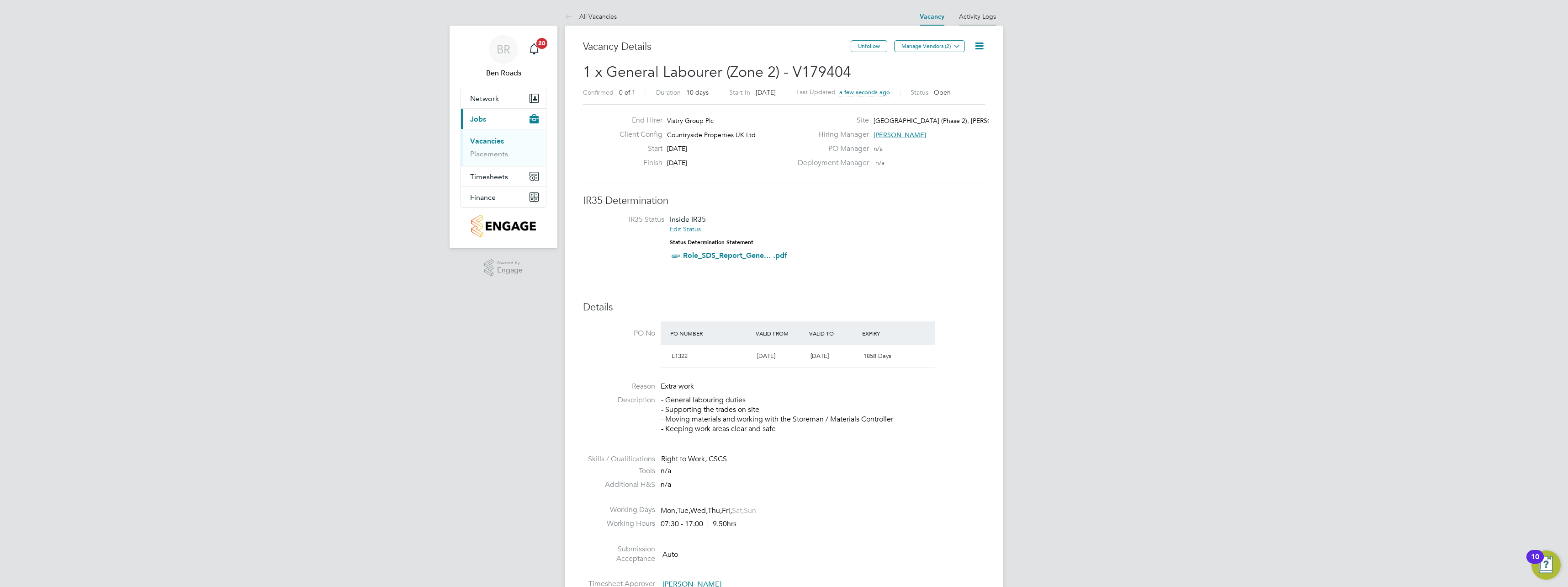
click at [987, 18] on link "Activity Logs" at bounding box center [977, 16] width 37 height 8
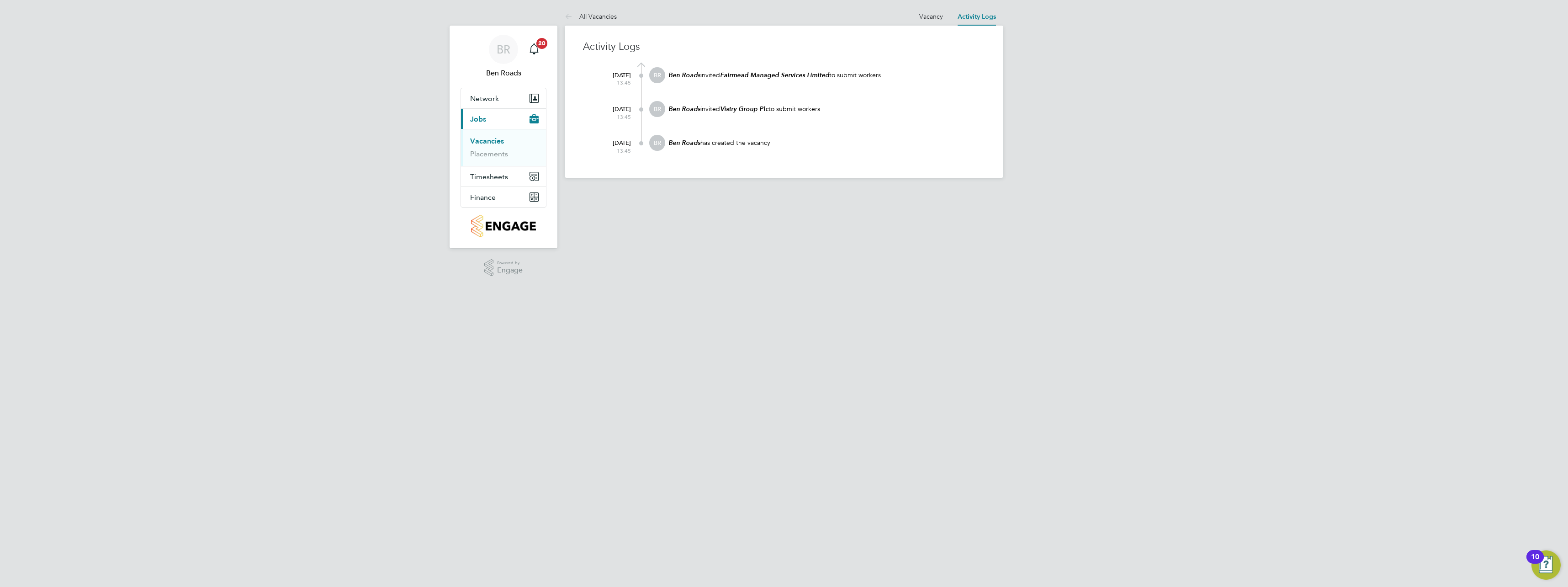
click at [492, 141] on link "Vacancies" at bounding box center [487, 141] width 34 height 8
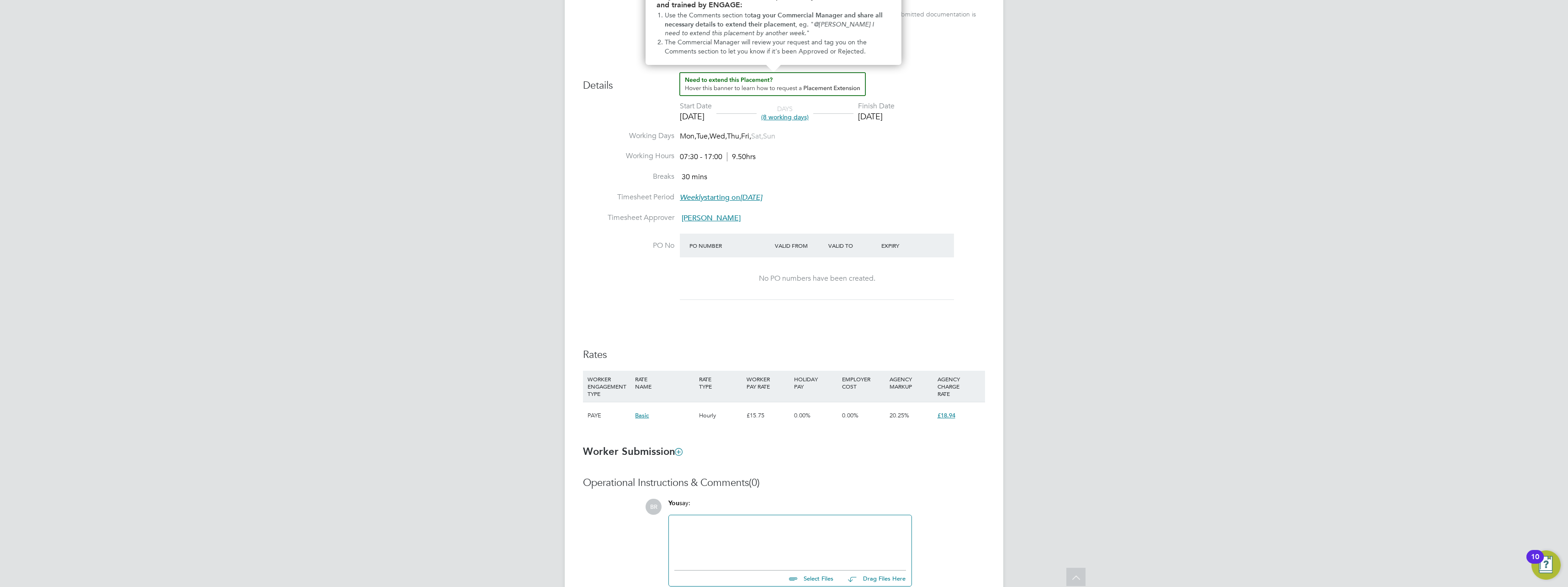
scroll to position [244, 0]
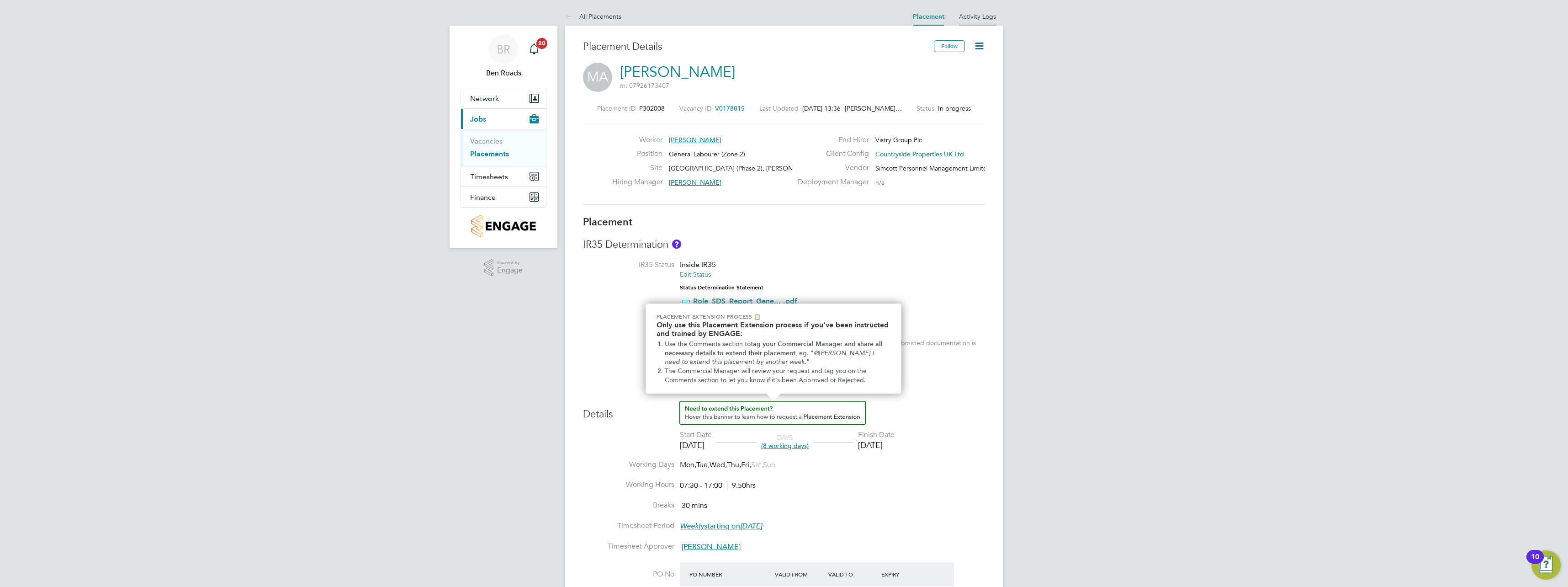
click at [977, 20] on li "Activity Logs" at bounding box center [977, 17] width 37 height 18
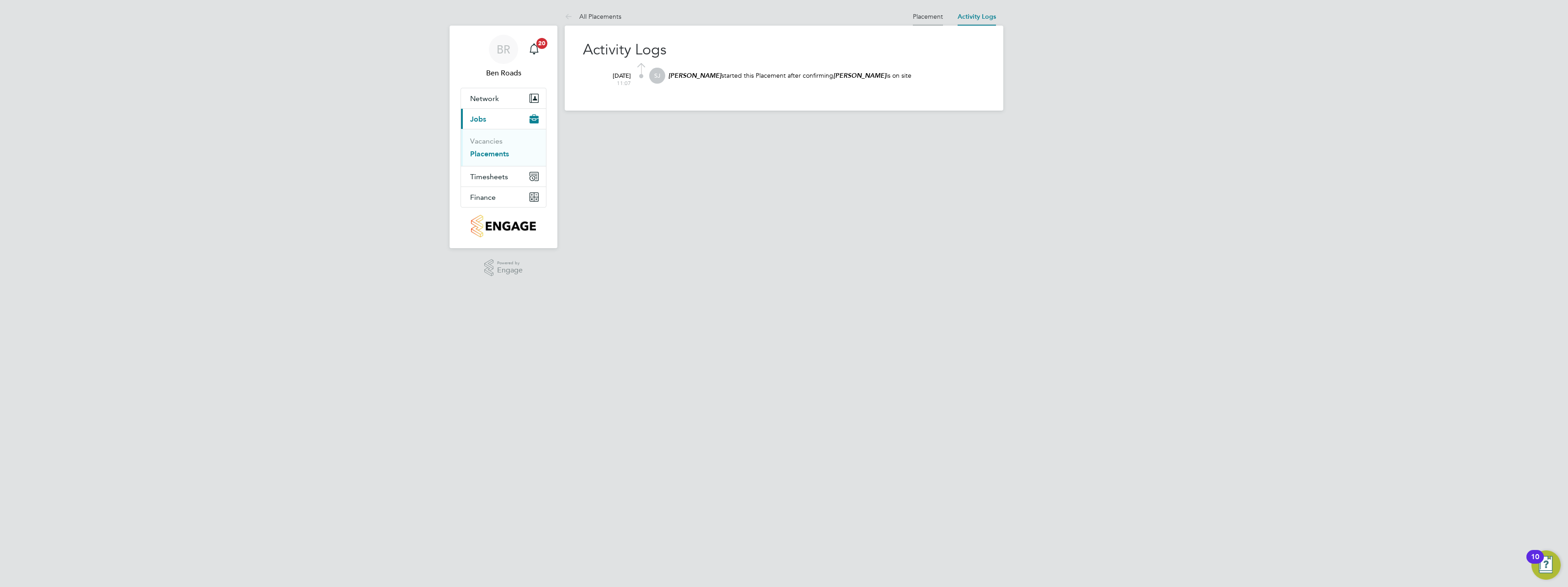
click at [913, 15] on link "Placement" at bounding box center [928, 16] width 30 height 8
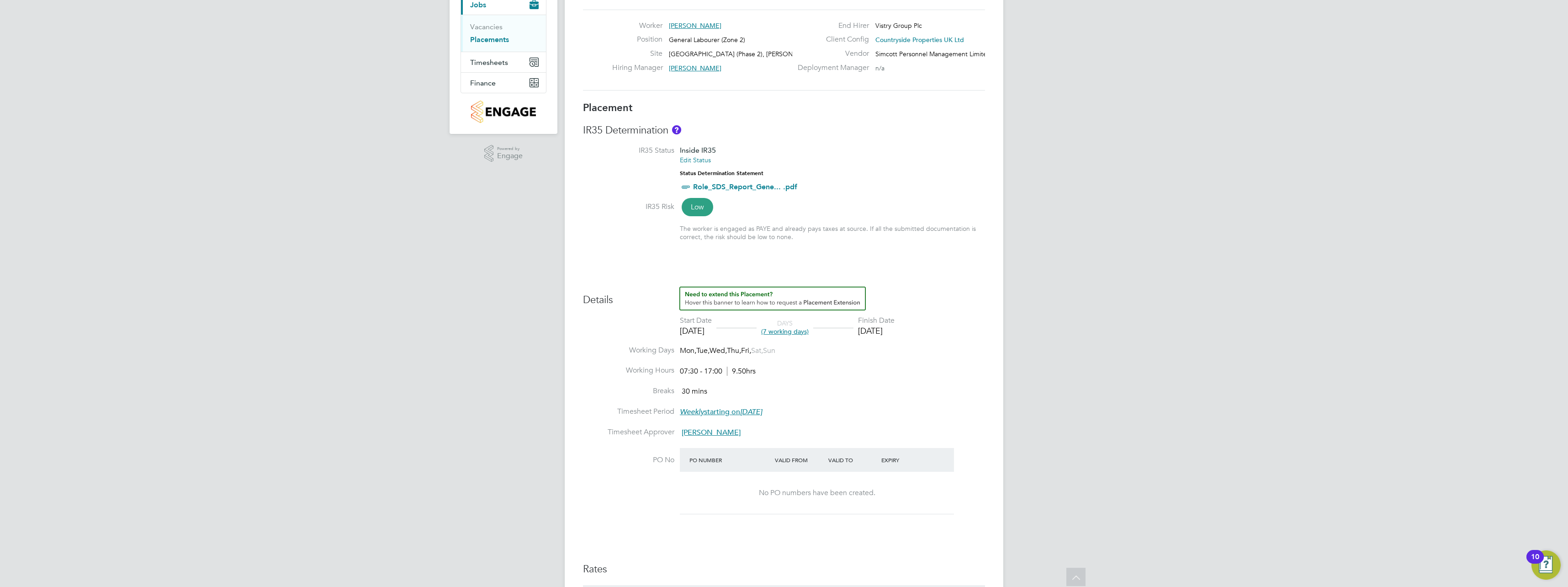
scroll to position [76, 0]
